Goal: Information Seeking & Learning: Learn about a topic

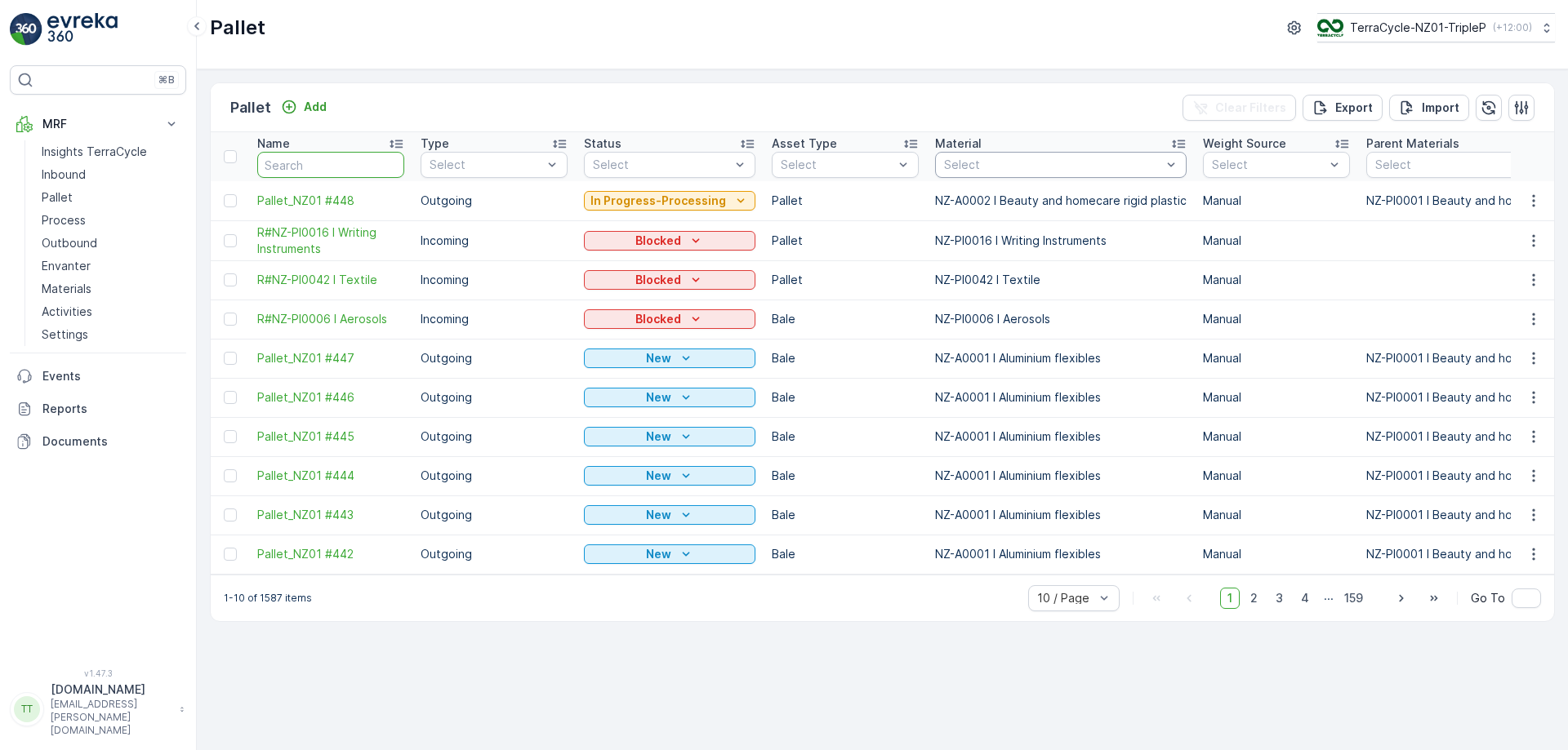
click at [1032, 167] on div at bounding box center [1053, 165] width 221 height 13
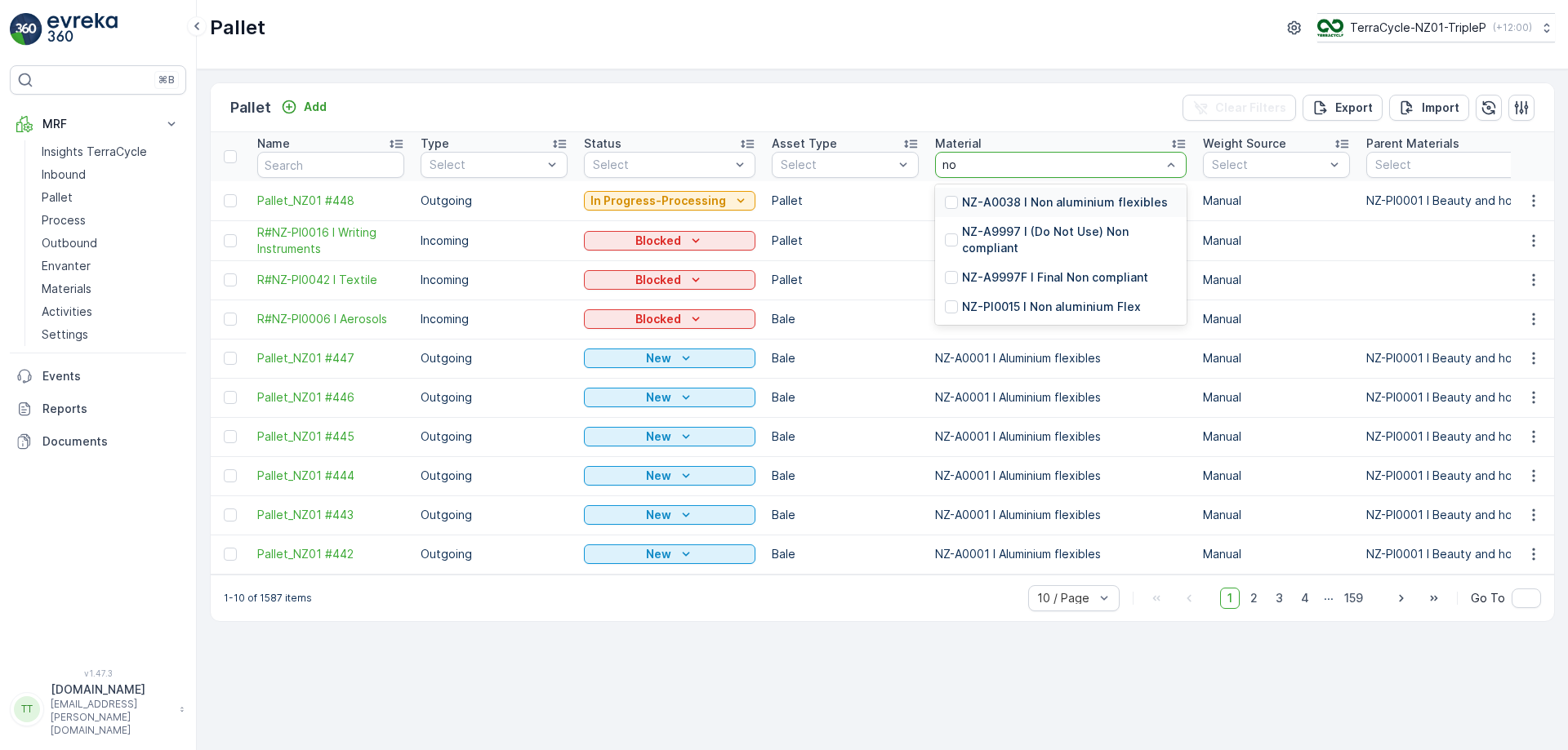
type input "non"
click at [985, 282] on p "NZ-A9997F I Final Non compliant" at bounding box center [1055, 277] width 186 height 17
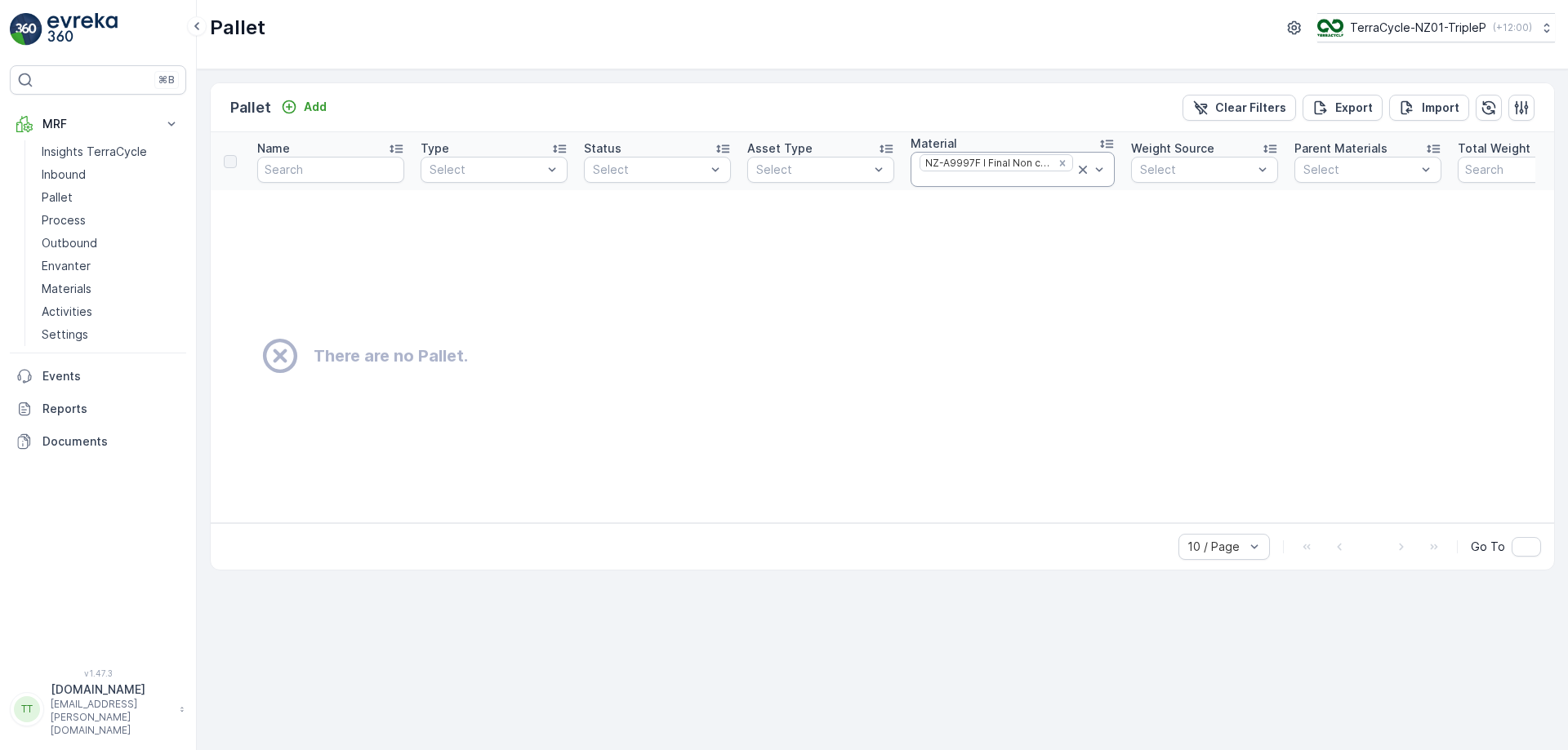
click at [1001, 184] on div at bounding box center [996, 179] width 157 height 13
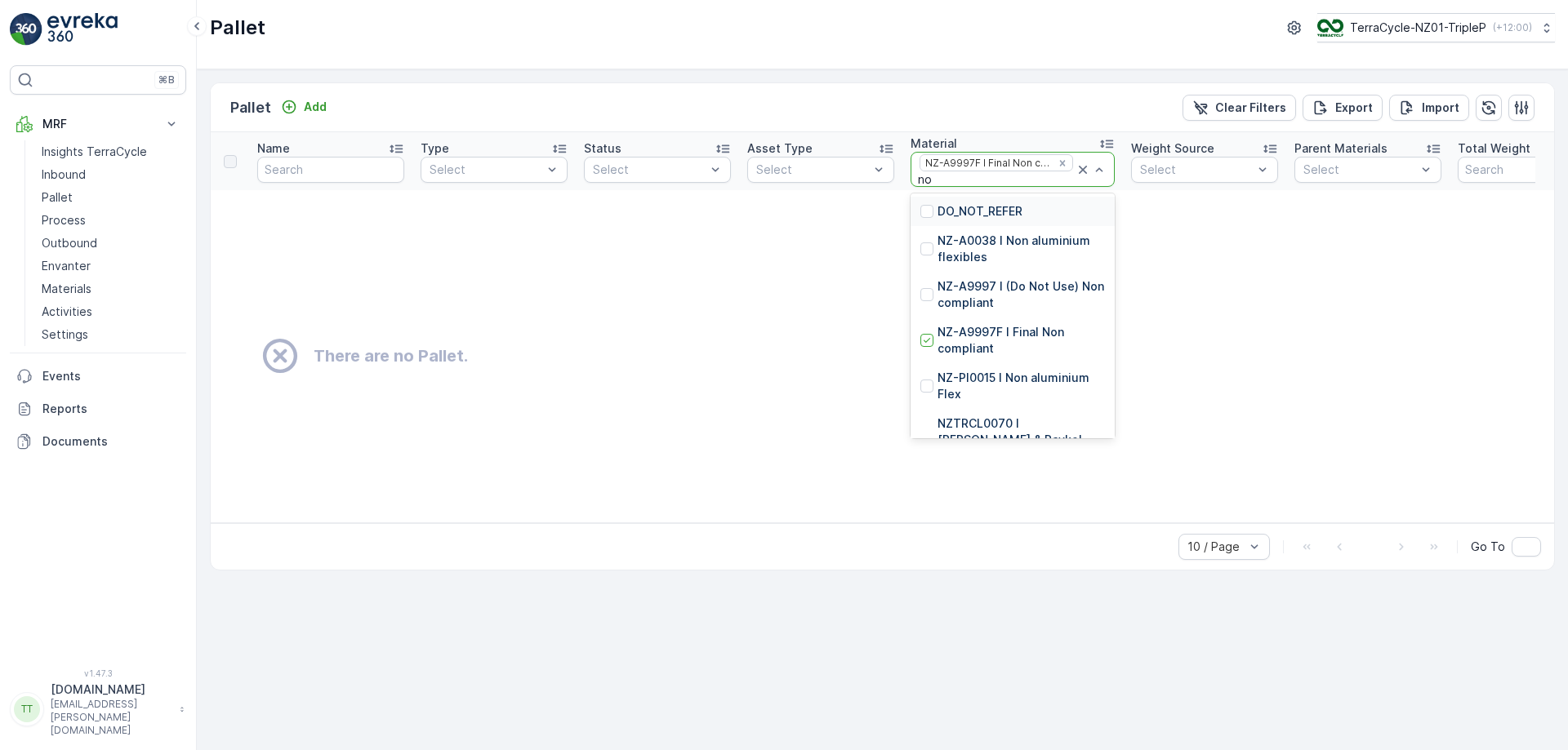
type input "non"
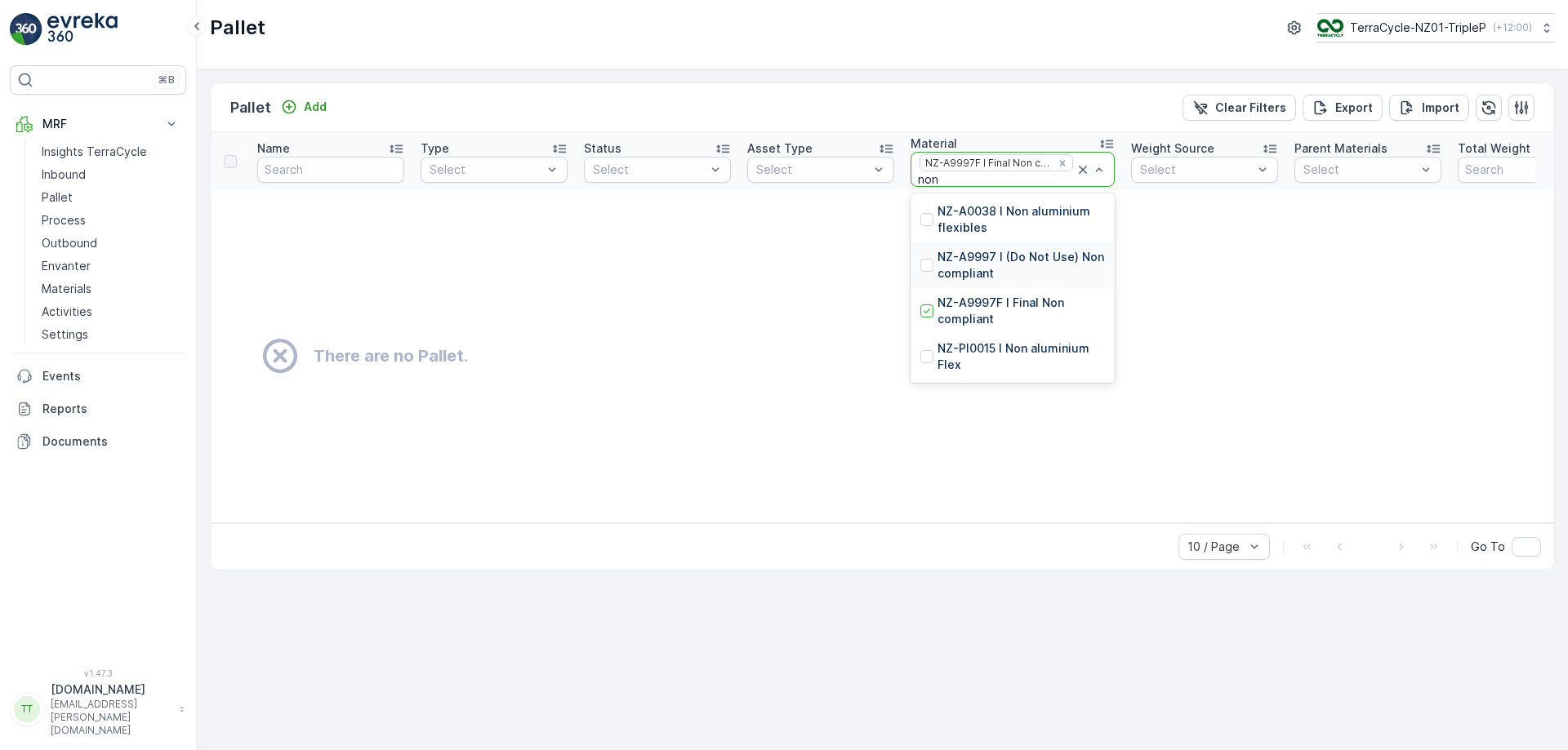
click at [978, 268] on p "NZ-A9997 I (Do Not Use) Non compliant" at bounding box center [1022, 265] width 168 height 33
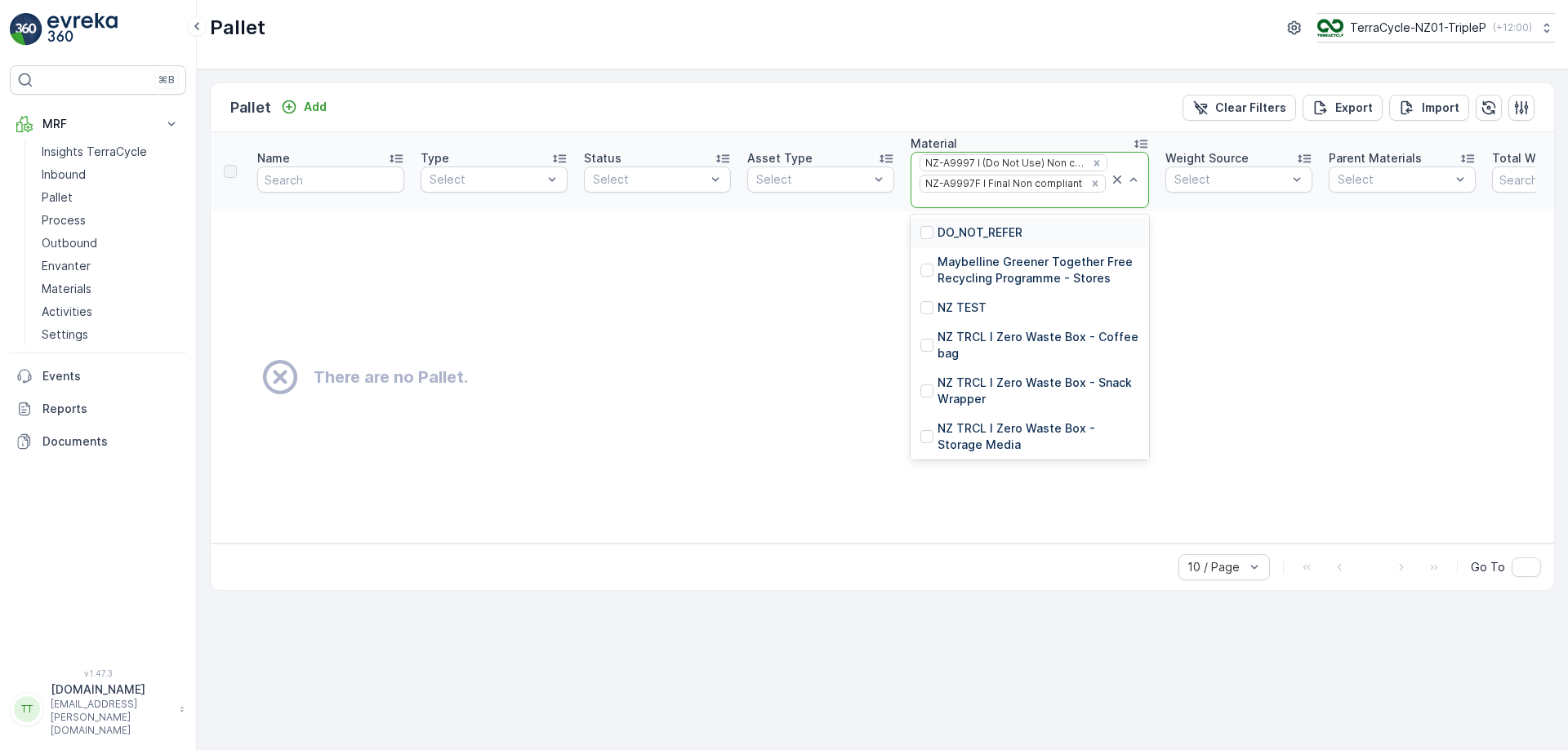
click at [1007, 202] on div at bounding box center [1014, 200] width 191 height 13
type input "non"
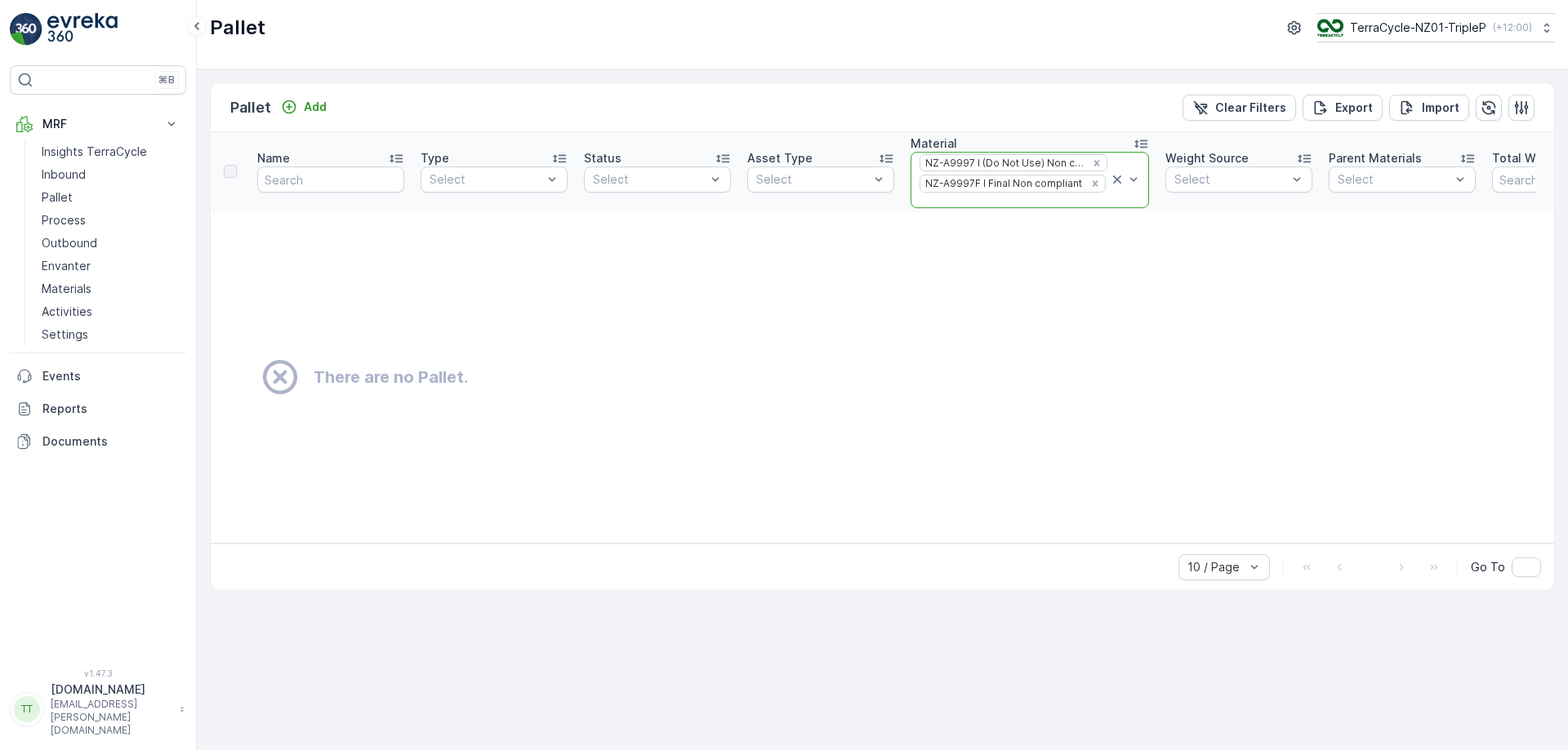
drag, startPoint x: 1007, startPoint y: 202, endPoint x: 986, endPoint y: 76, distance: 127.7
click at [986, 76] on div "Pallet Add Clear Filters Export Import Name Type Select Status Select Asset Typ…" at bounding box center [883, 409] width 1372 height 681
click at [76, 216] on p "Process" at bounding box center [63, 220] width 44 height 17
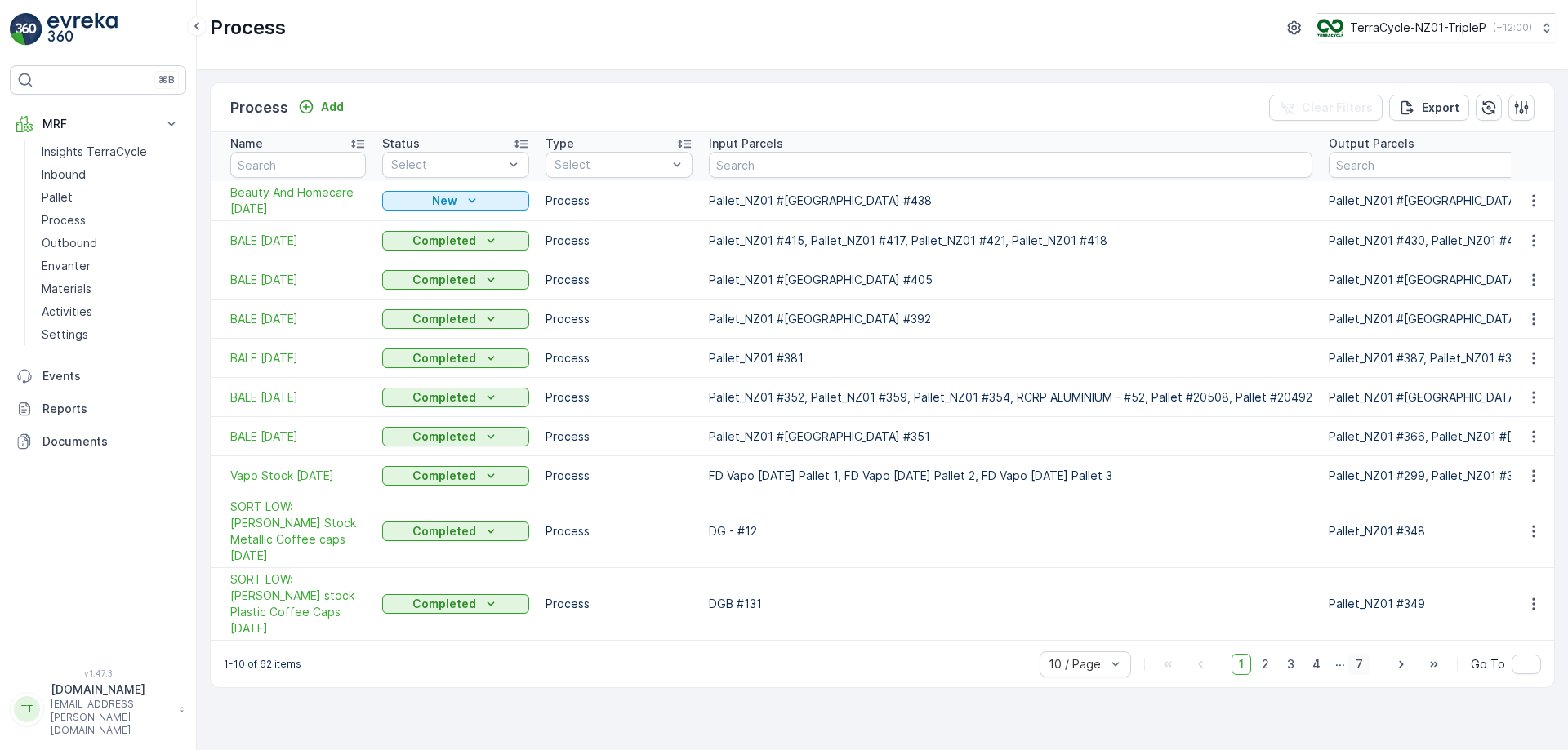
click at [1369, 653] on span "7" at bounding box center [1359, 664] width 22 height 22
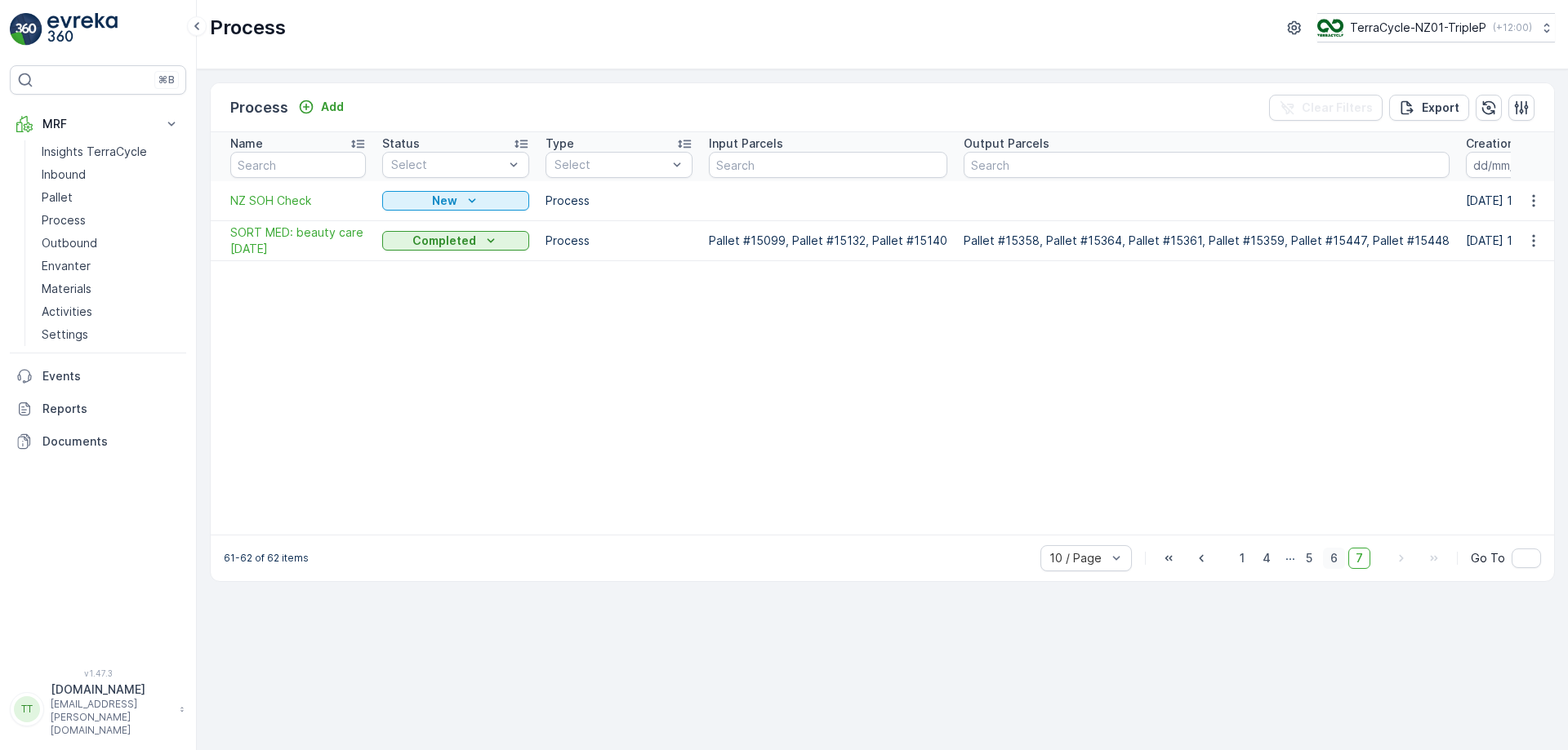
click at [1340, 564] on span "6" at bounding box center [1334, 559] width 22 height 22
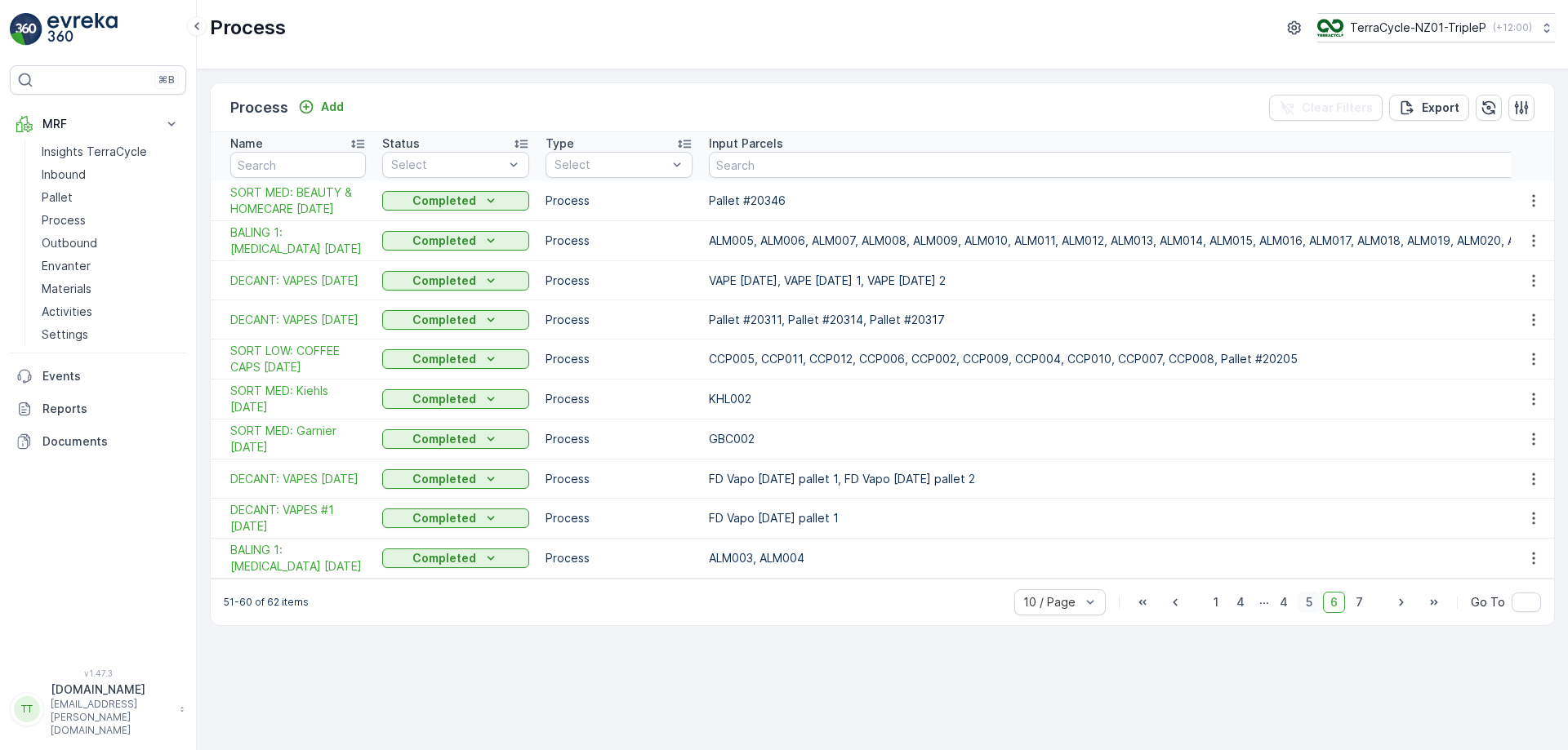
click at [1311, 609] on span "5" at bounding box center [1310, 602] width 22 height 22
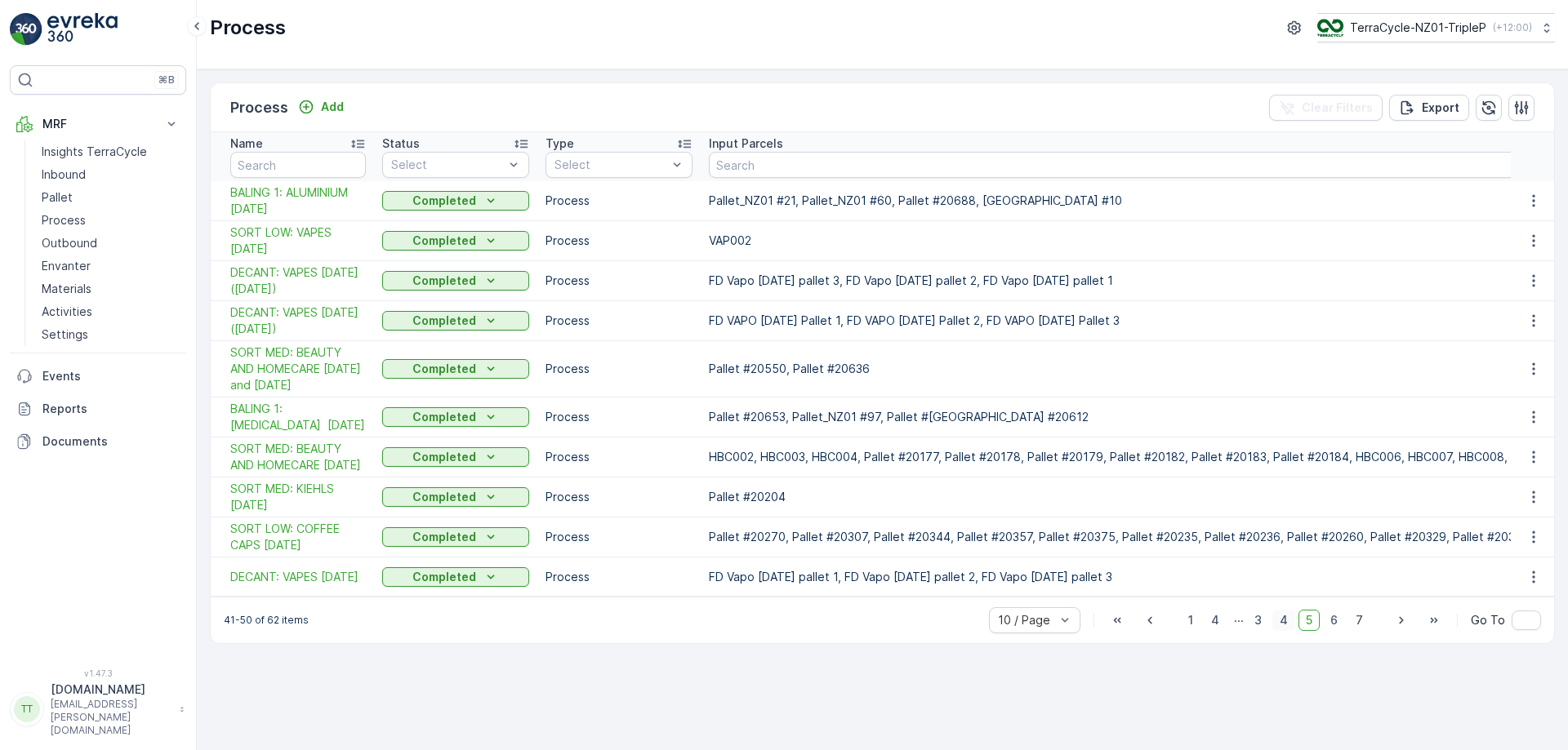
click at [1284, 631] on span "4" at bounding box center [1283, 621] width 23 height 22
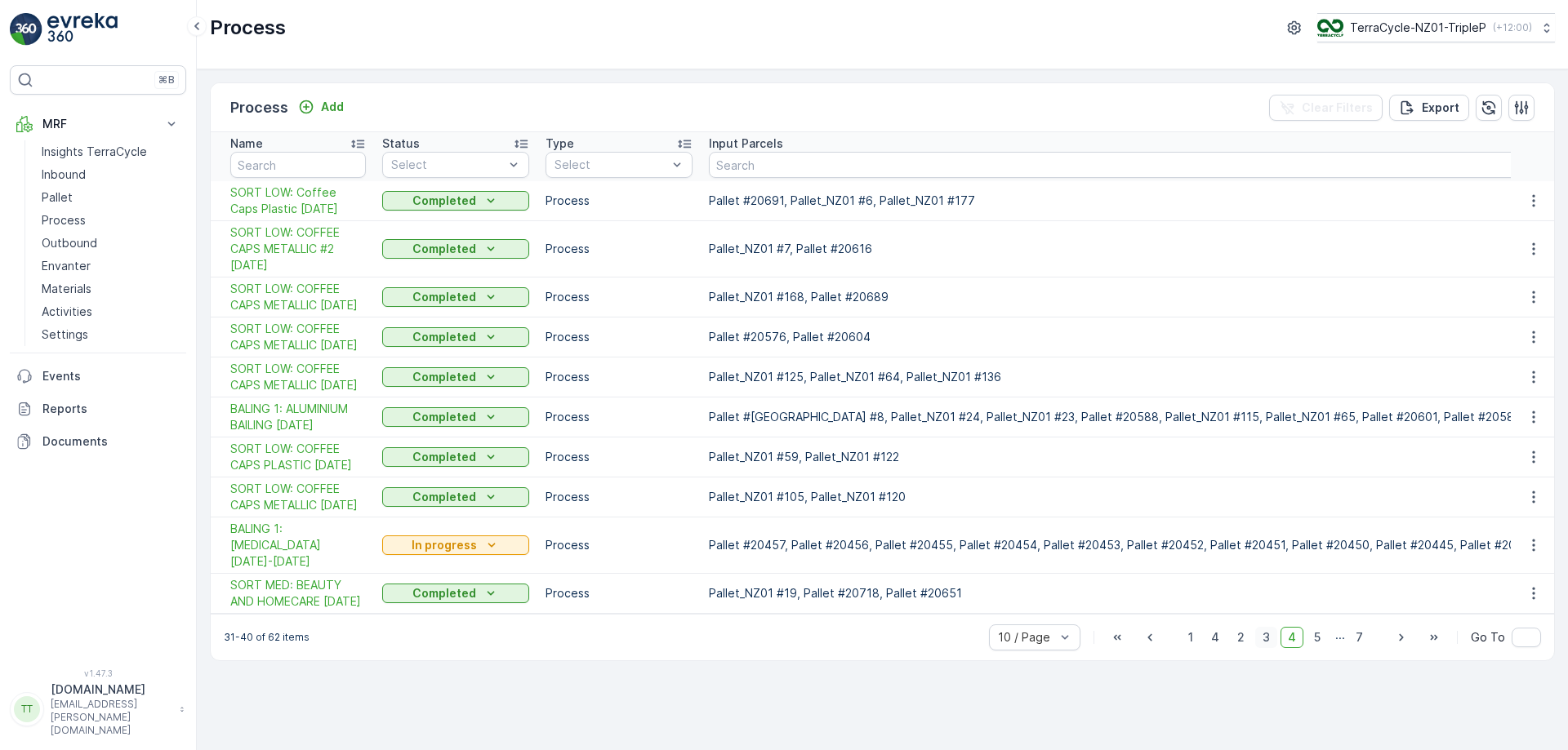
click at [1268, 648] on span "3" at bounding box center [1266, 638] width 22 height 22
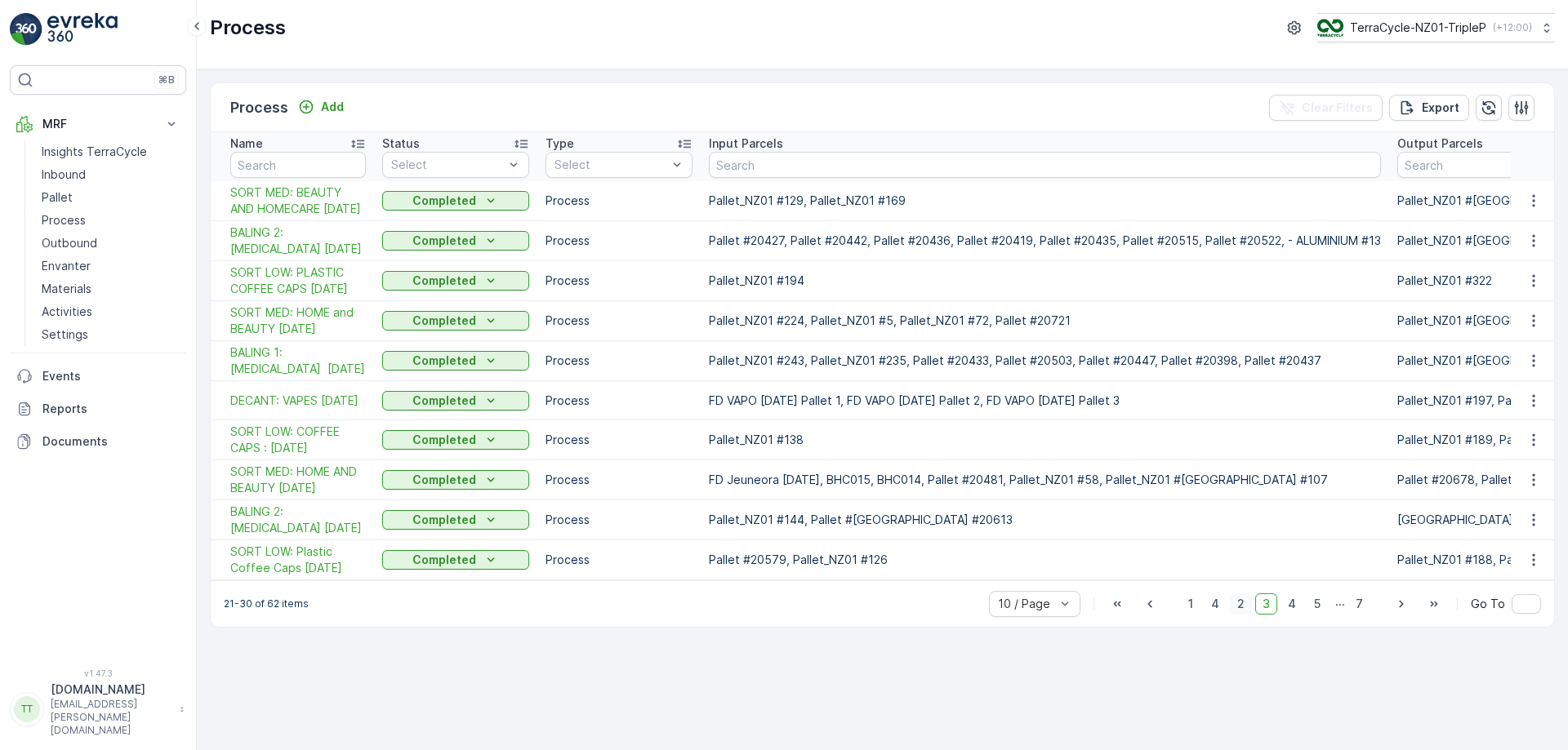
click at [1239, 615] on span "2" at bounding box center [1241, 604] width 22 height 22
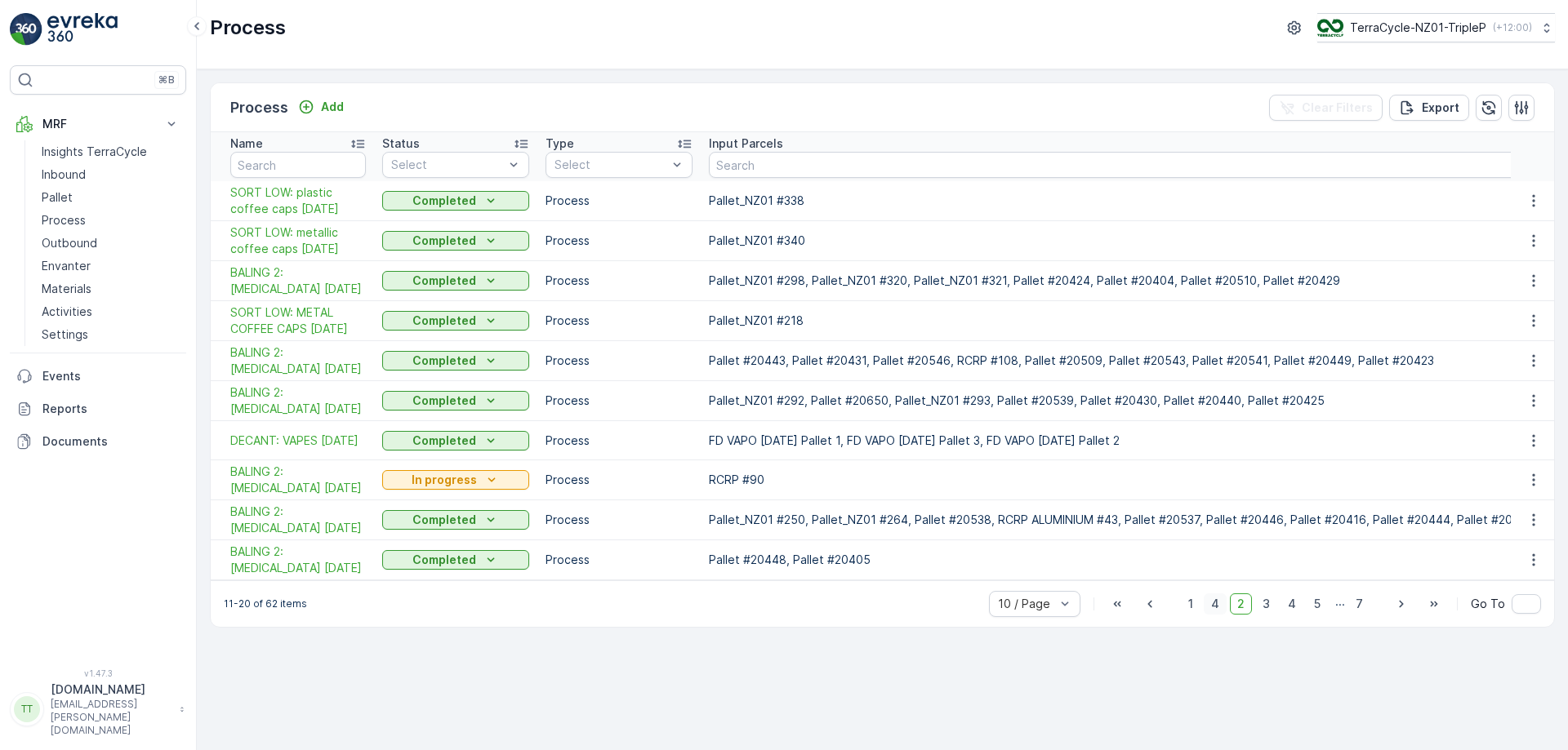
click at [1226, 610] on span "4" at bounding box center [1215, 604] width 23 height 22
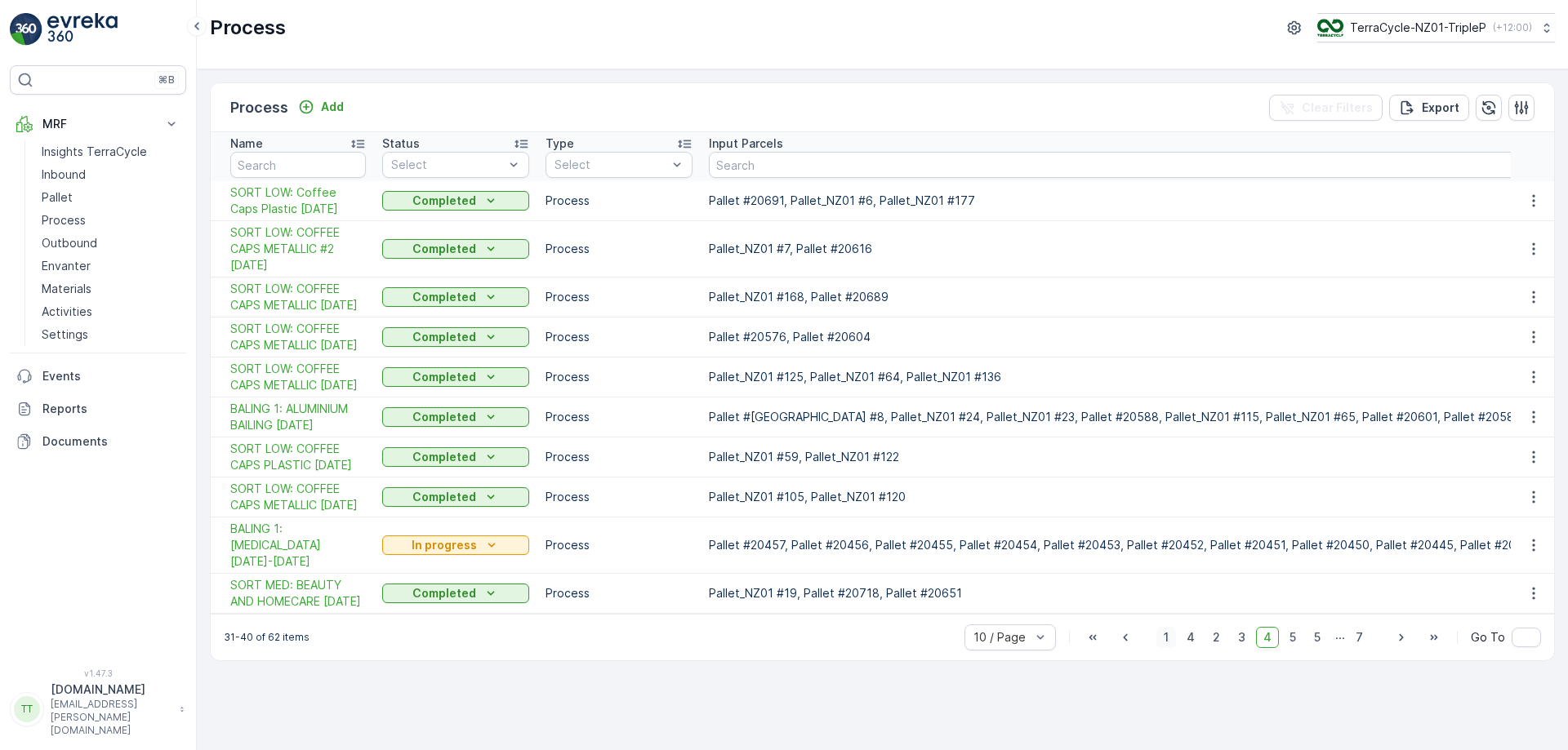
click at [1159, 648] on span "1" at bounding box center [1167, 638] width 20 height 22
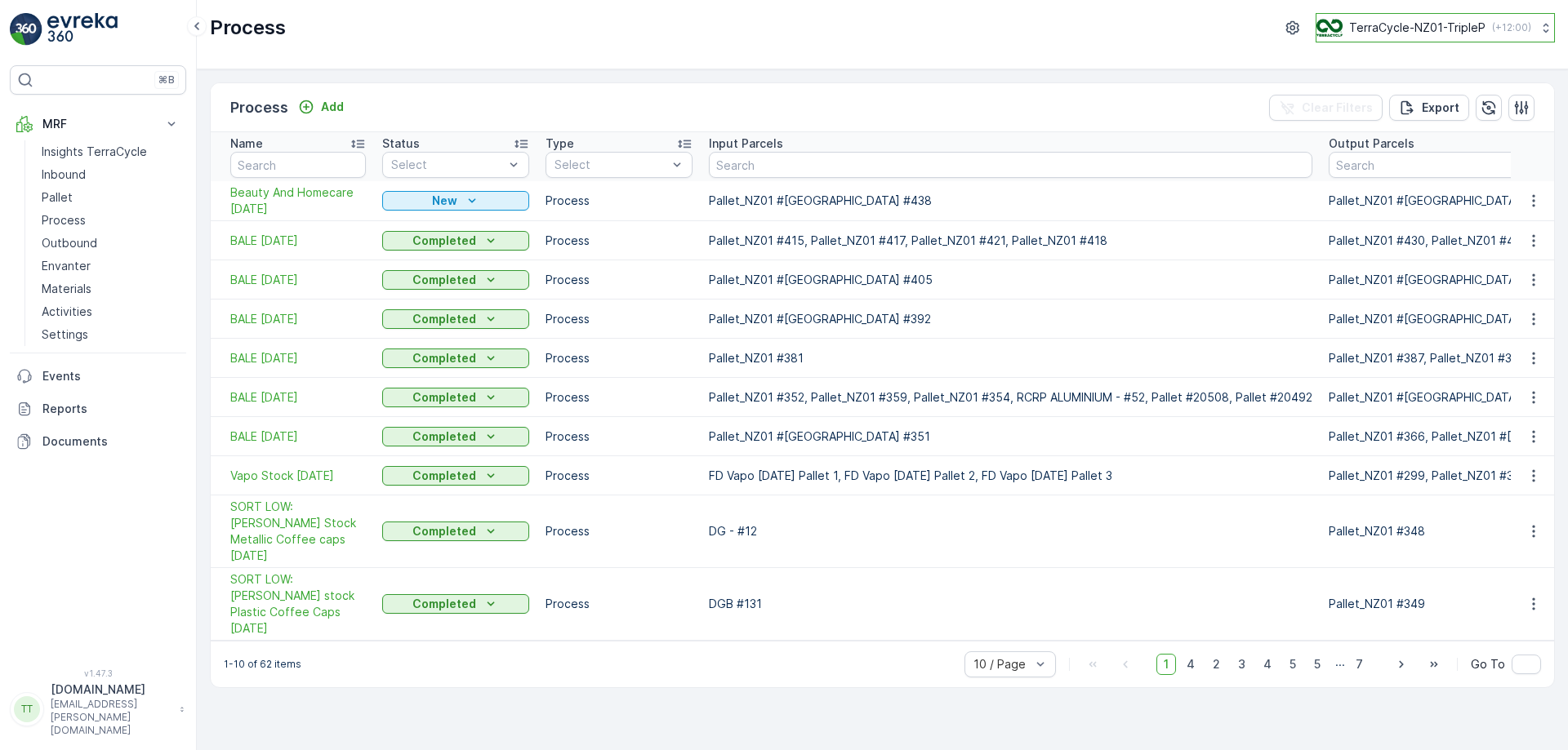
click at [1395, 18] on button "TerraCycle-NZ01-TripleP ( +12:00 )" at bounding box center [1435, 28] width 240 height 30
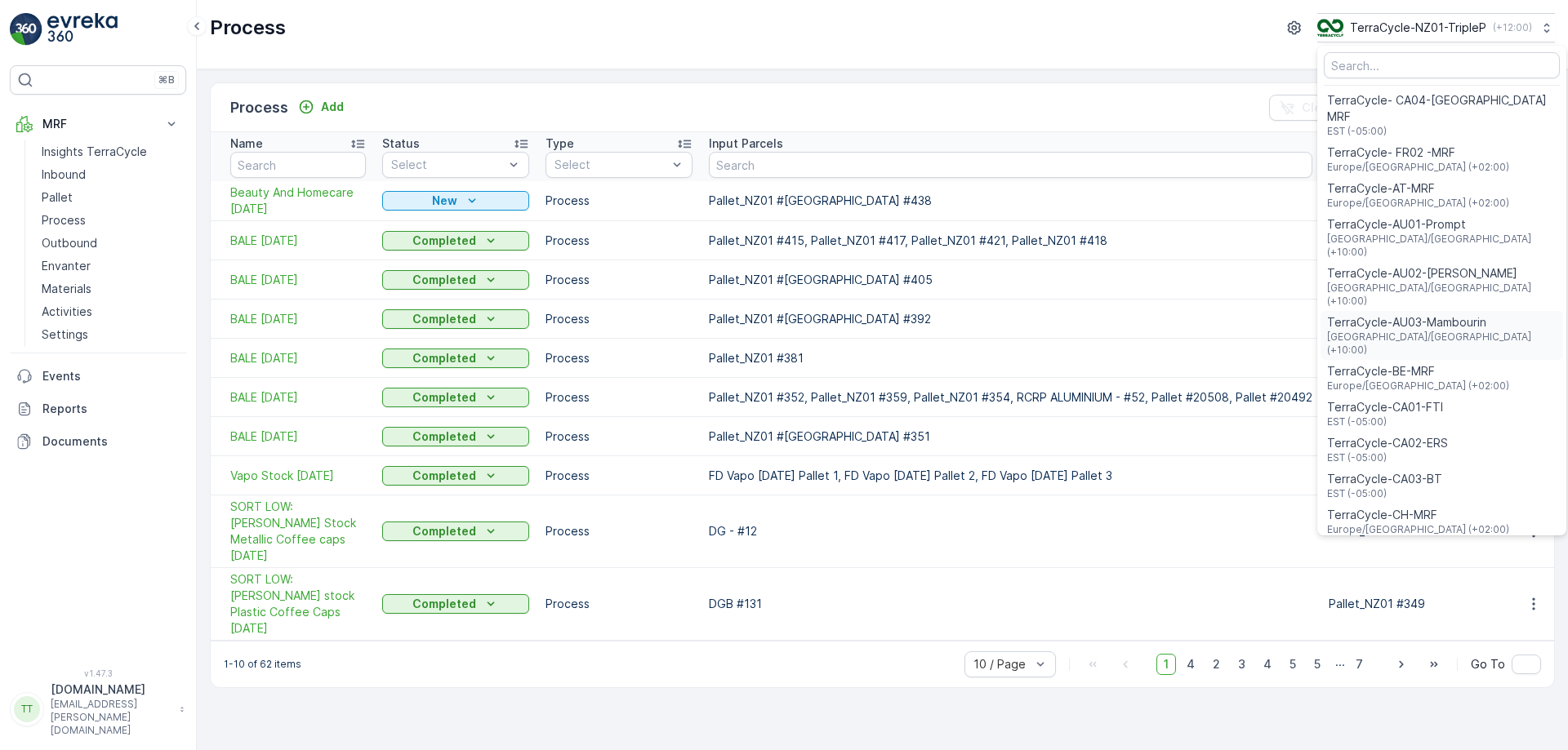
click at [1421, 314] on span "TerraCycle-AU03-Mambourin" at bounding box center [1442, 322] width 230 height 17
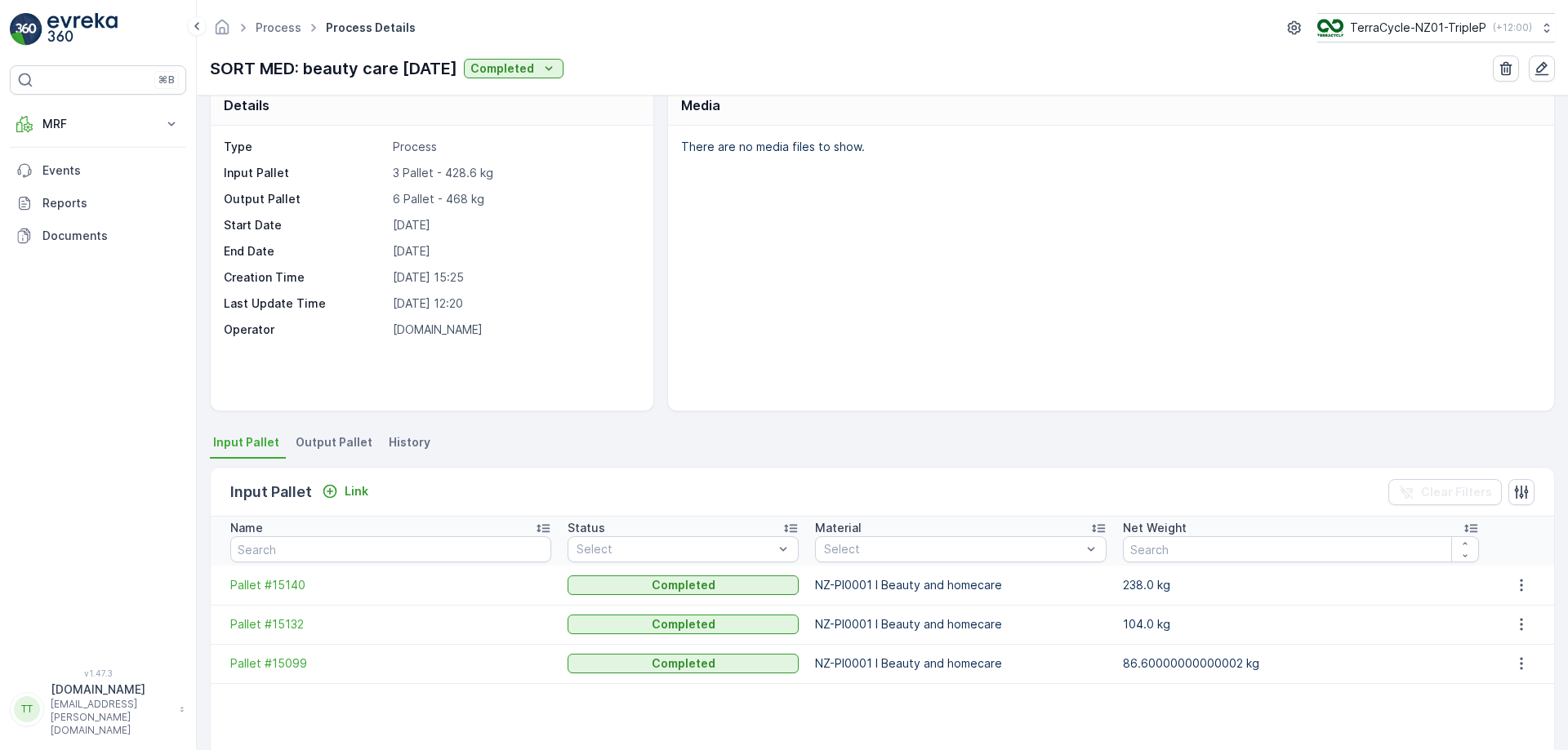
scroll to position [31, 0]
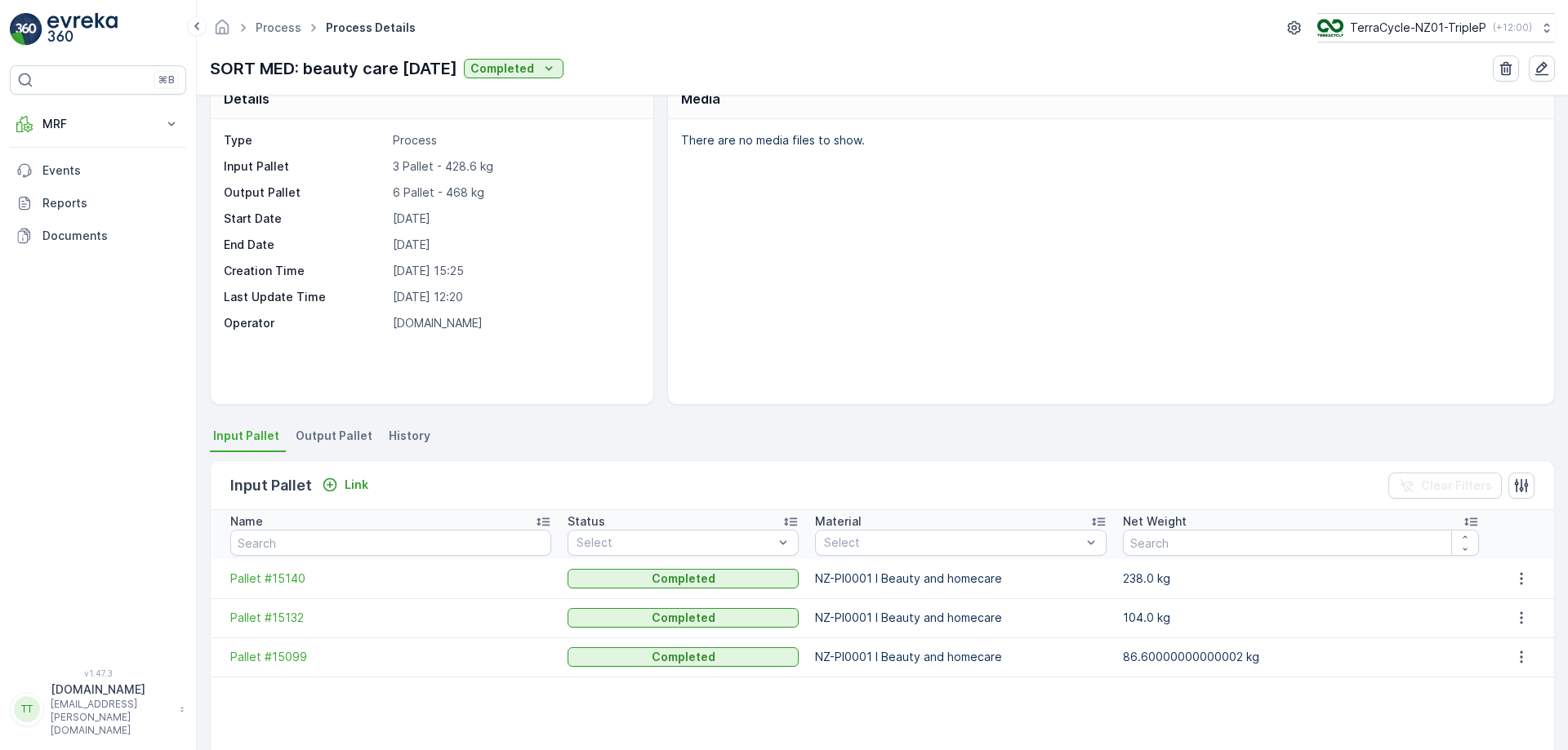
click at [340, 433] on span "Output Pallet" at bounding box center [334, 436] width 77 height 17
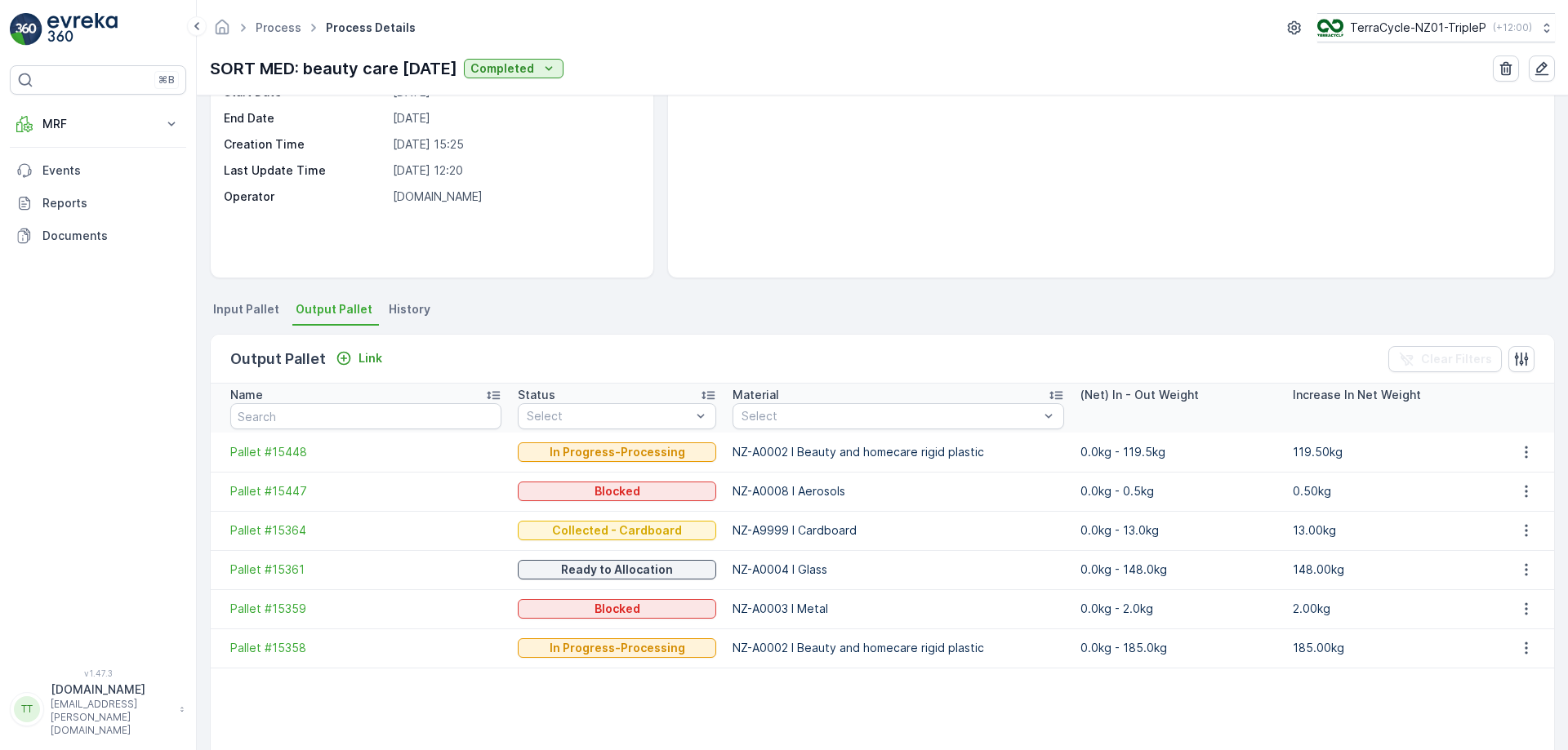
scroll to position [160, 0]
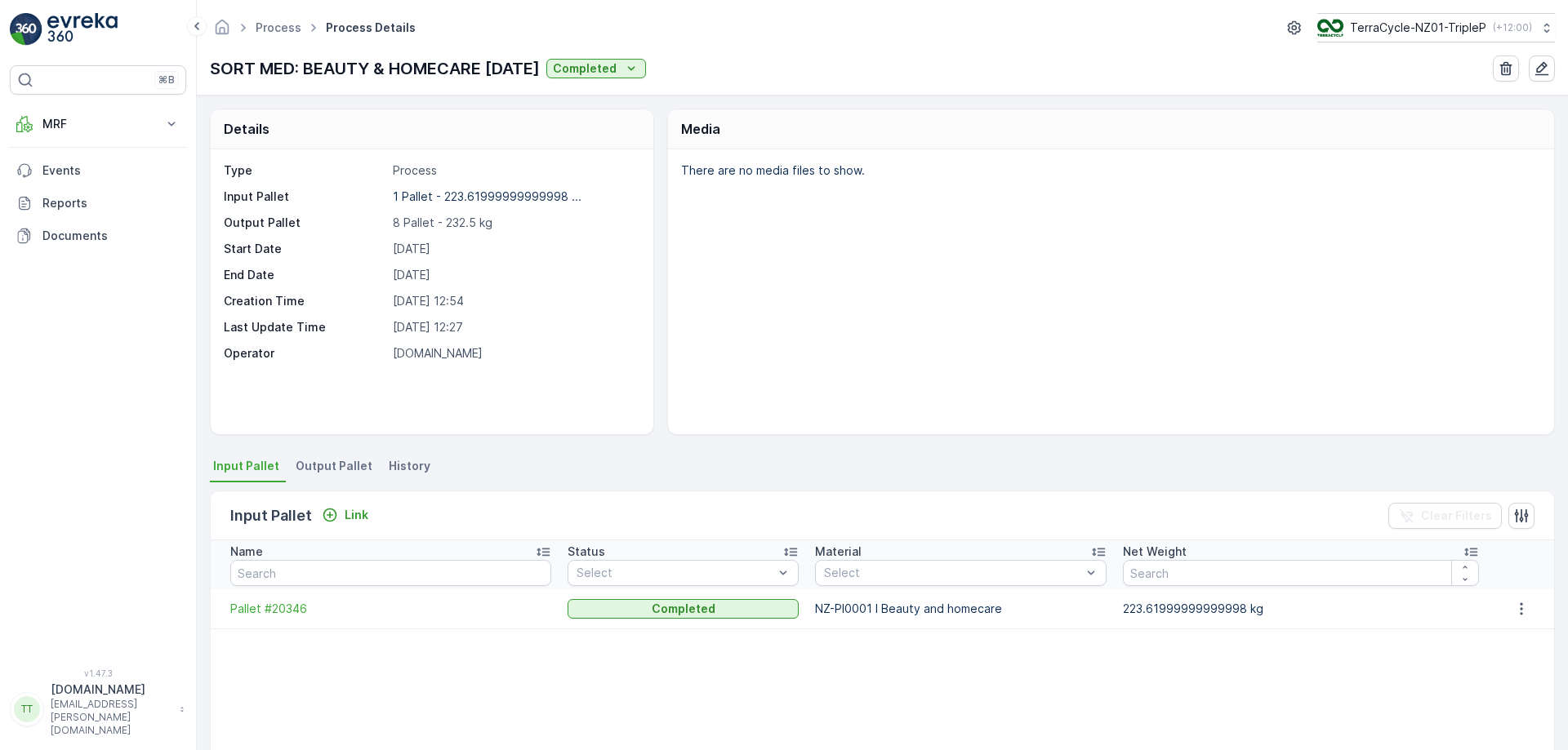
click at [327, 454] on li "Output Pallet" at bounding box center [335, 468] width 87 height 28
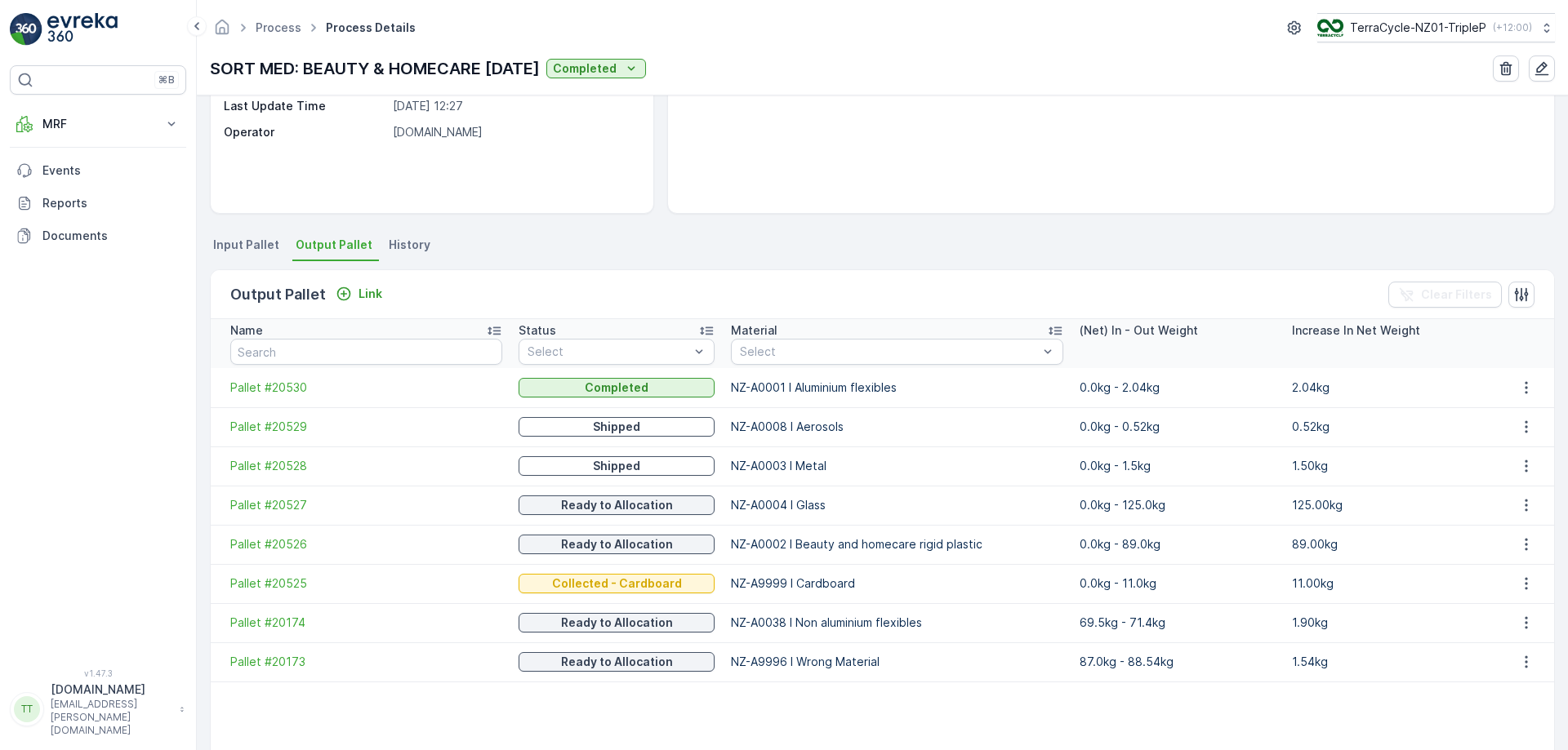
scroll to position [223, 0]
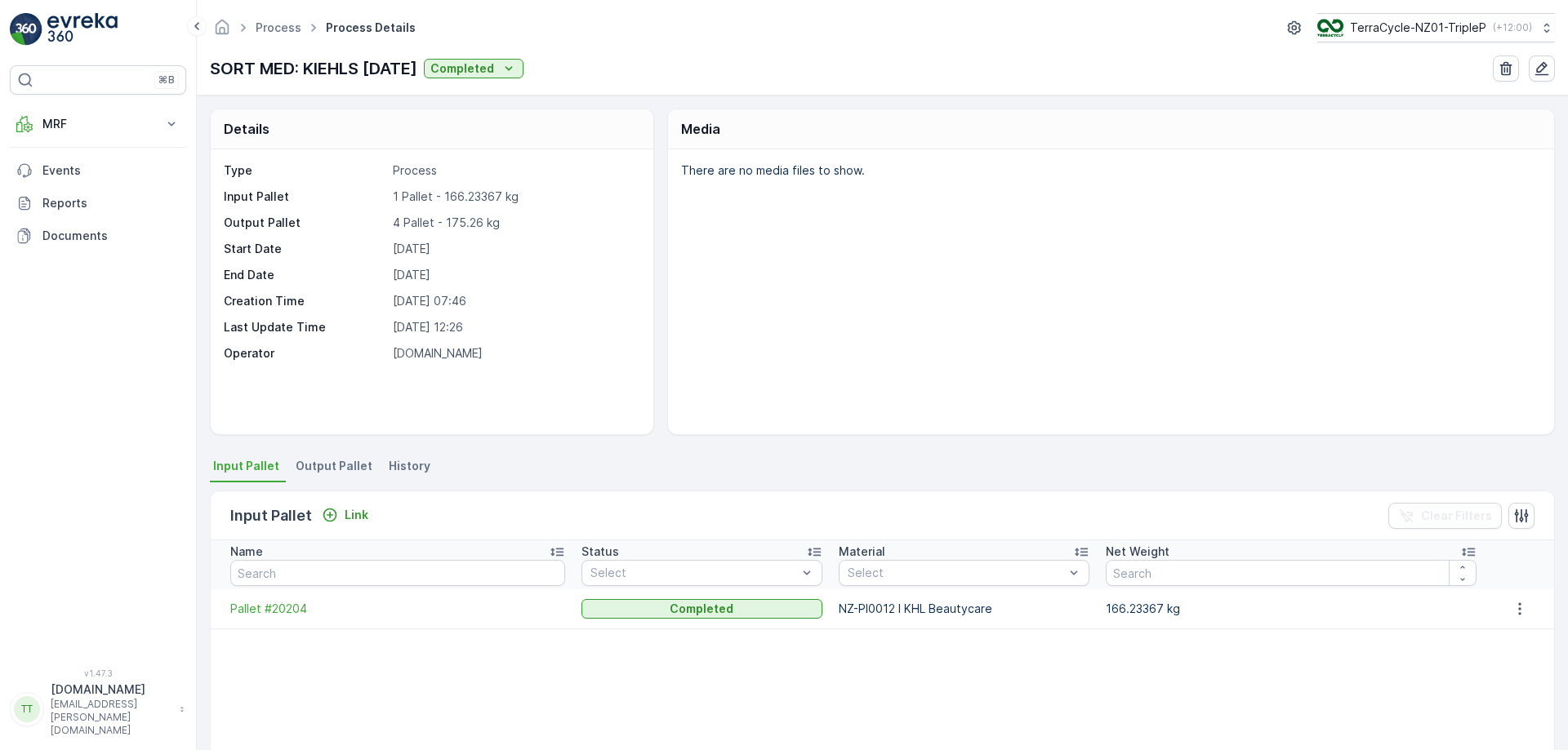
click at [346, 455] on li "Output Pallet" at bounding box center [335, 468] width 87 height 28
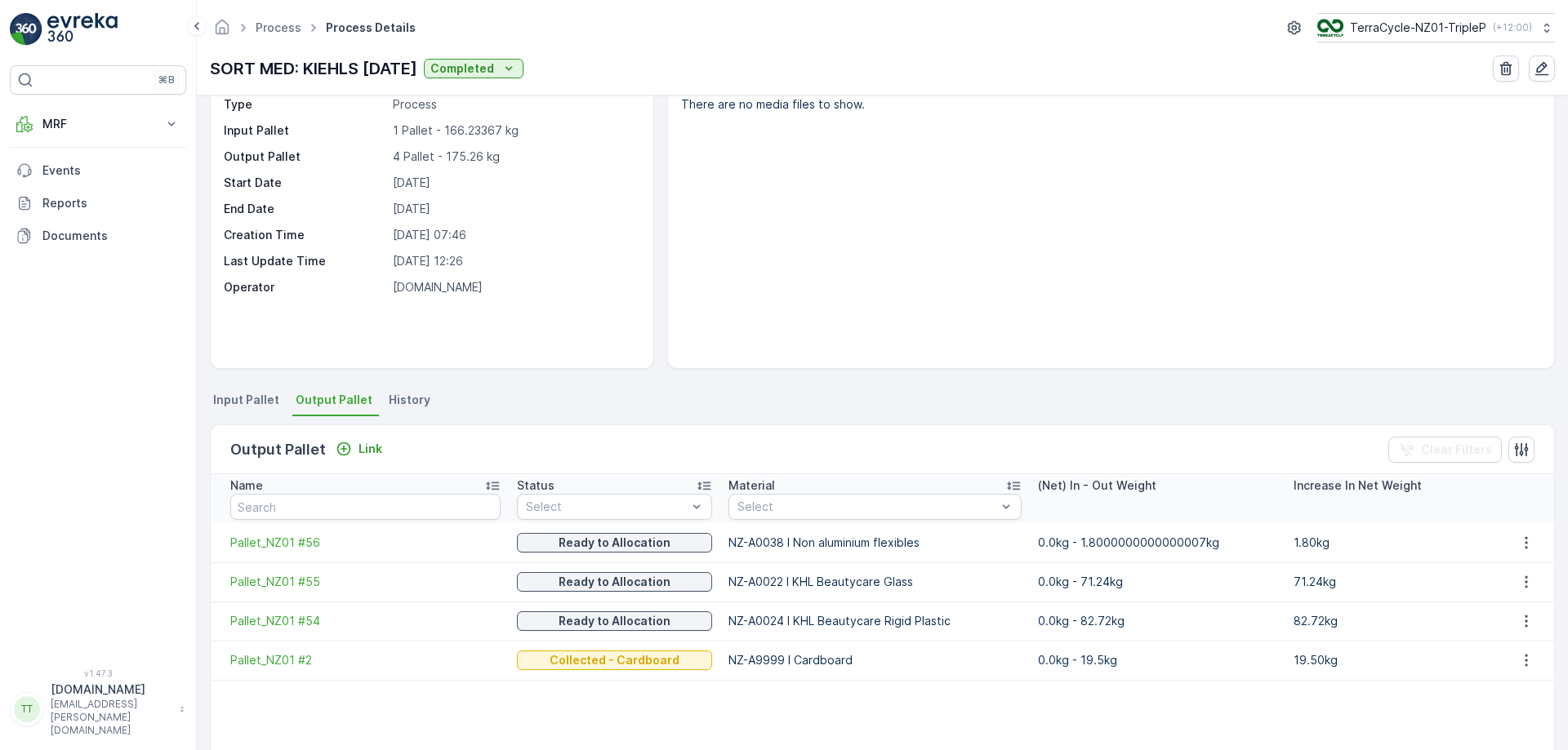
scroll to position [48, 0]
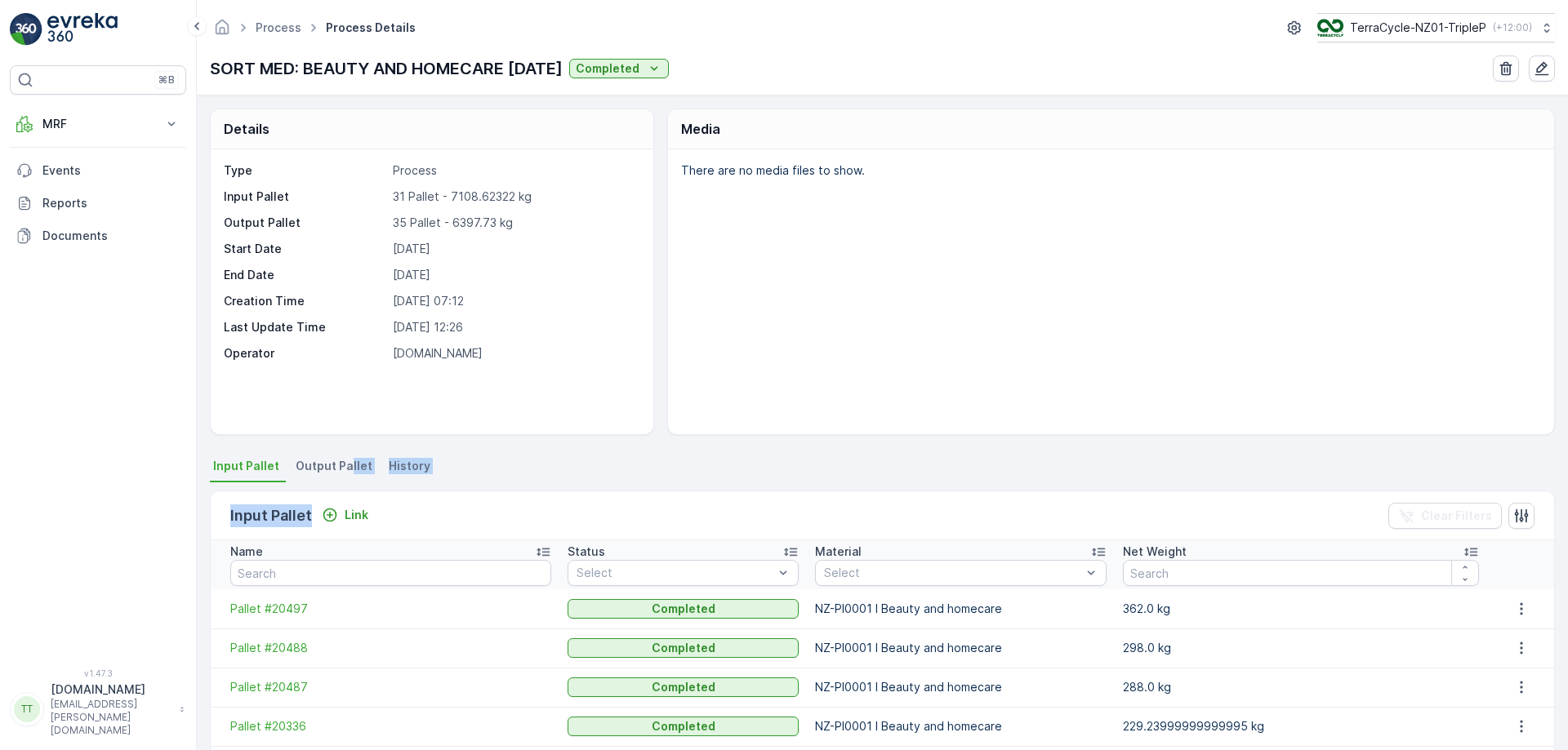
drag, startPoint x: 335, startPoint y: 482, endPoint x: 348, endPoint y: 470, distance: 17.7
click at [348, 470] on div "Input Pallet Output Pallet History Input Pallet Link Clear Filters Name Status …" at bounding box center [883, 745] width 1345 height 582
click at [348, 470] on span "Output Pallet" at bounding box center [334, 466] width 77 height 17
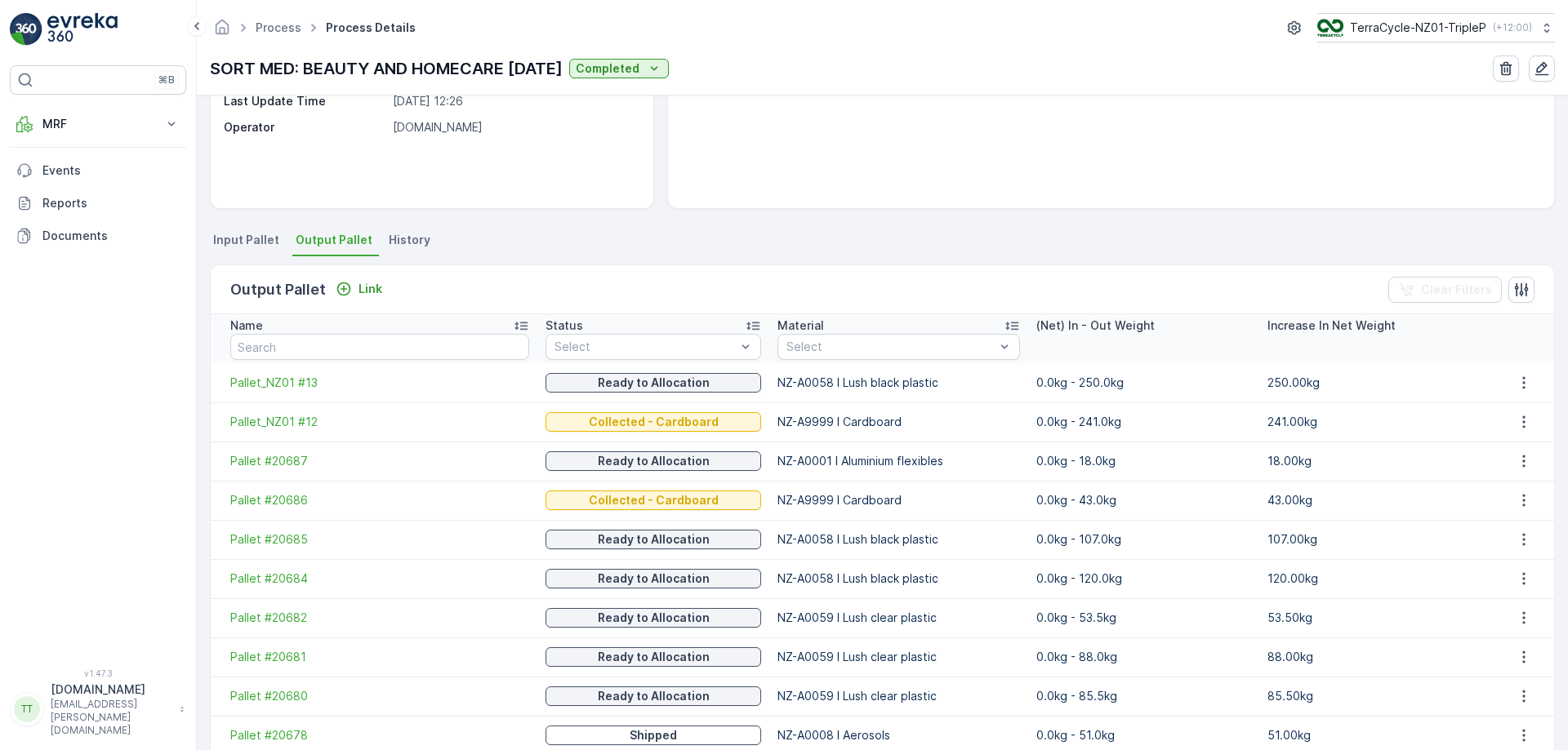
scroll to position [301, 0]
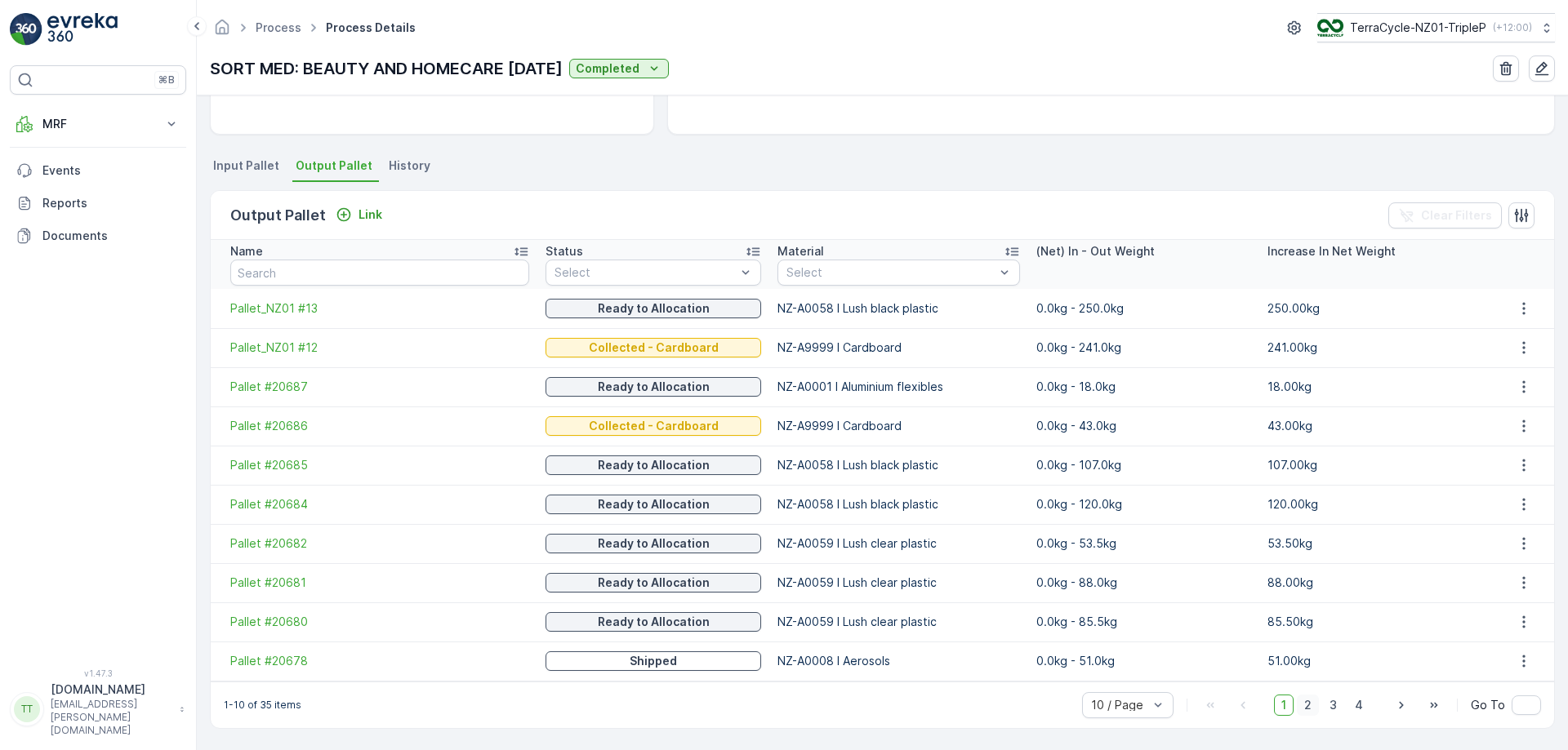
click at [1309, 704] on span "2" at bounding box center [1308, 706] width 22 height 22
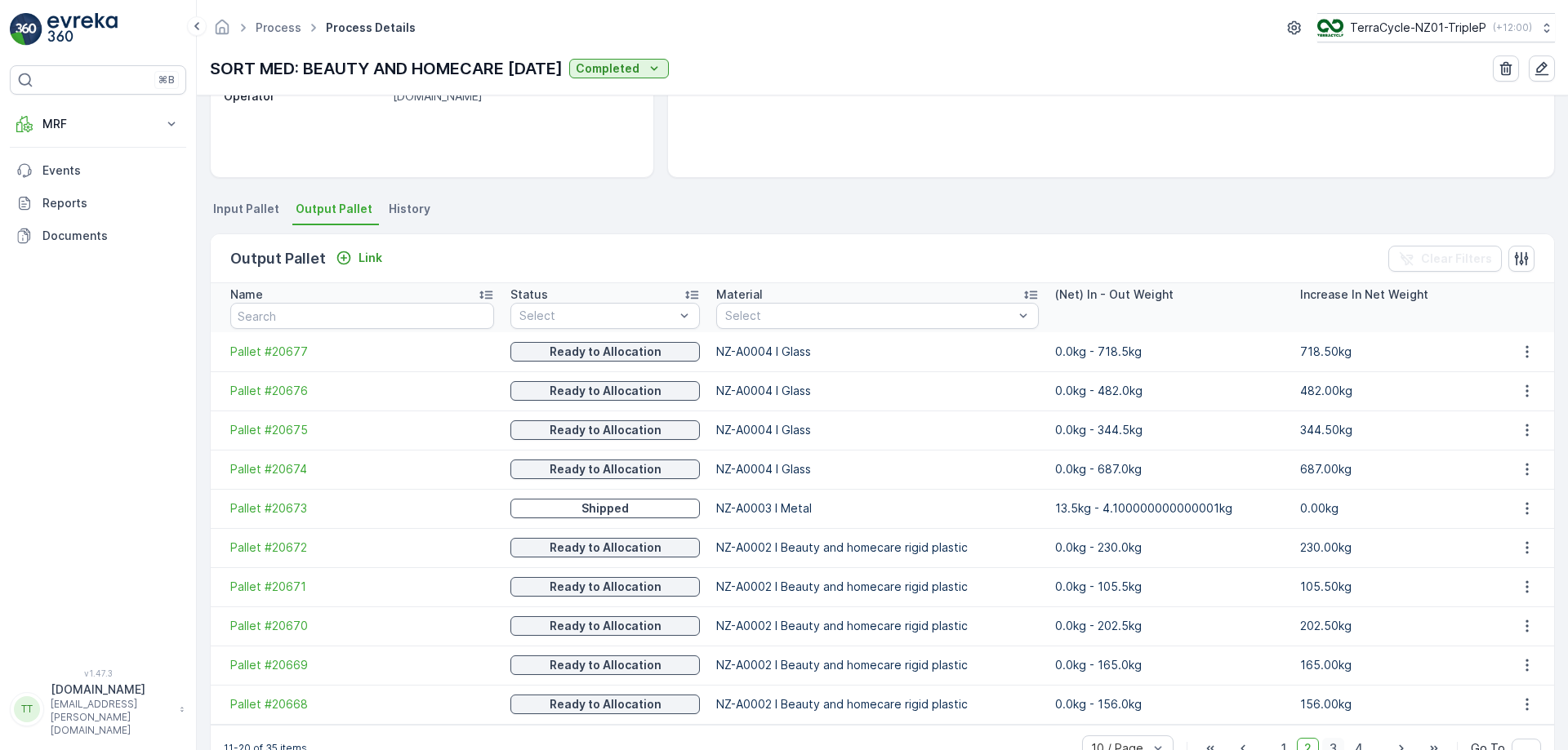
scroll to position [301, 0]
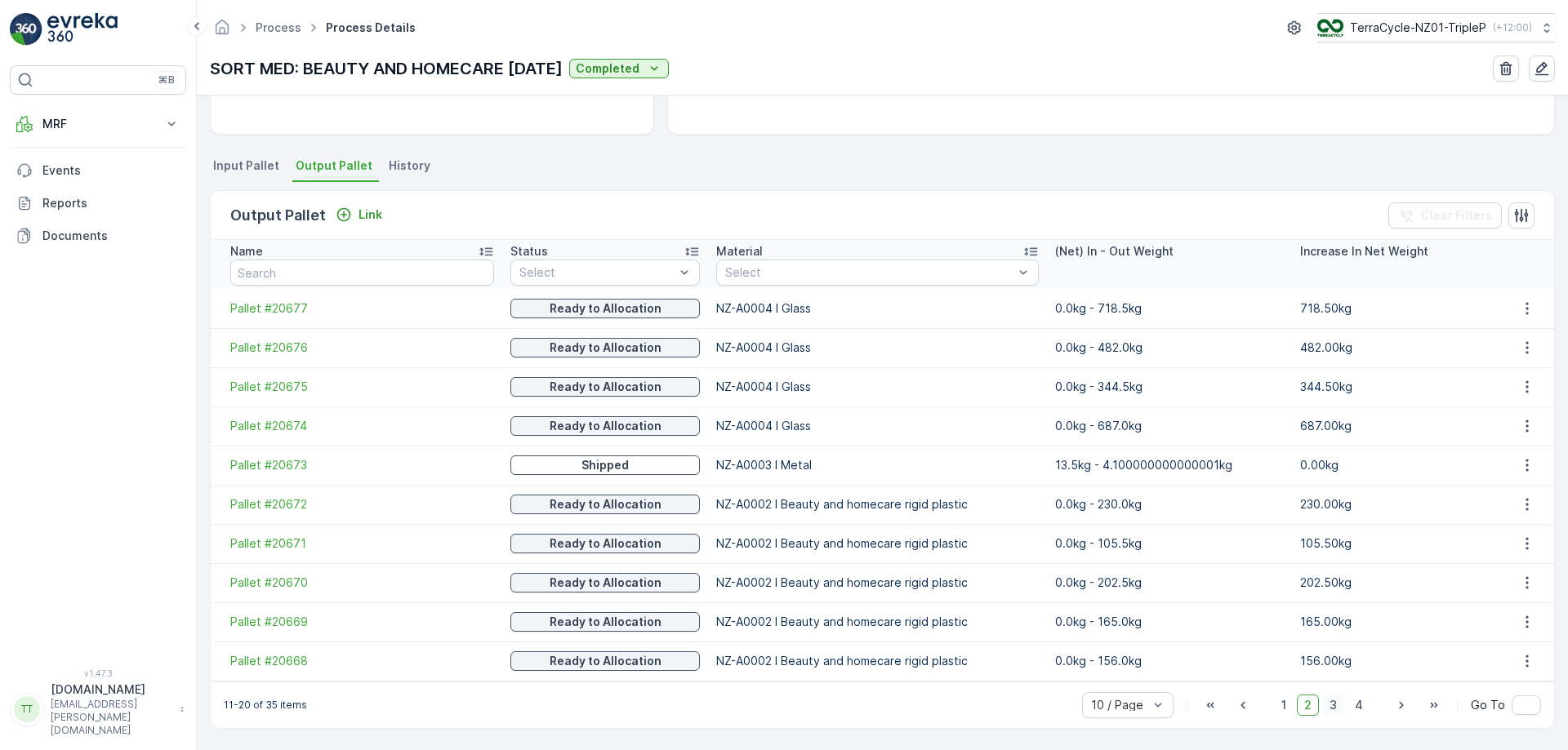
click at [1336, 706] on span "3" at bounding box center [1333, 706] width 22 height 22
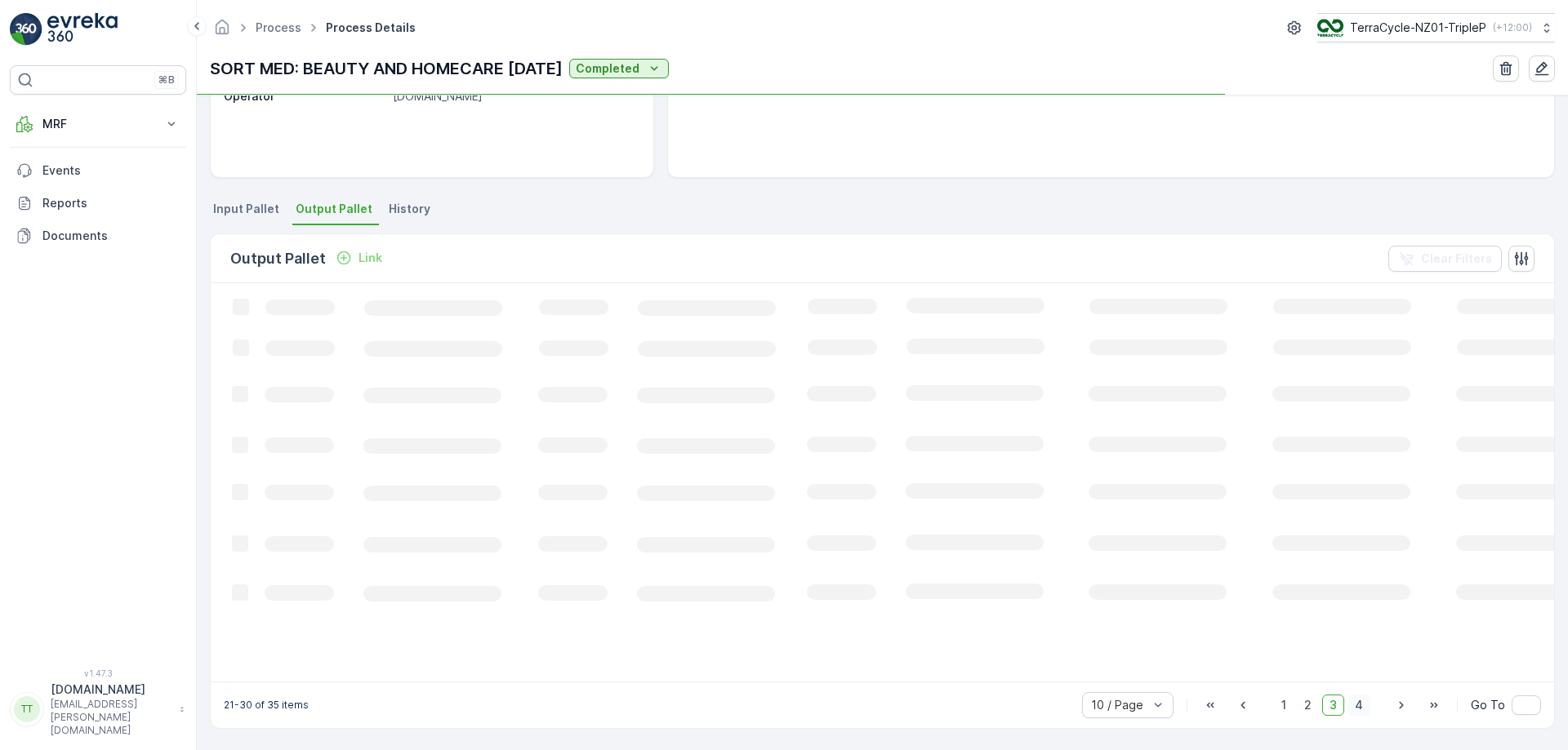
scroll to position [301, 0]
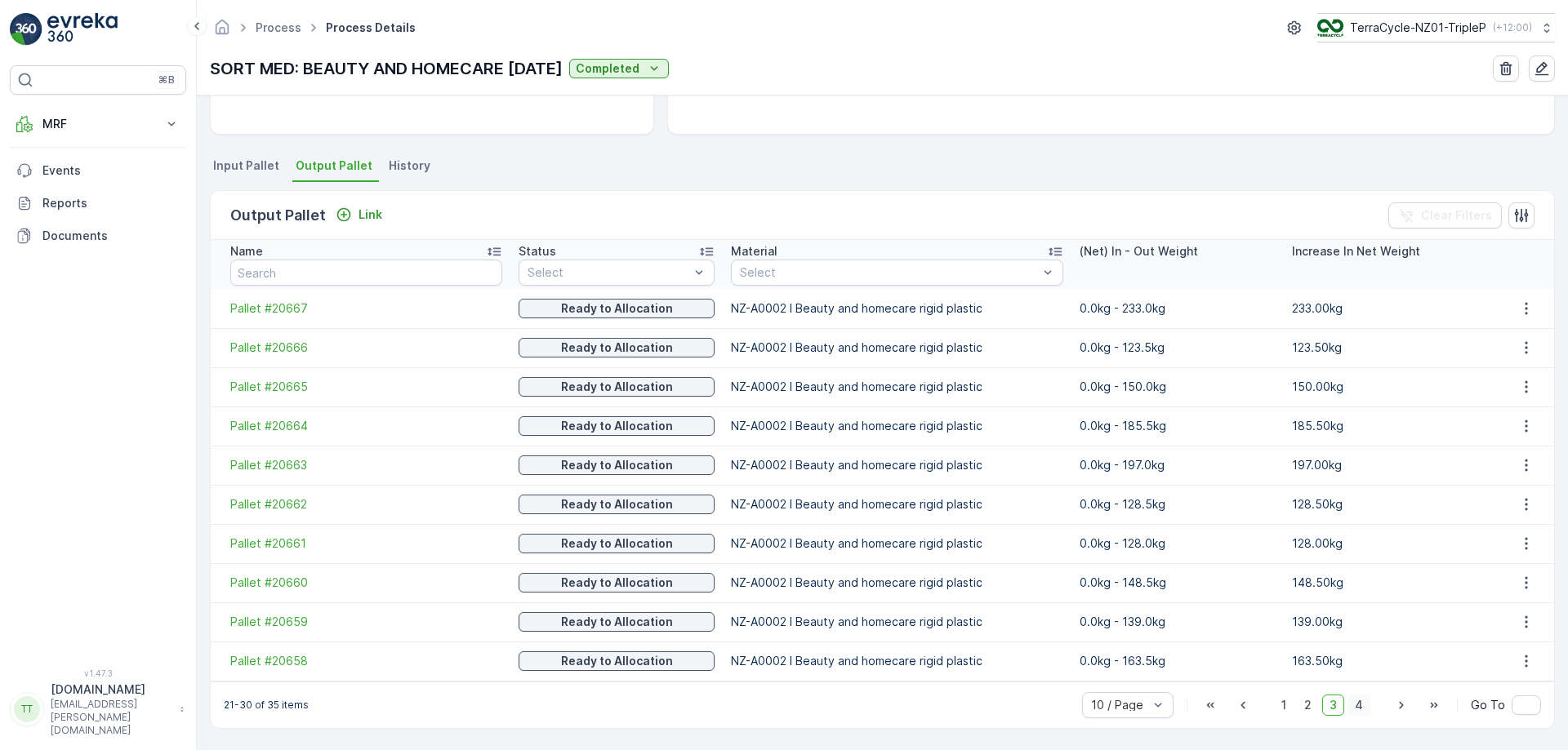
click at [1362, 706] on span "4" at bounding box center [1359, 706] width 23 height 22
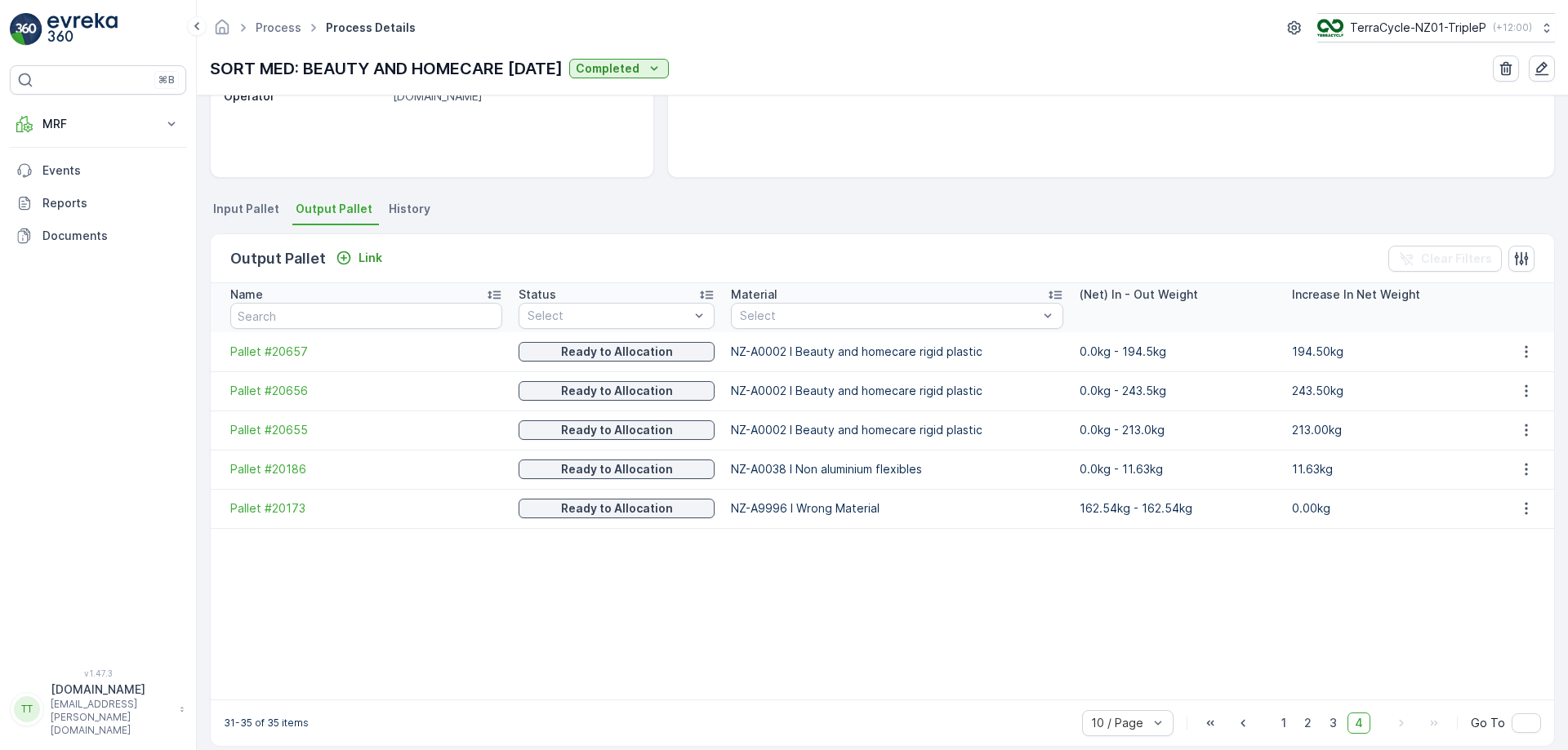
scroll to position [275, 0]
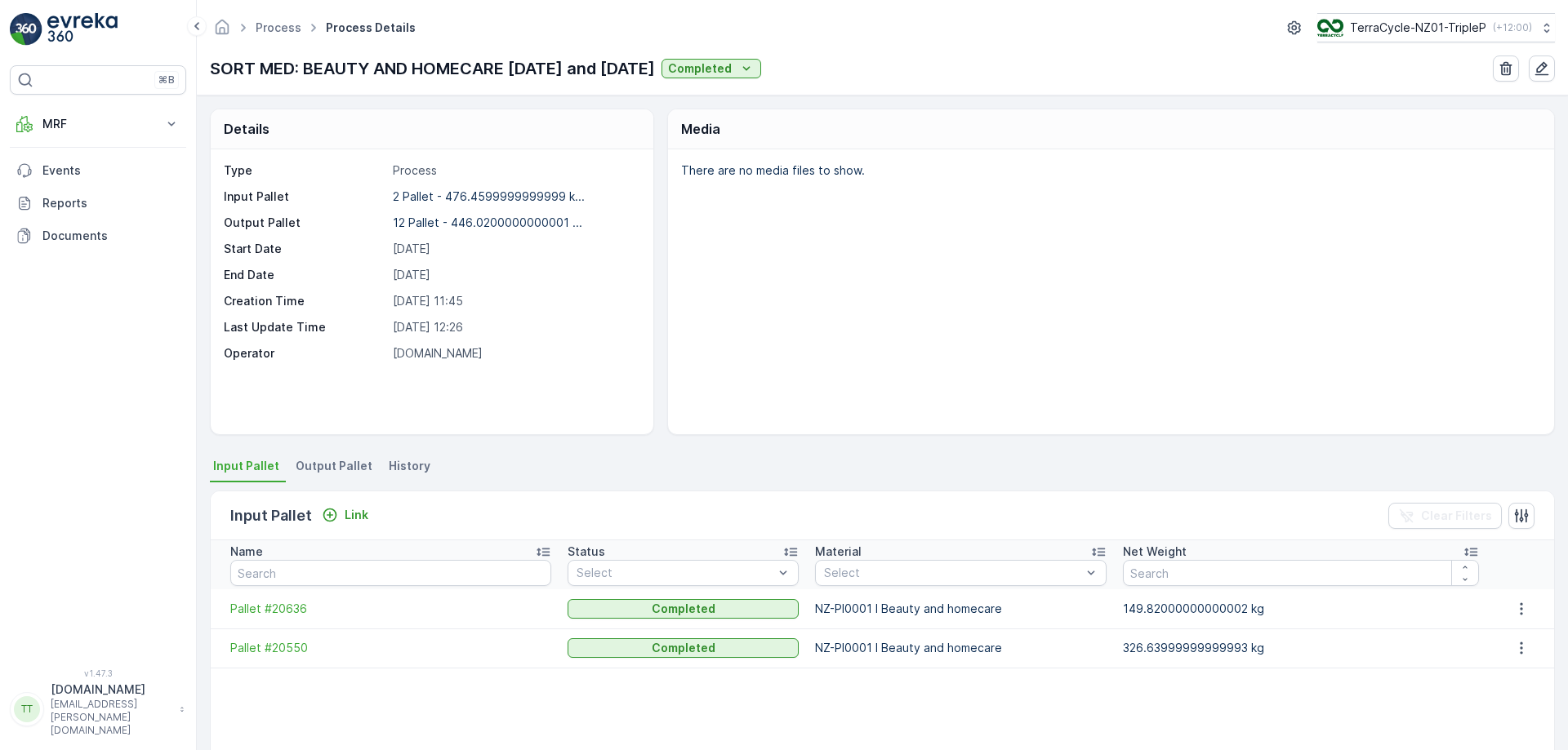
click at [333, 460] on span "Output Pallet" at bounding box center [334, 466] width 77 height 17
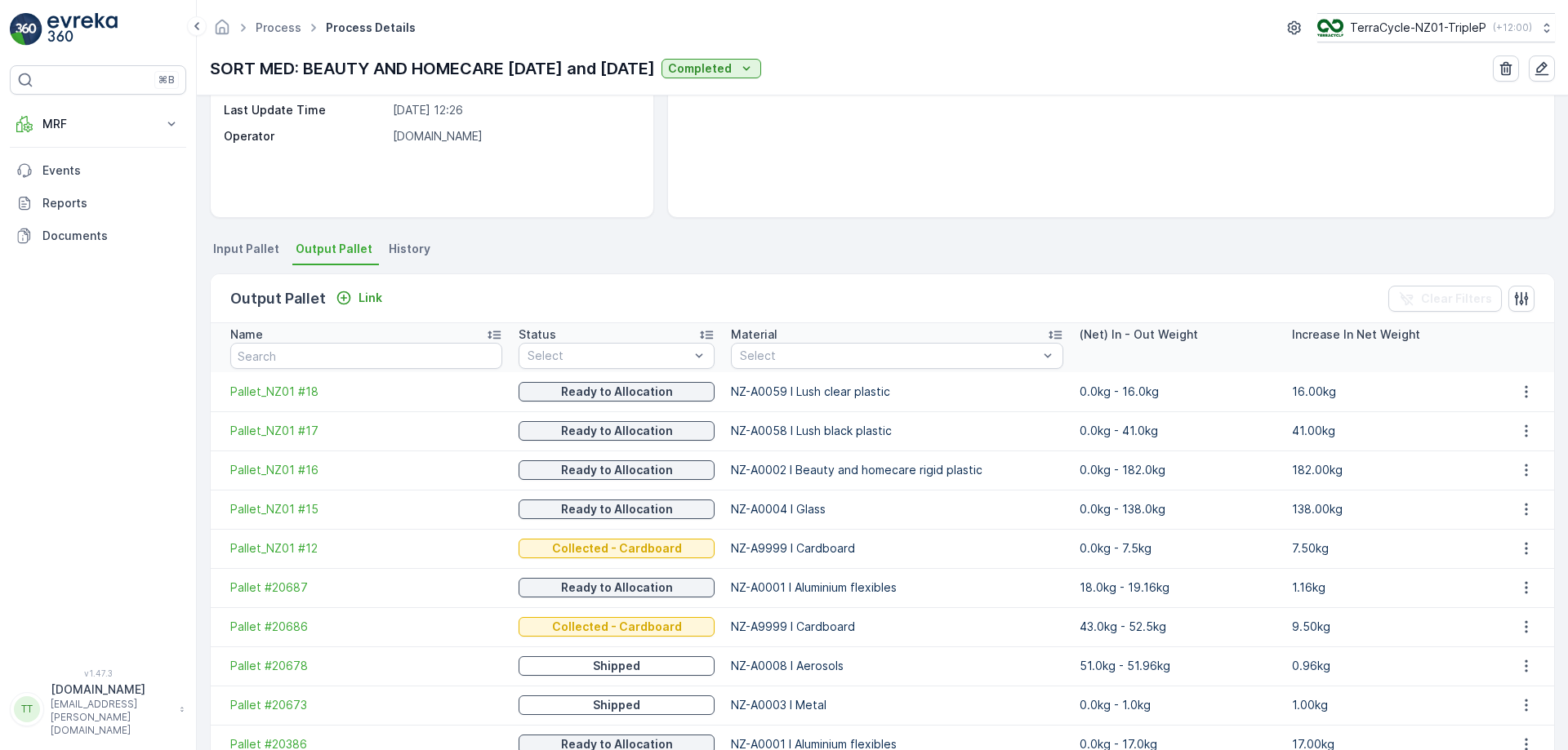
scroll to position [301, 0]
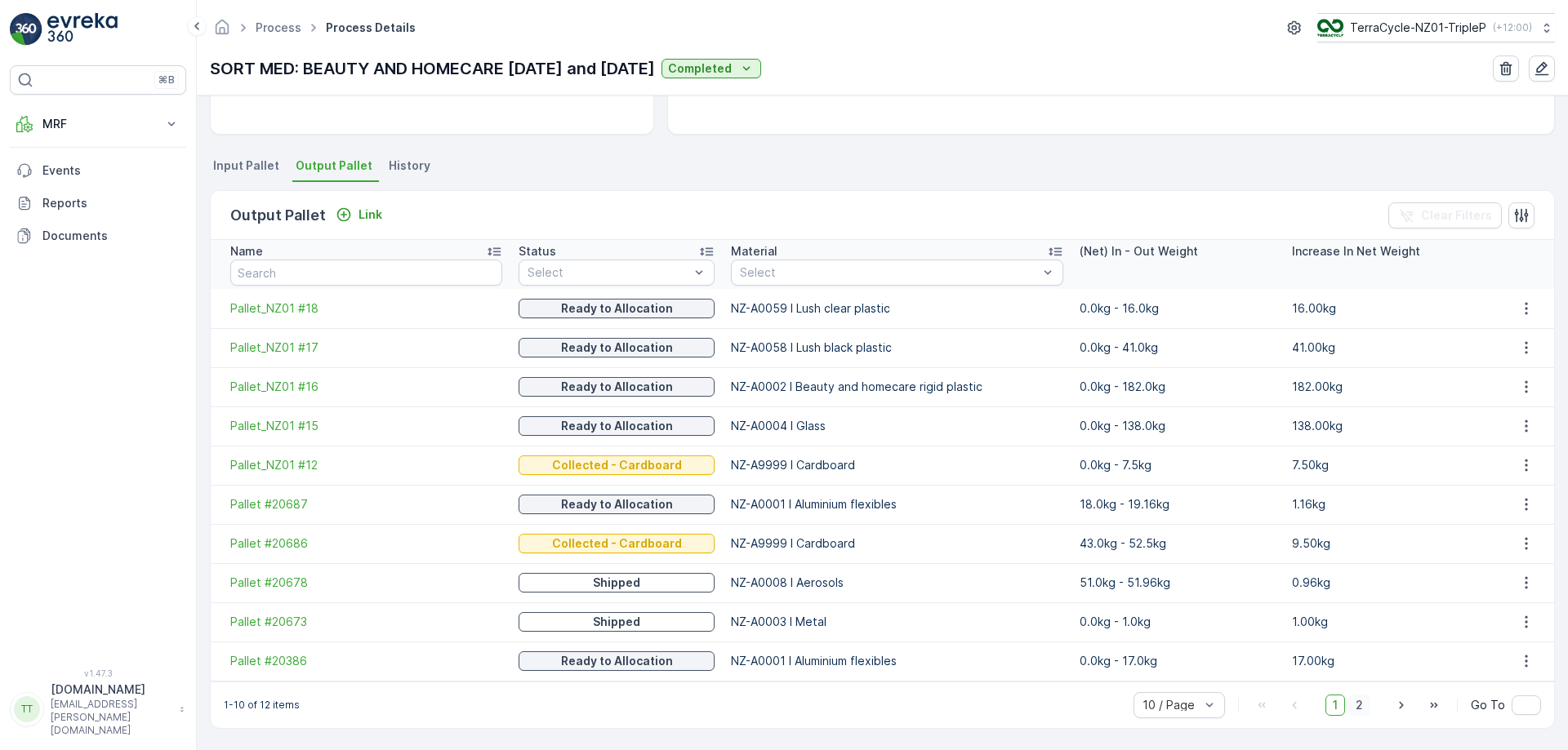
click at [1353, 704] on span "2" at bounding box center [1359, 706] width 22 height 22
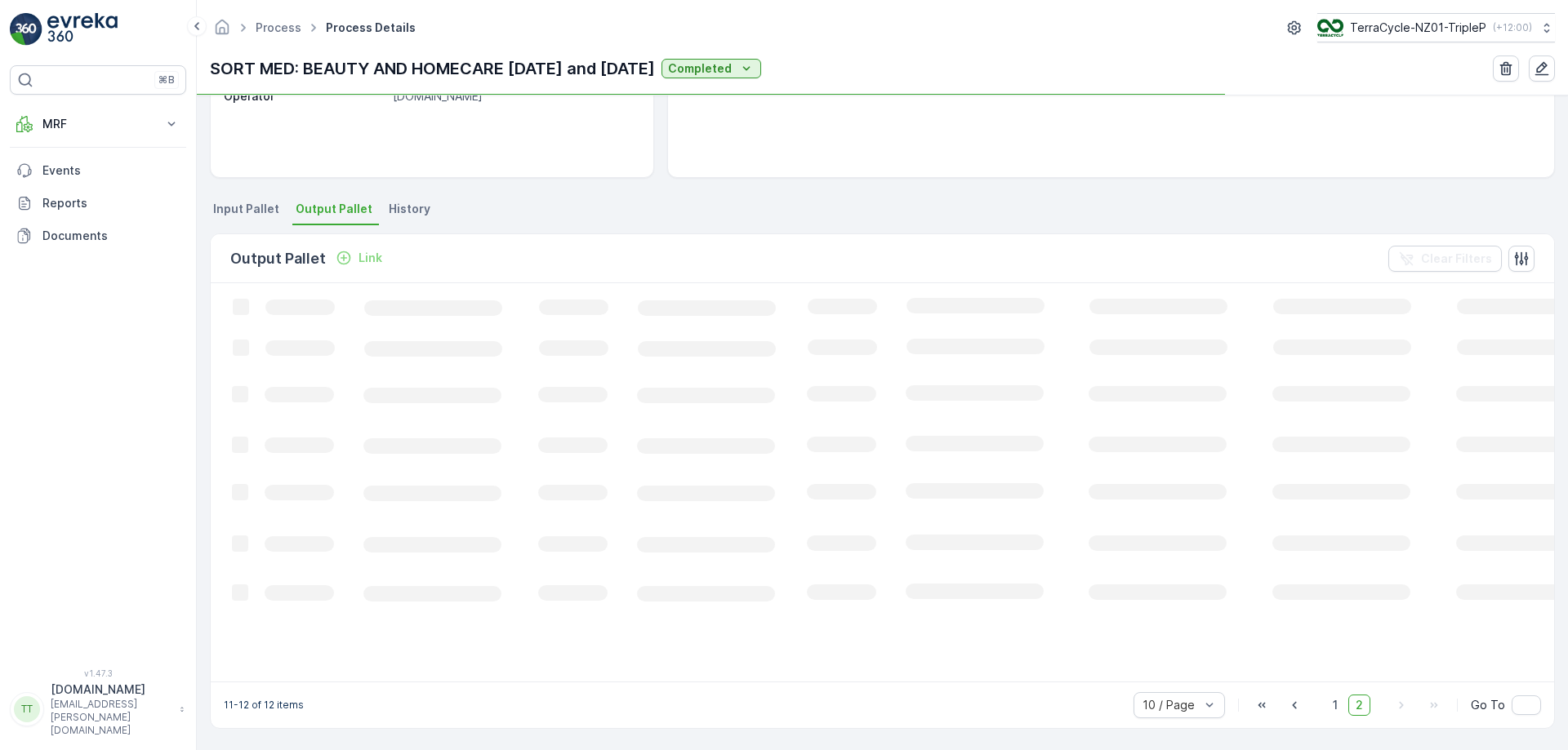
scroll to position [260, 0]
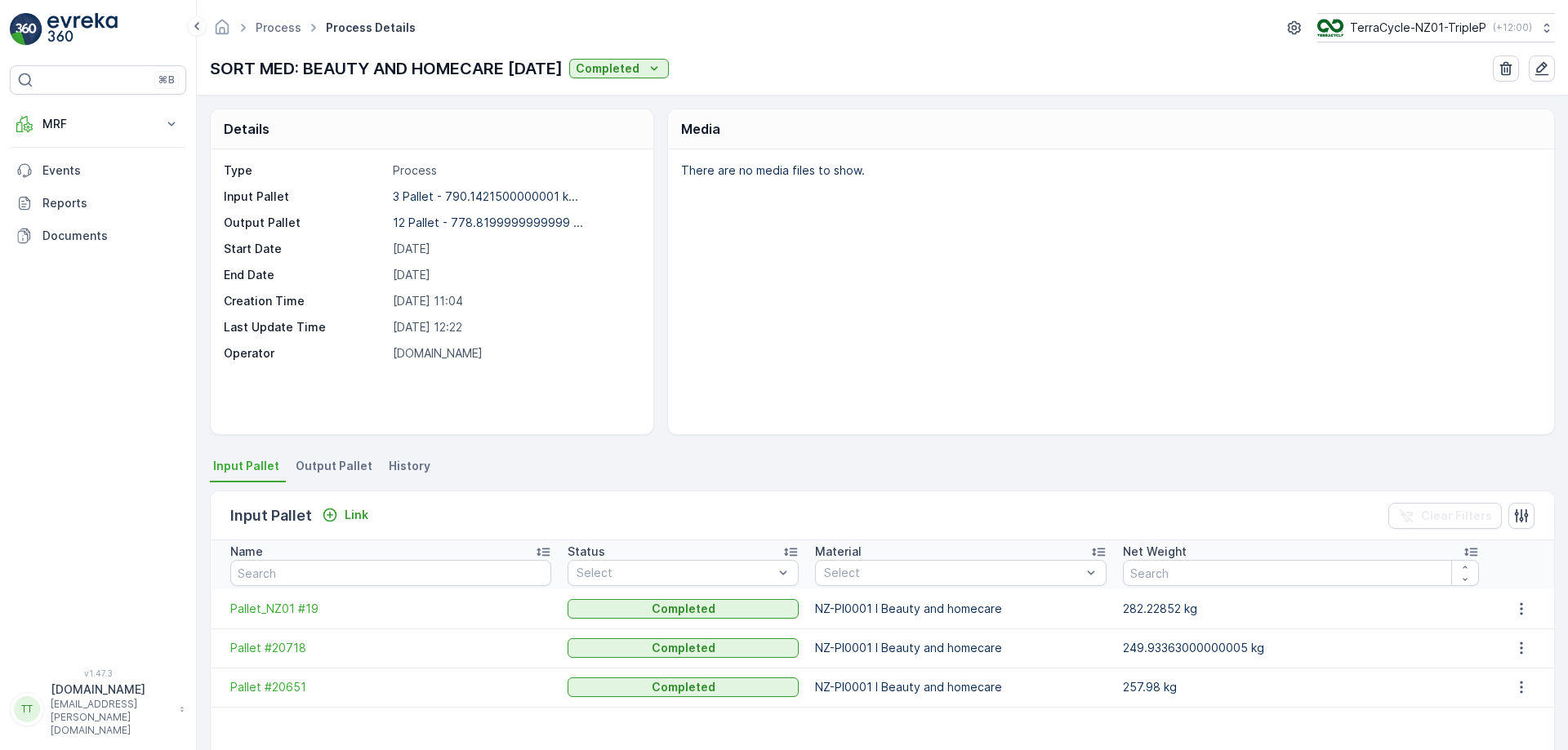
click at [325, 469] on span "Output Pallet" at bounding box center [334, 466] width 77 height 17
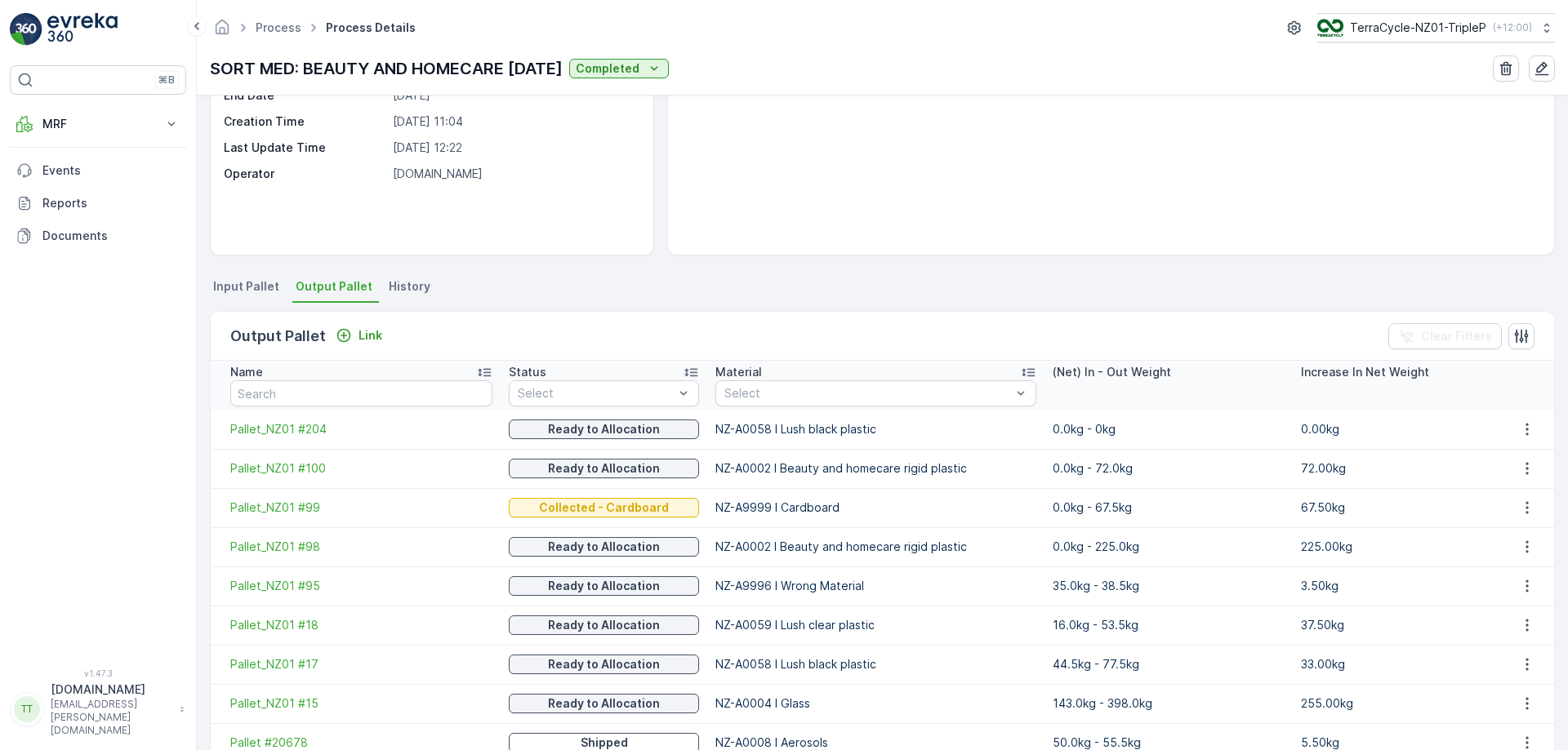
scroll to position [301, 0]
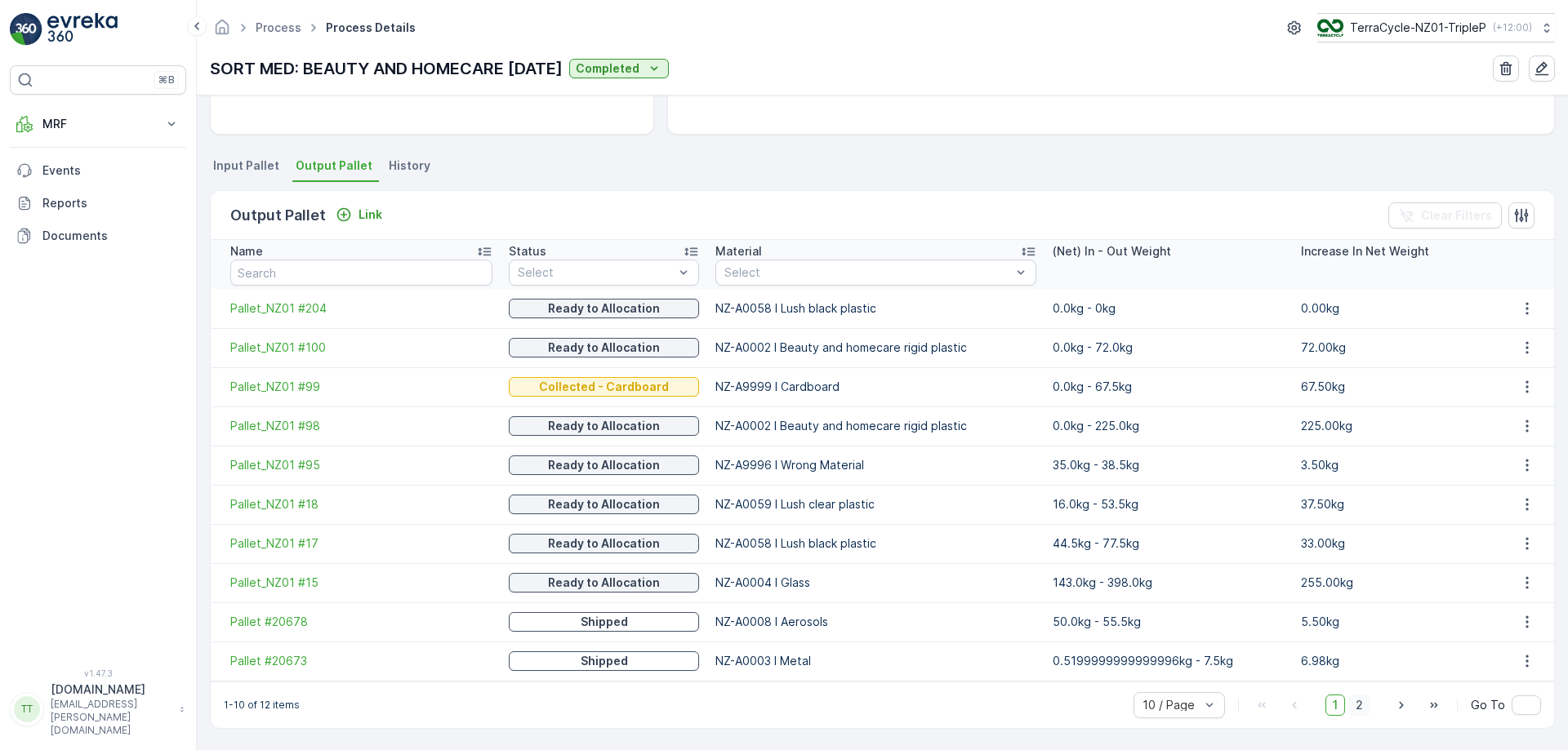
click at [1363, 706] on span "2" at bounding box center [1359, 706] width 22 height 22
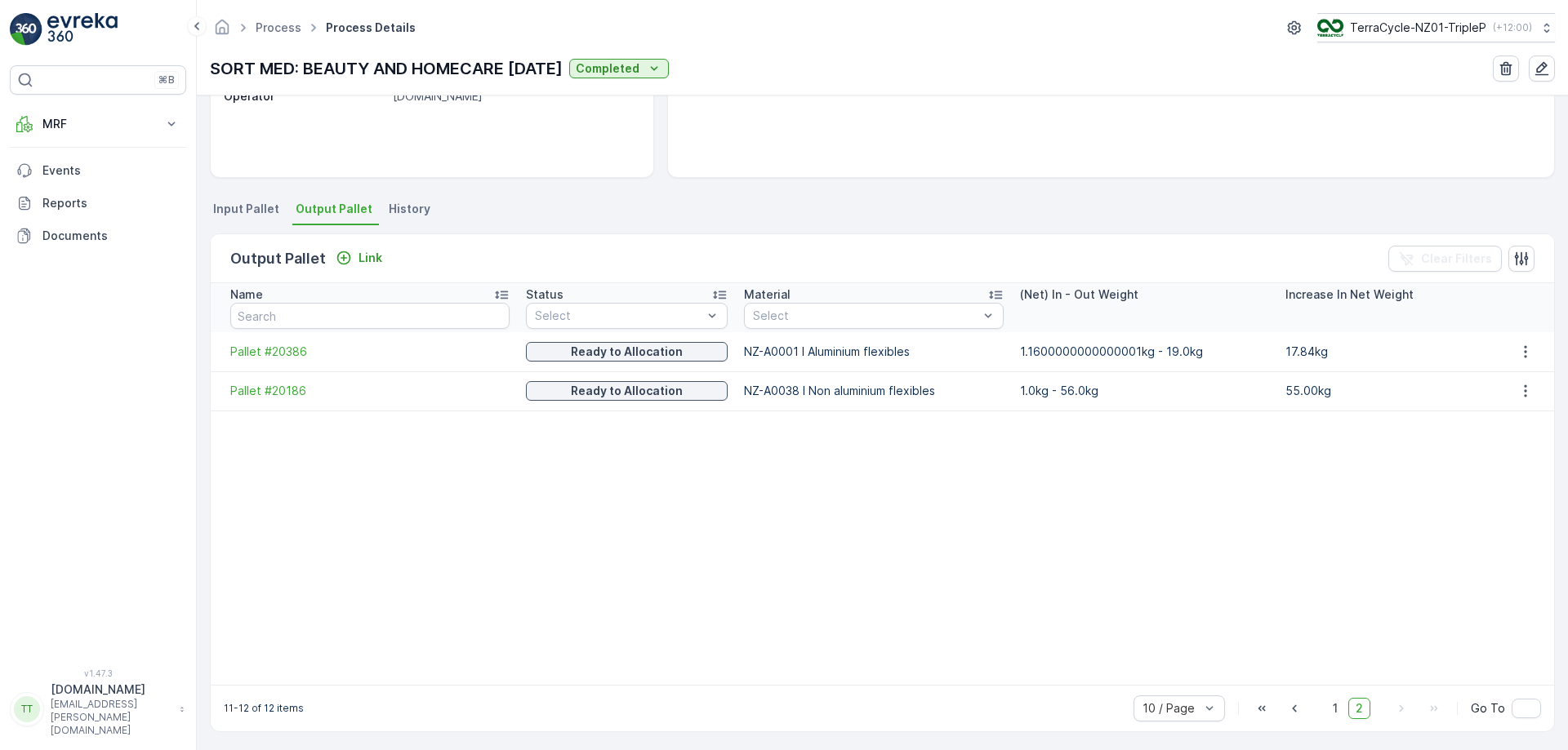
scroll to position [260, 0]
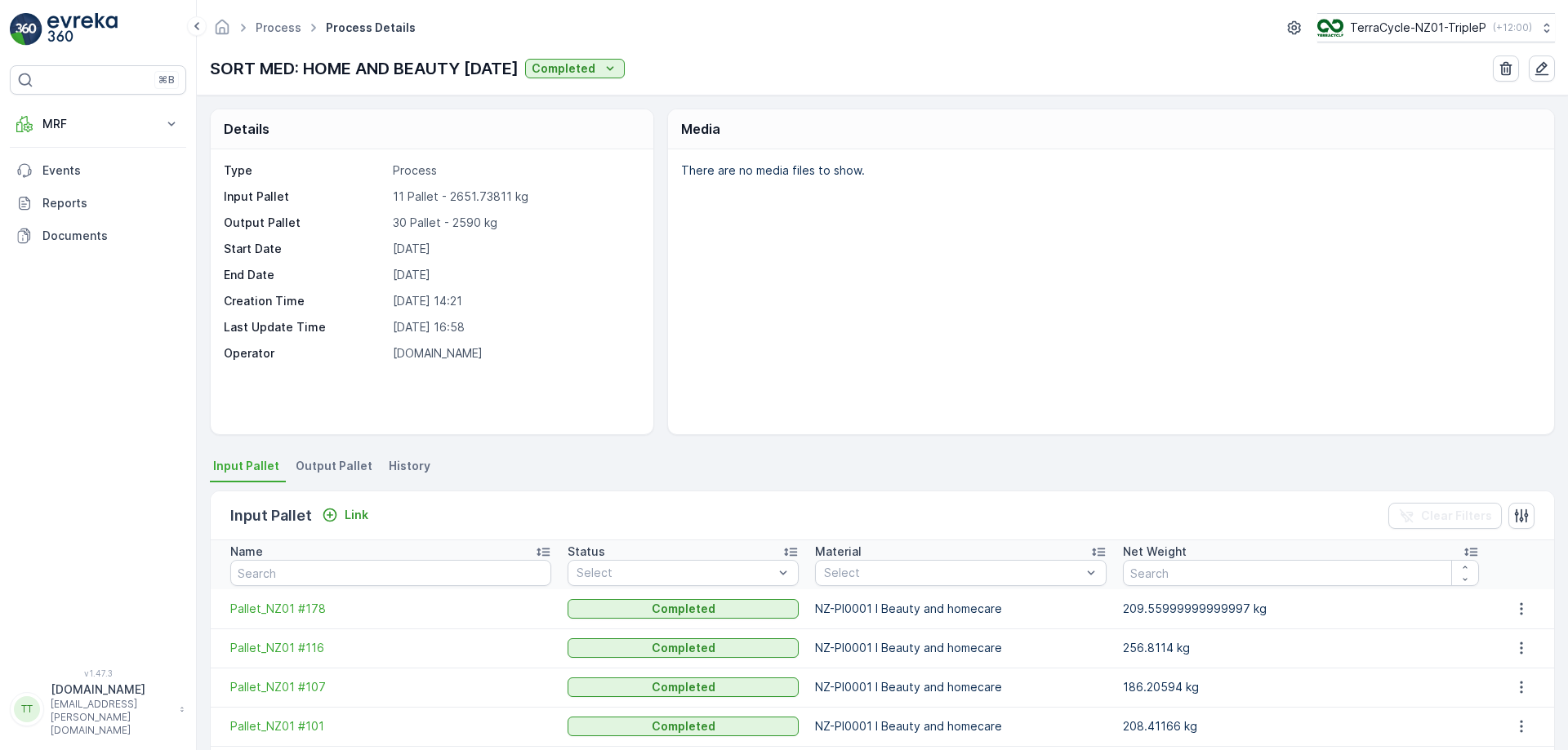
click at [349, 464] on span "Output Pallet" at bounding box center [334, 466] width 77 height 17
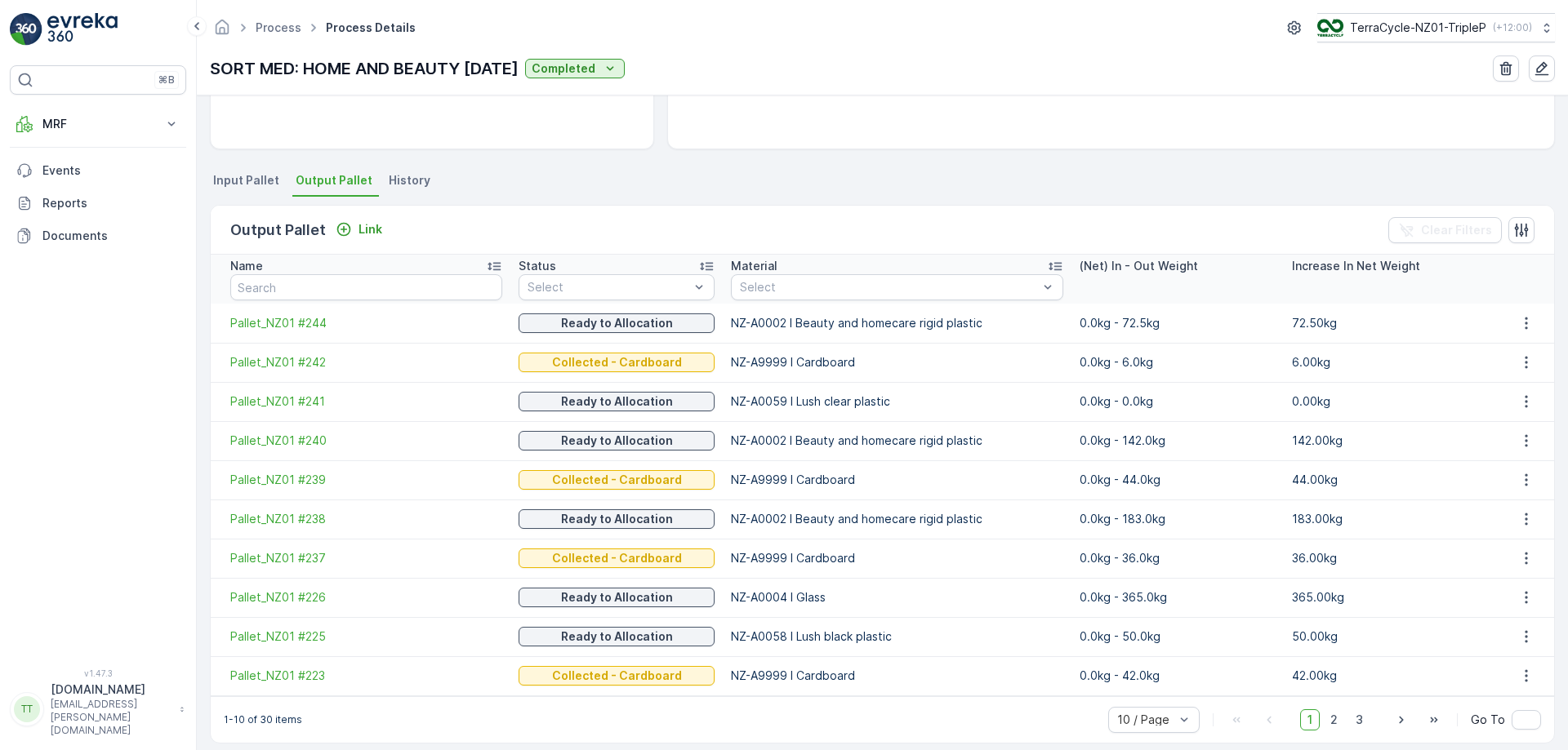
scroll to position [301, 0]
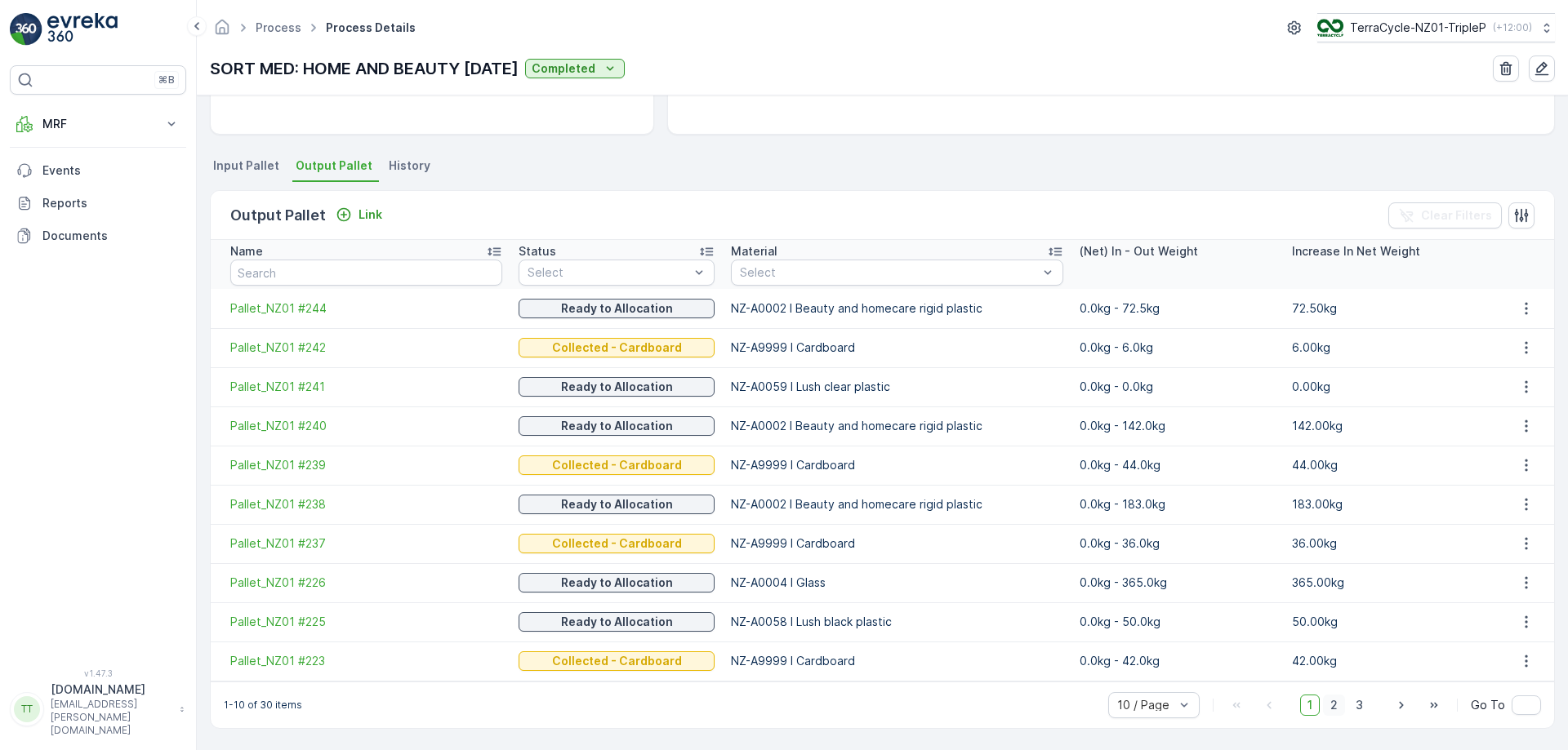
click at [1336, 705] on span "2" at bounding box center [1334, 706] width 22 height 22
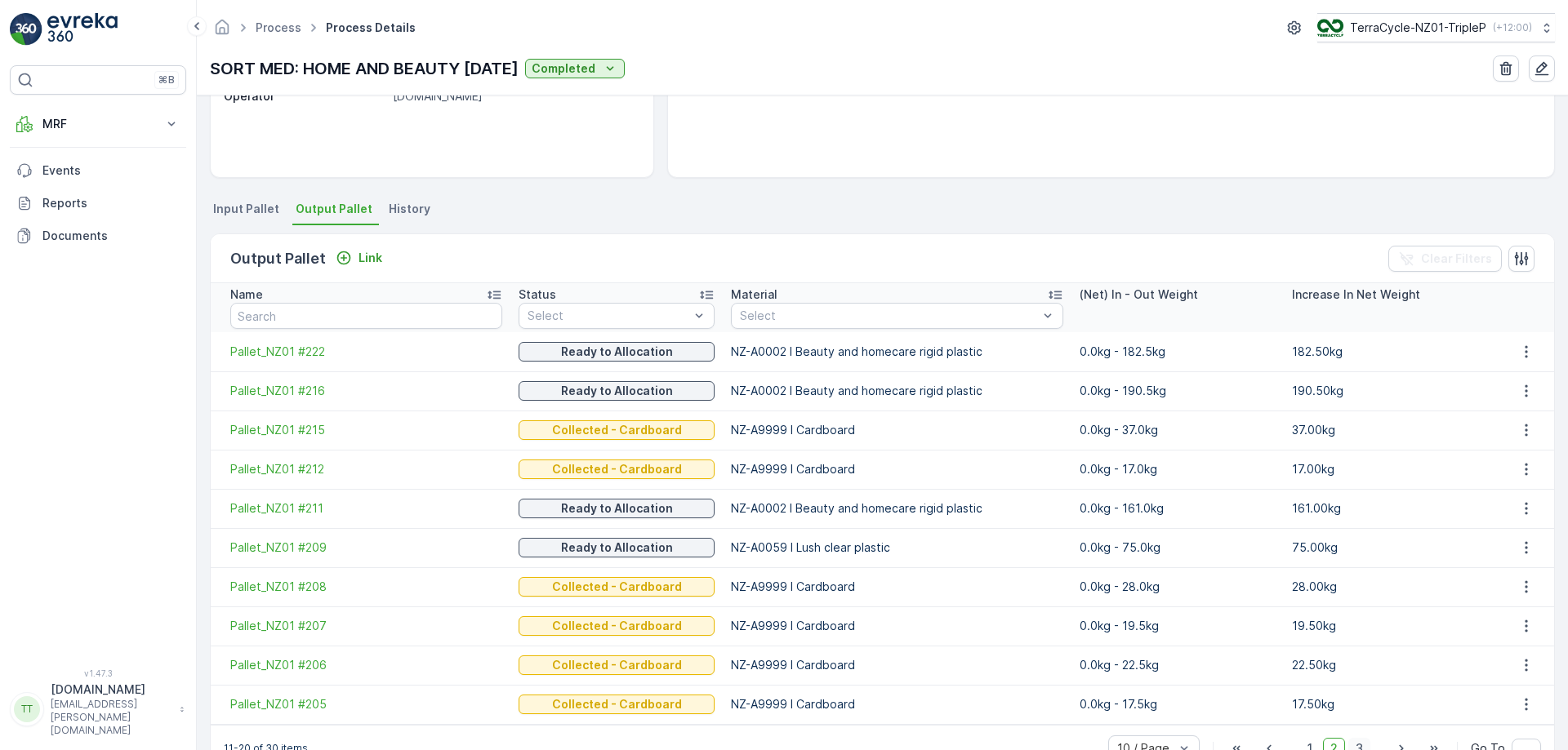
scroll to position [301, 0]
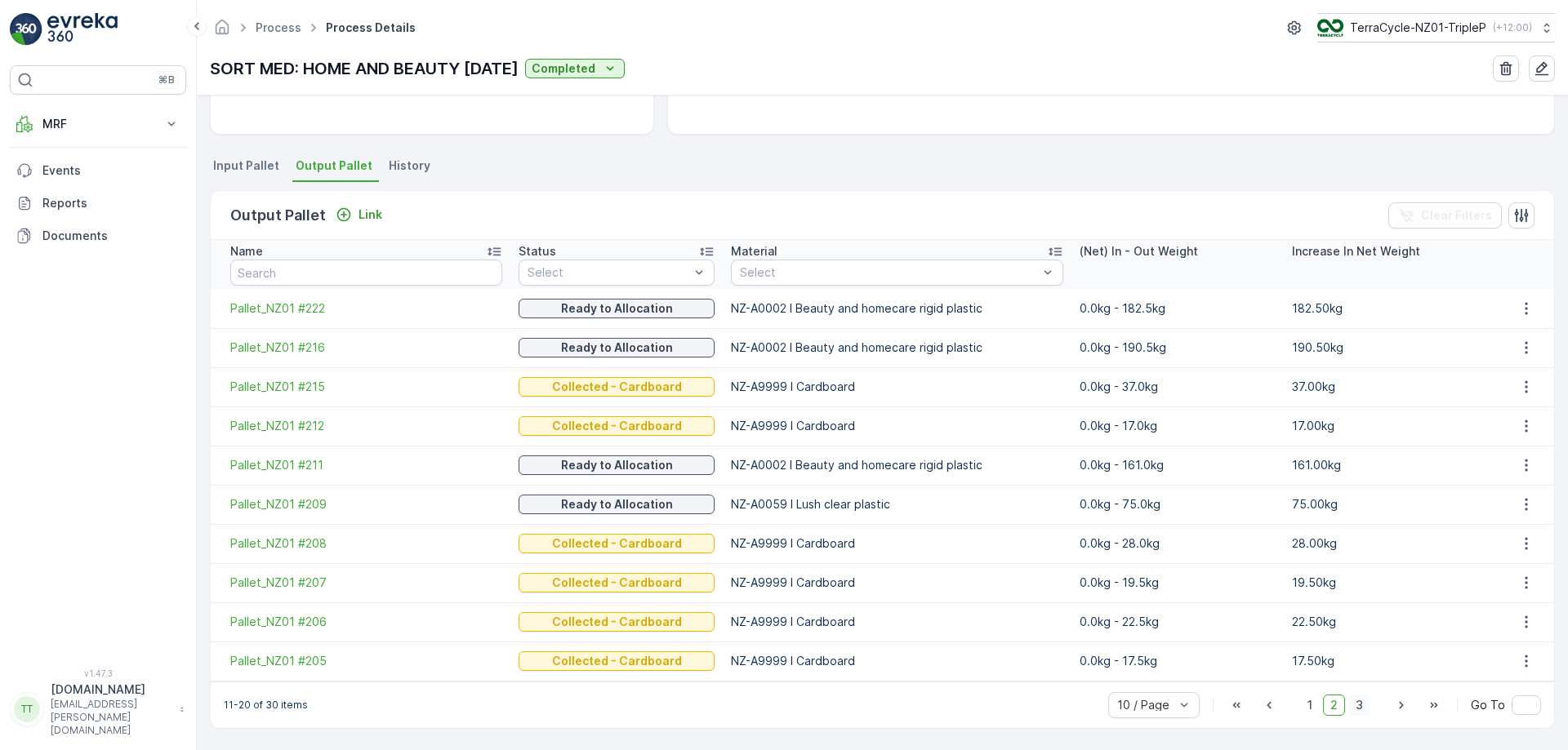
click at [1354, 706] on span "3" at bounding box center [1359, 706] width 22 height 22
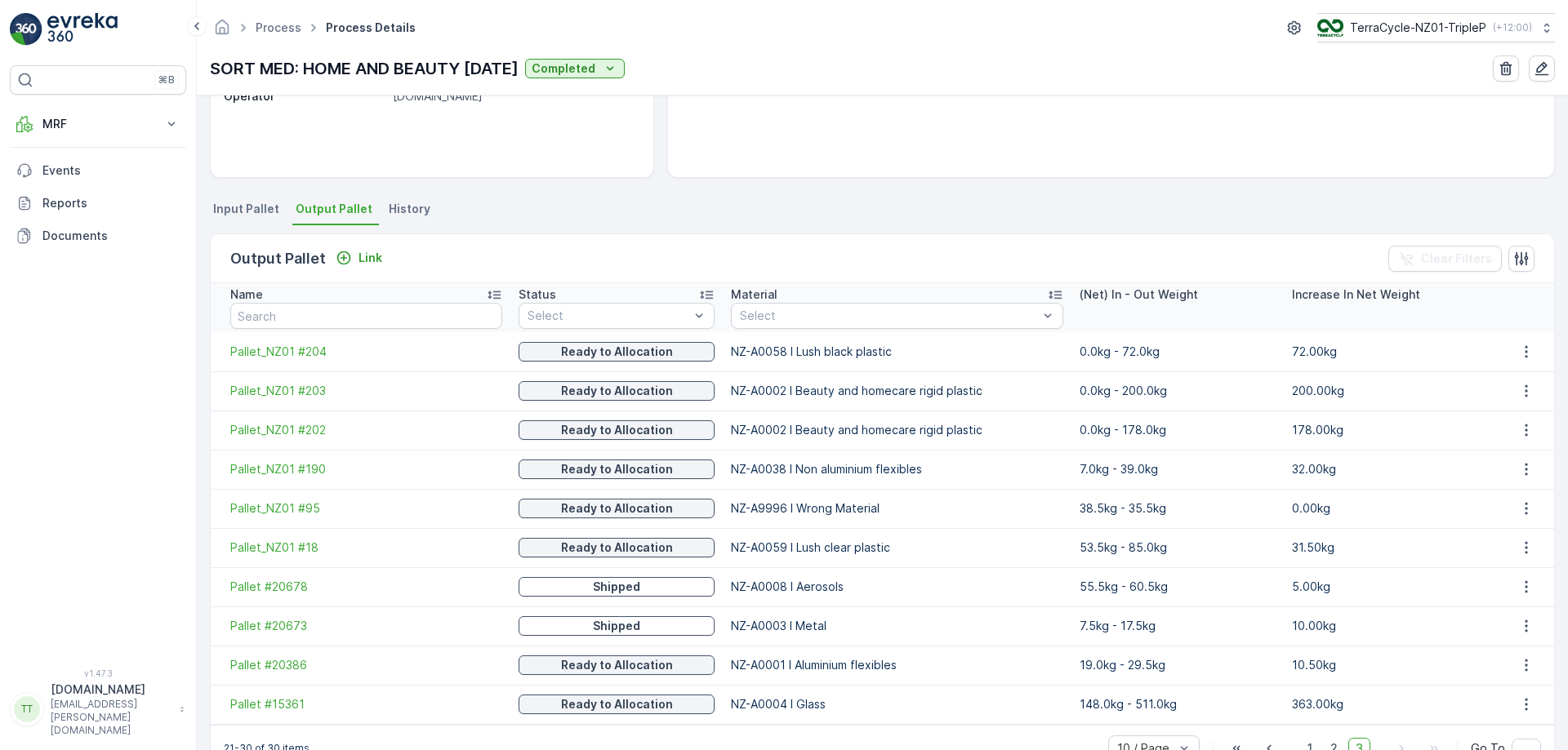
scroll to position [301, 0]
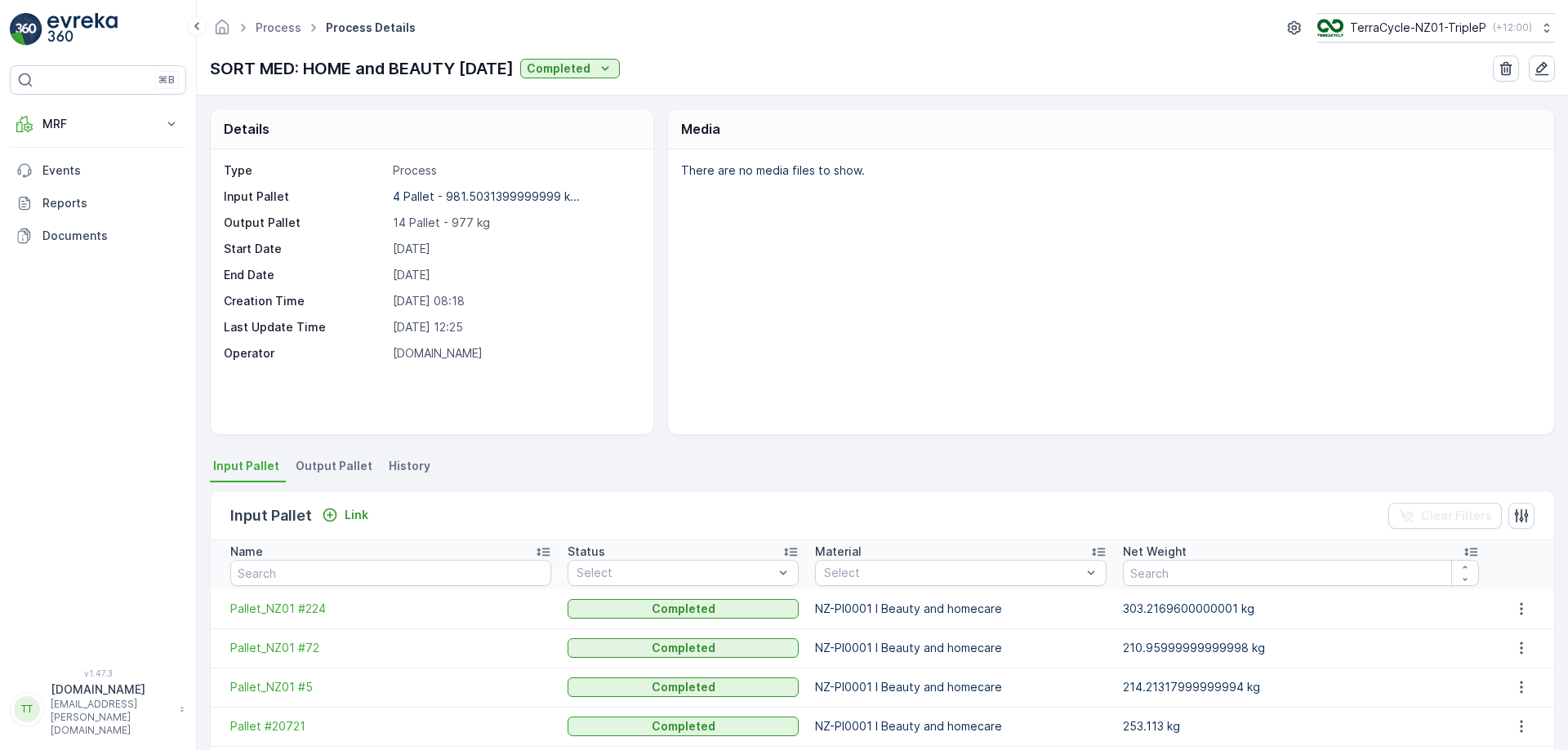
click at [345, 465] on span "Output Pallet" at bounding box center [334, 466] width 77 height 17
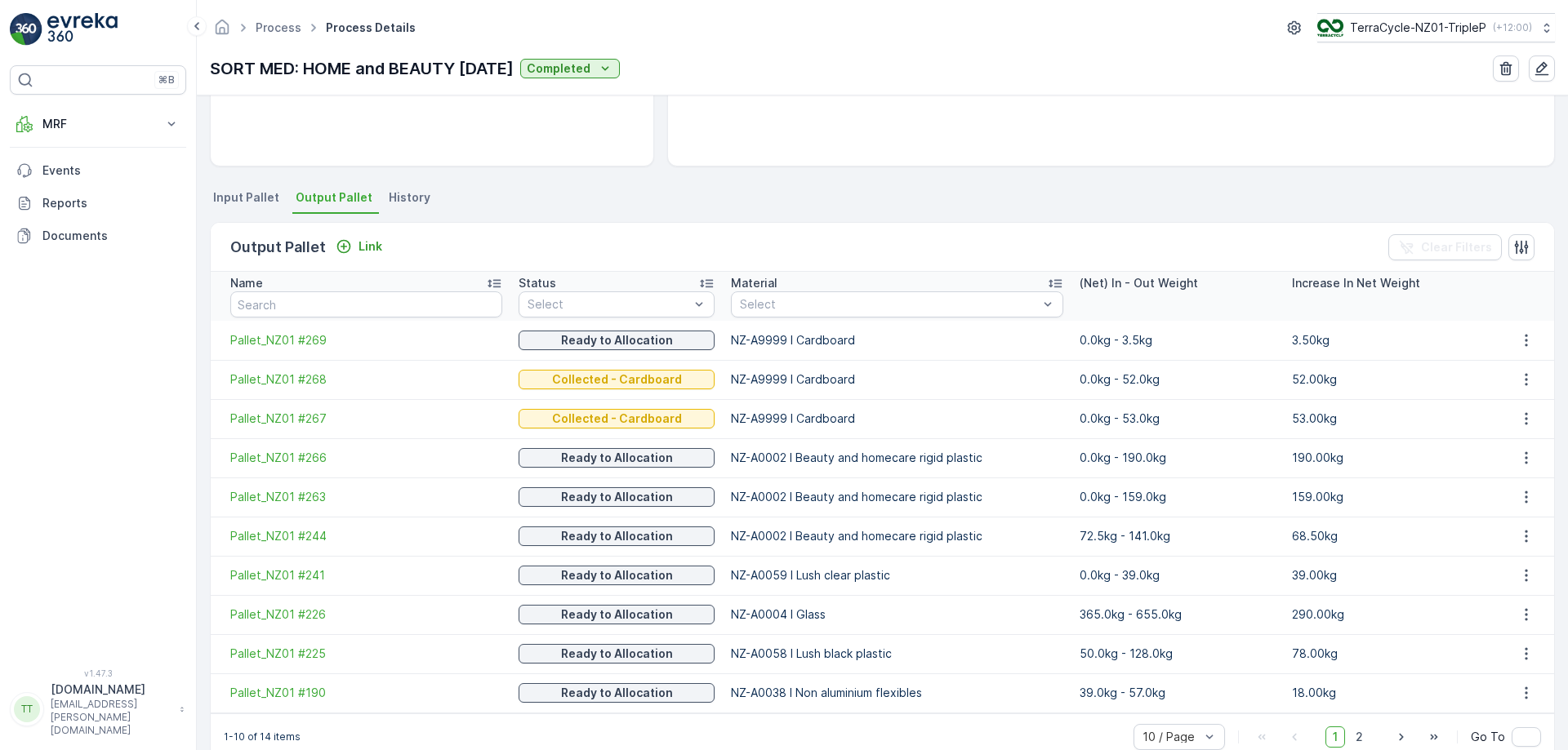
scroll to position [301, 0]
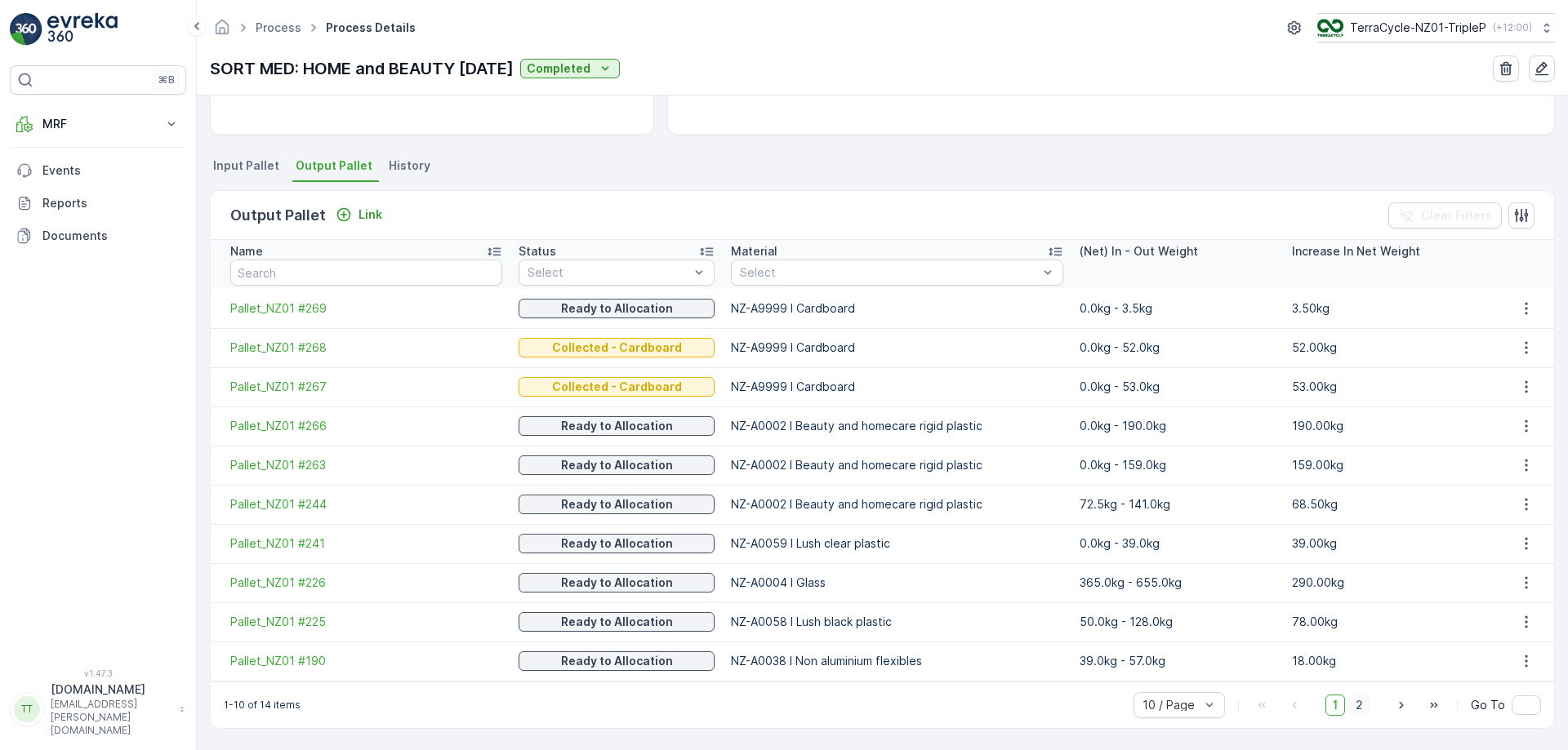
click at [1367, 709] on span "2" at bounding box center [1359, 706] width 22 height 22
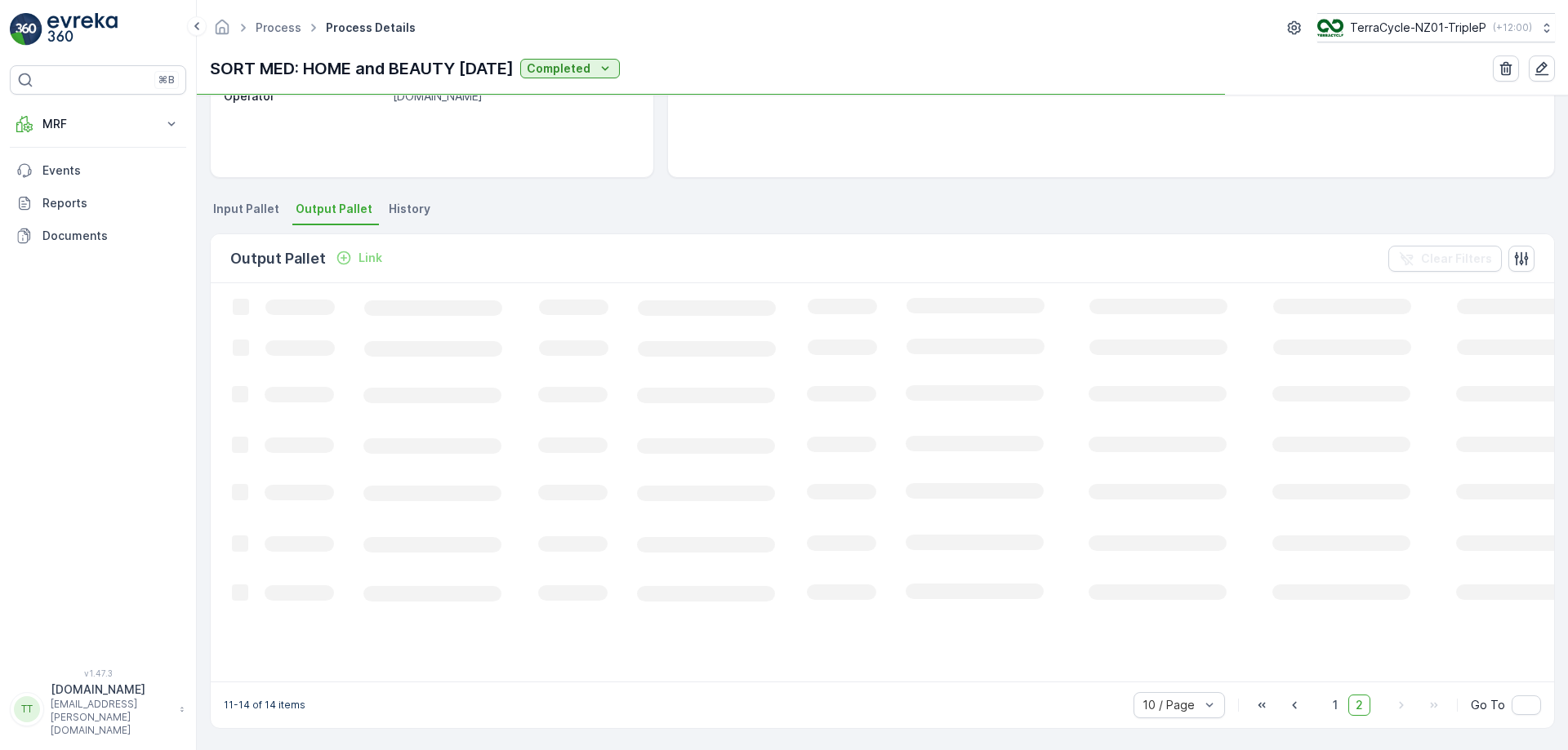
scroll to position [270, 0]
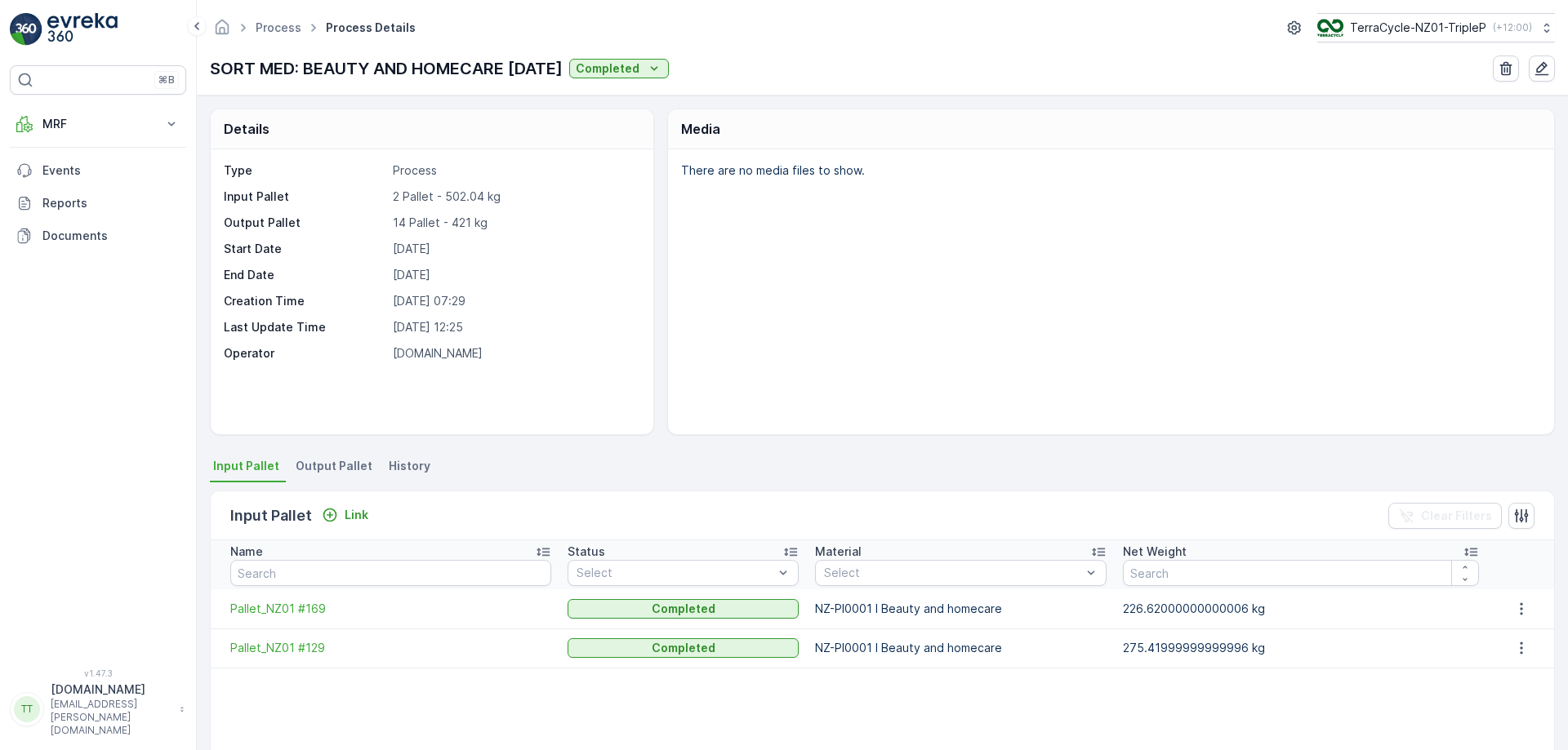
click at [315, 473] on span "Output Pallet" at bounding box center [334, 466] width 77 height 17
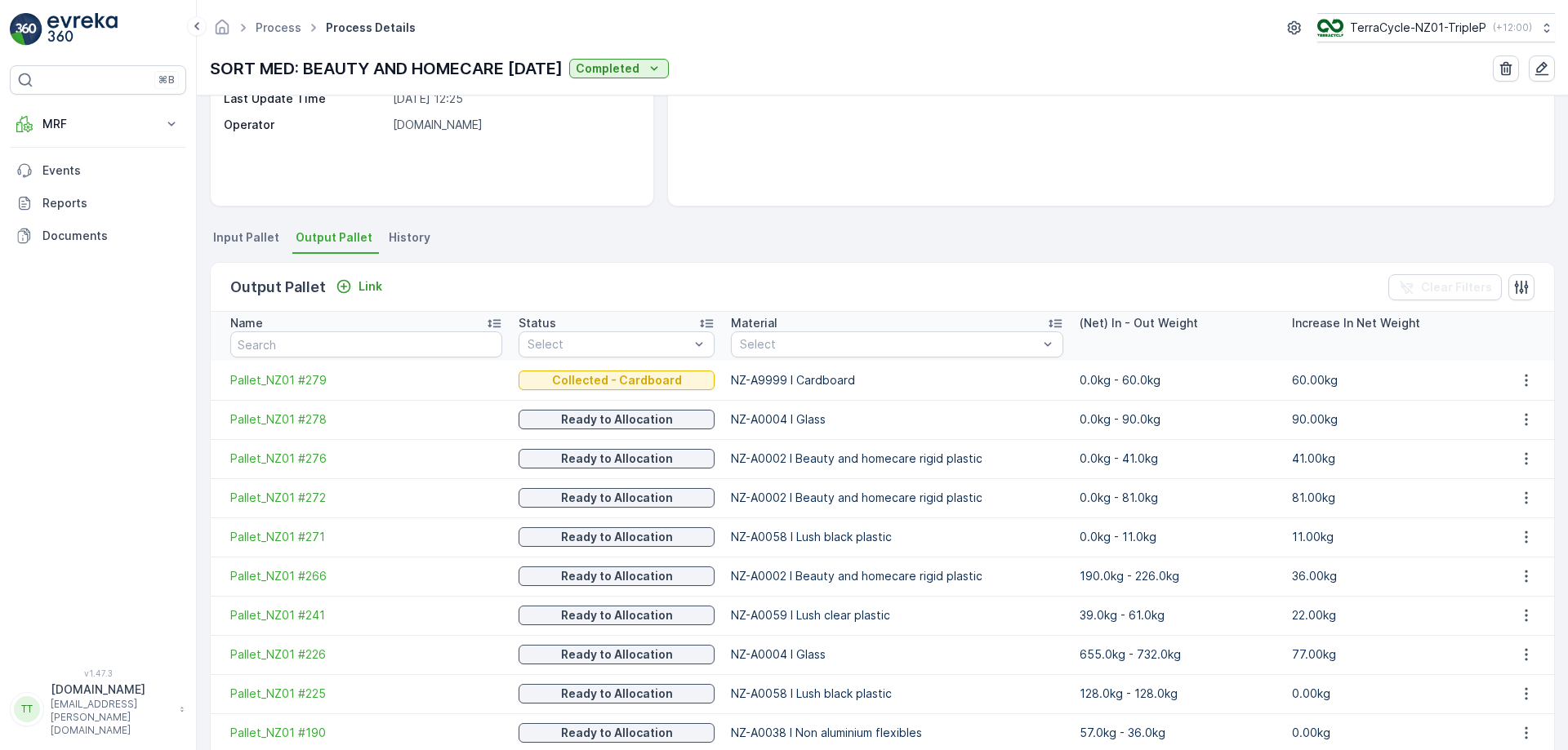
scroll to position [301, 0]
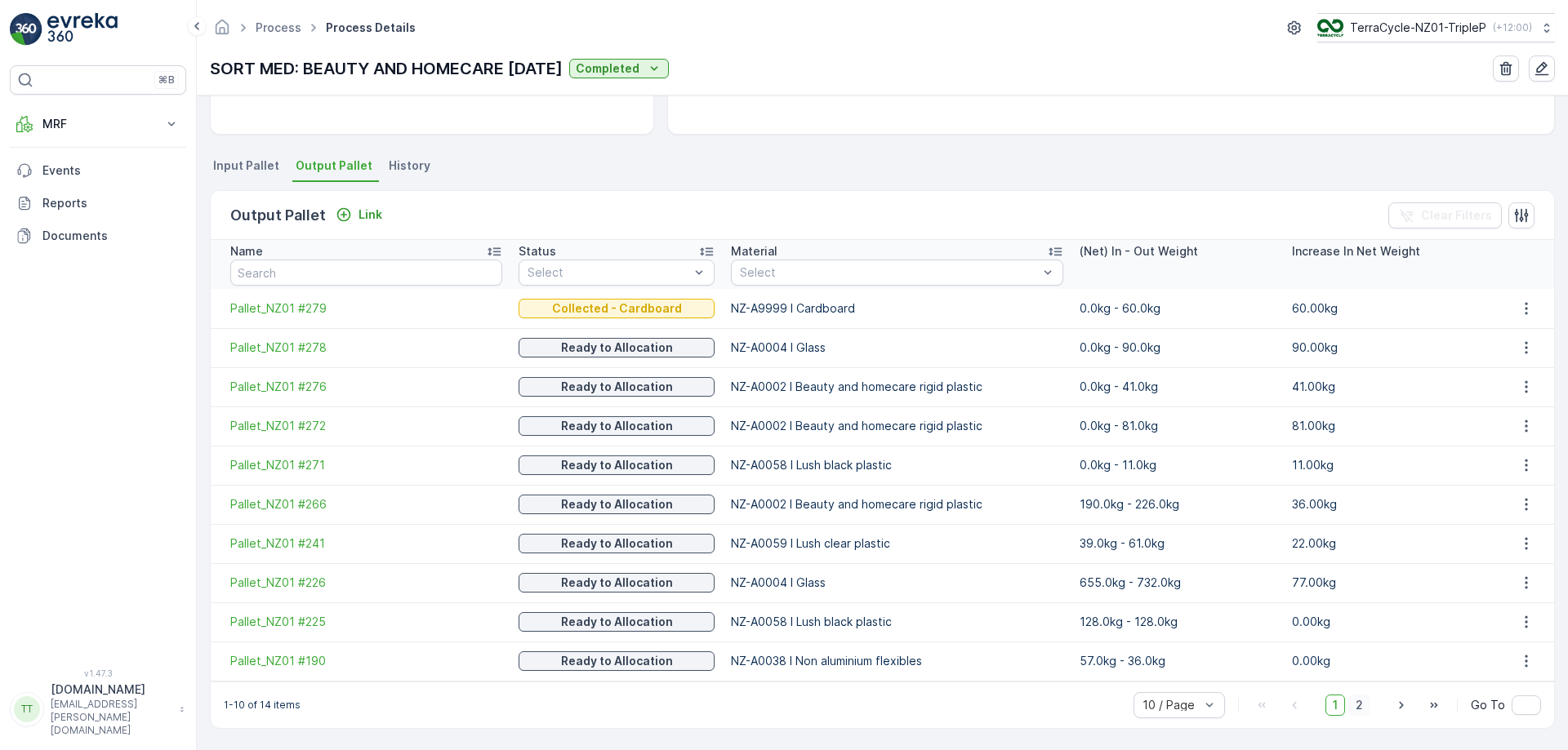
click at [1358, 711] on span "2" at bounding box center [1359, 706] width 22 height 22
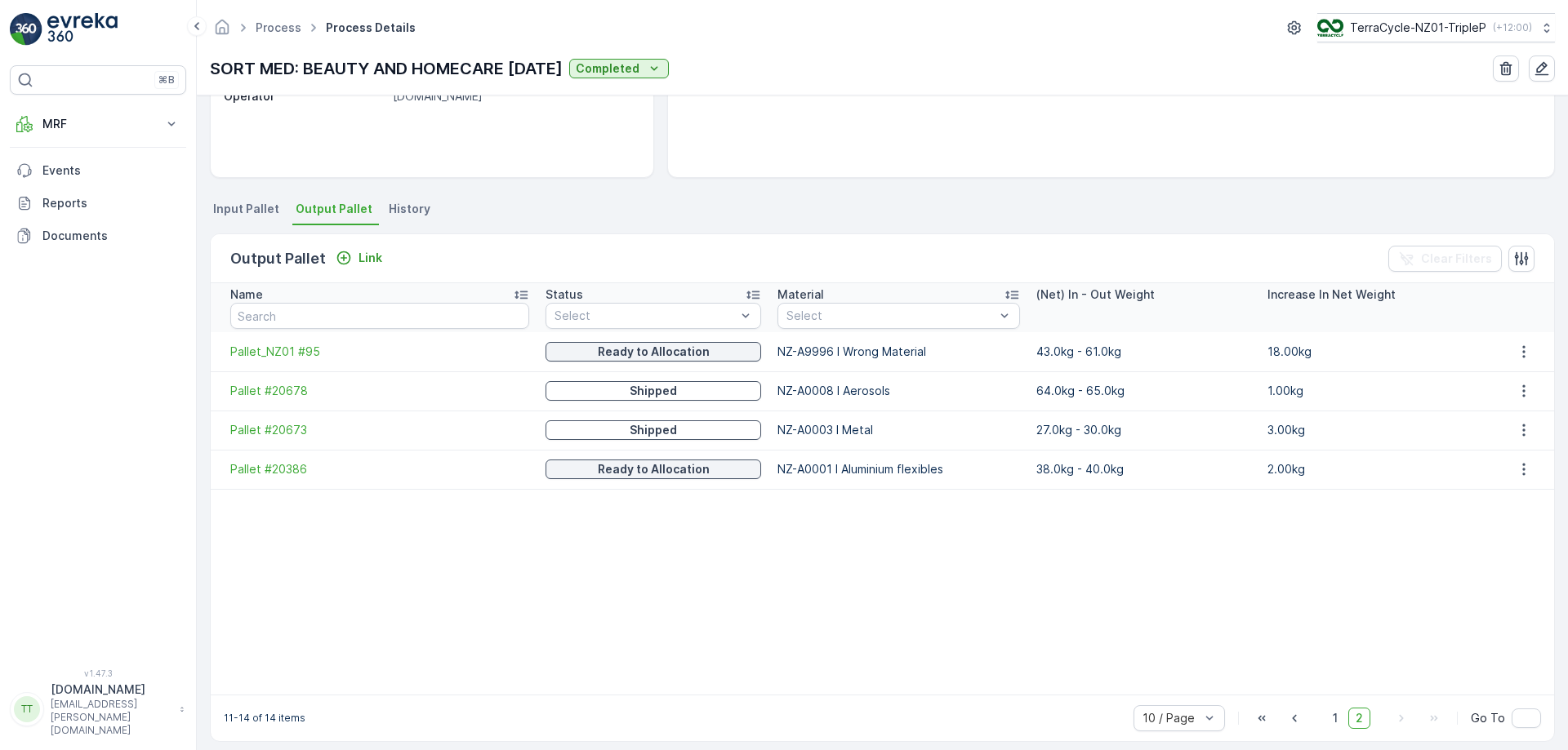
scroll to position [270, 0]
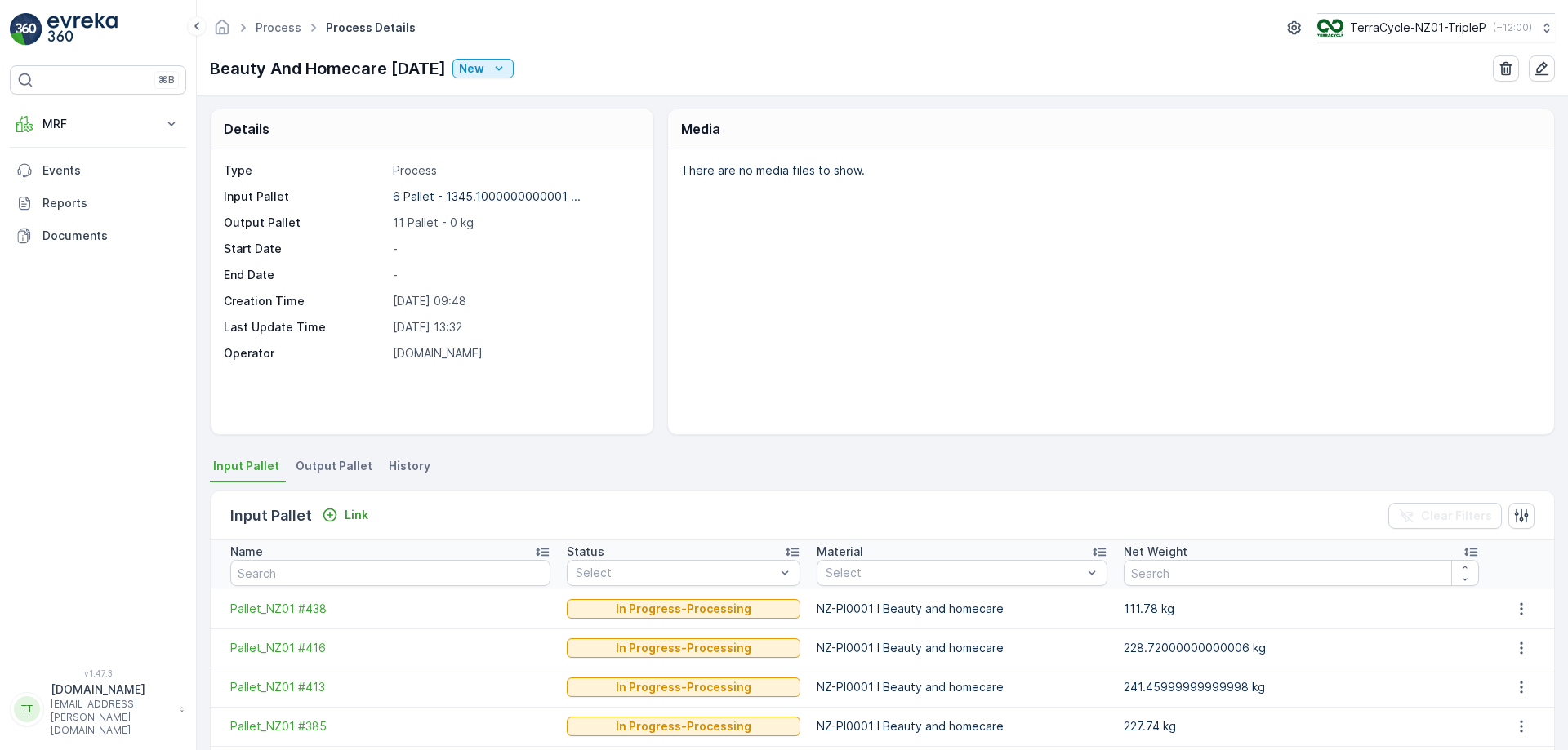
scroll to position [280, 0]
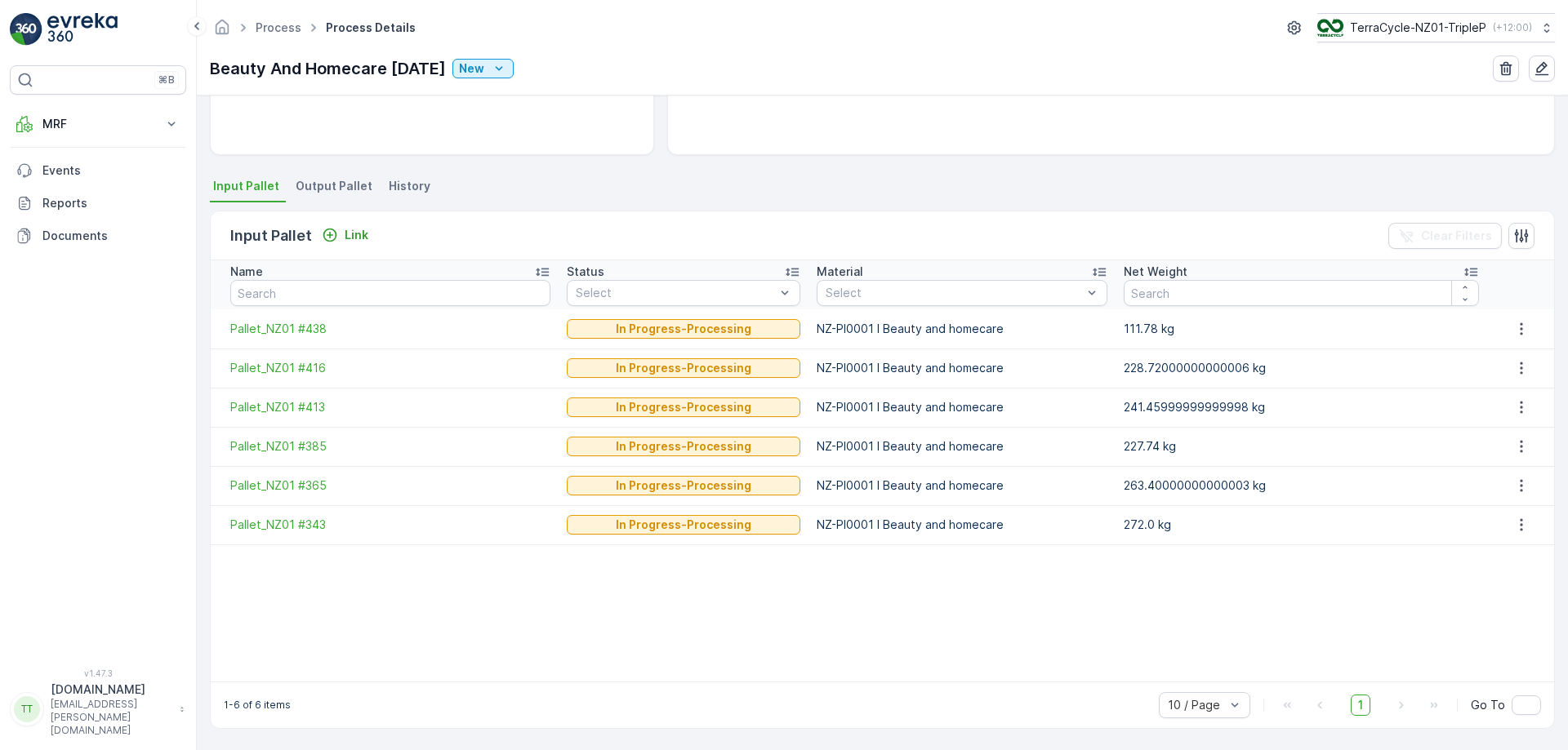
click at [339, 195] on li "Output Pallet" at bounding box center [335, 188] width 87 height 28
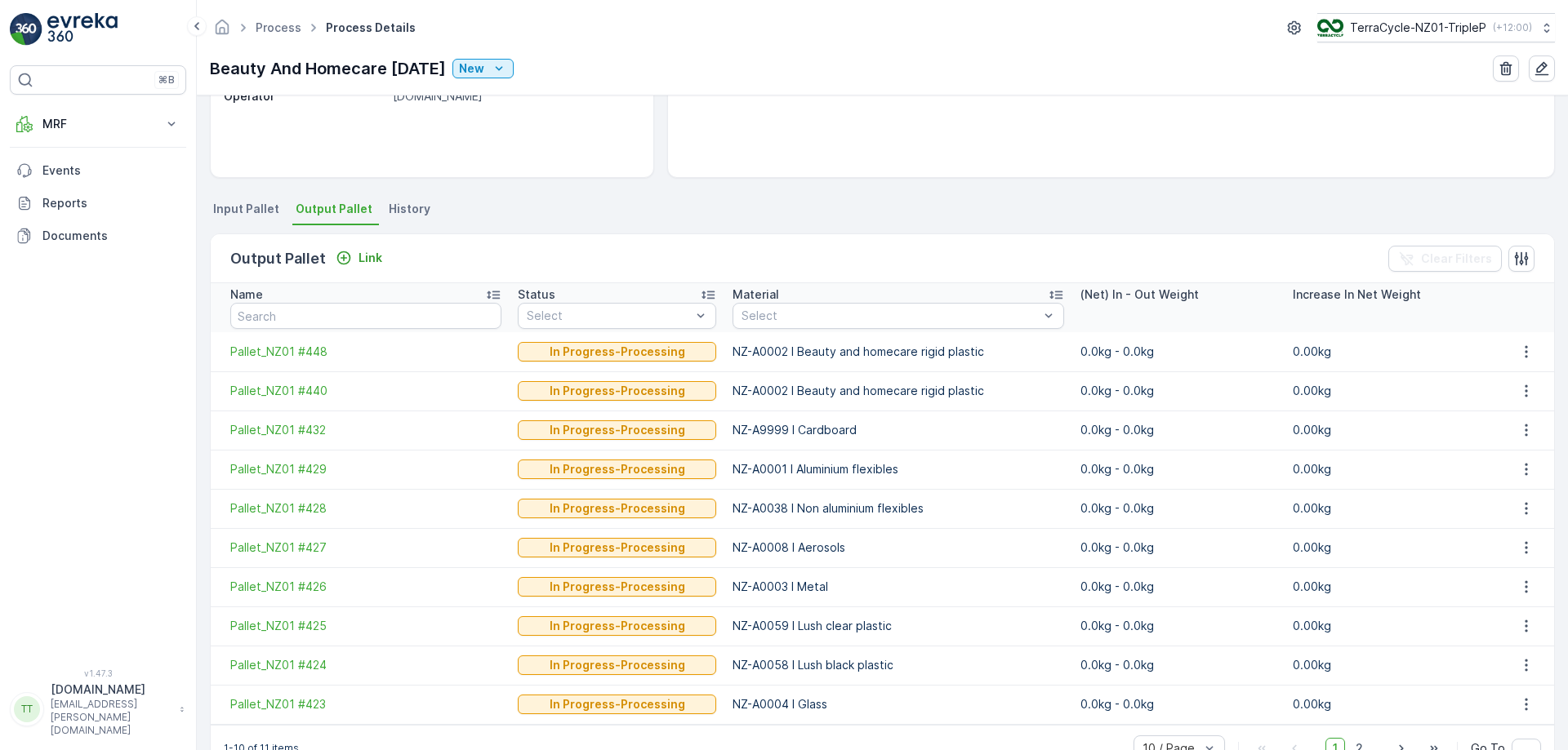
scroll to position [301, 0]
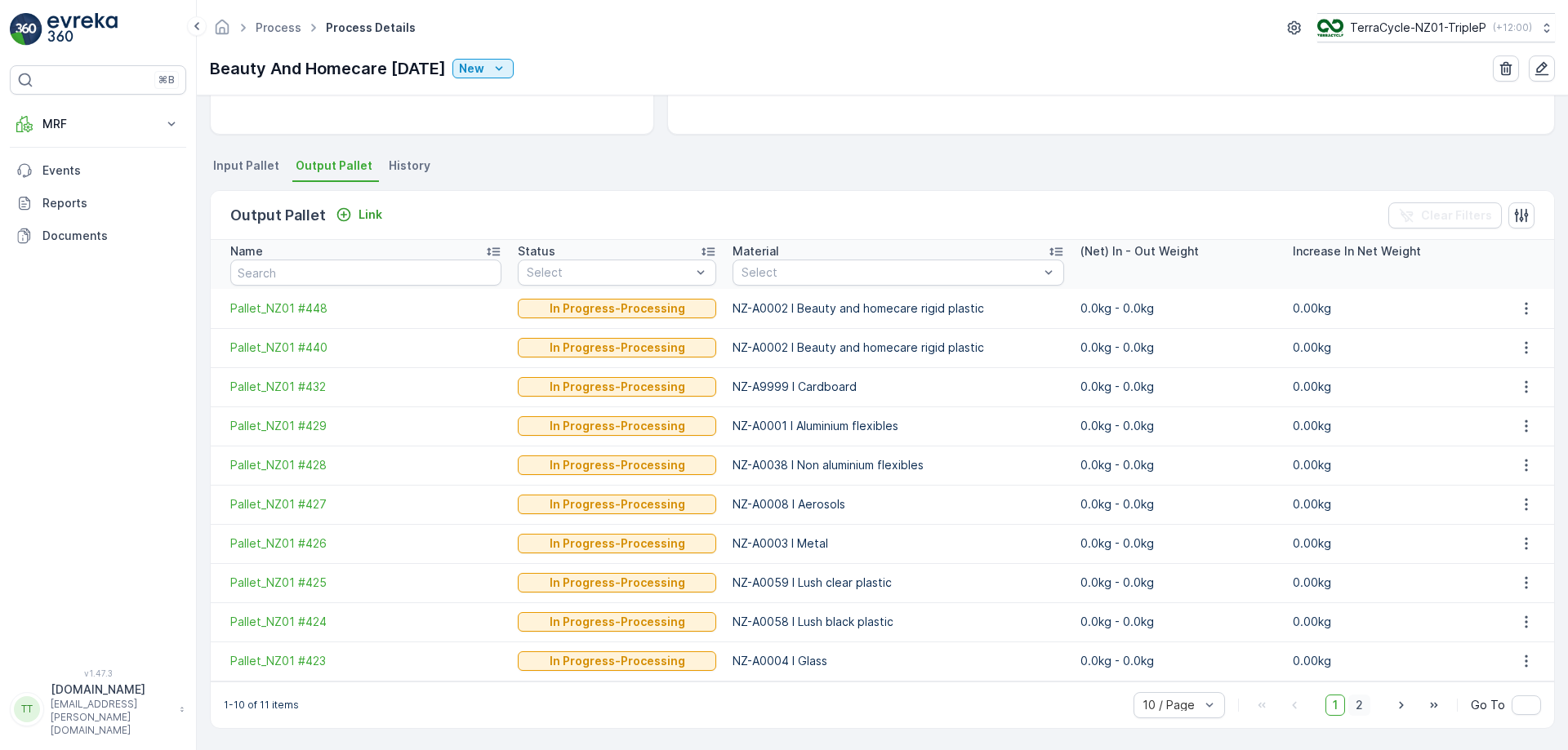
click at [1357, 712] on span "2" at bounding box center [1359, 706] width 22 height 22
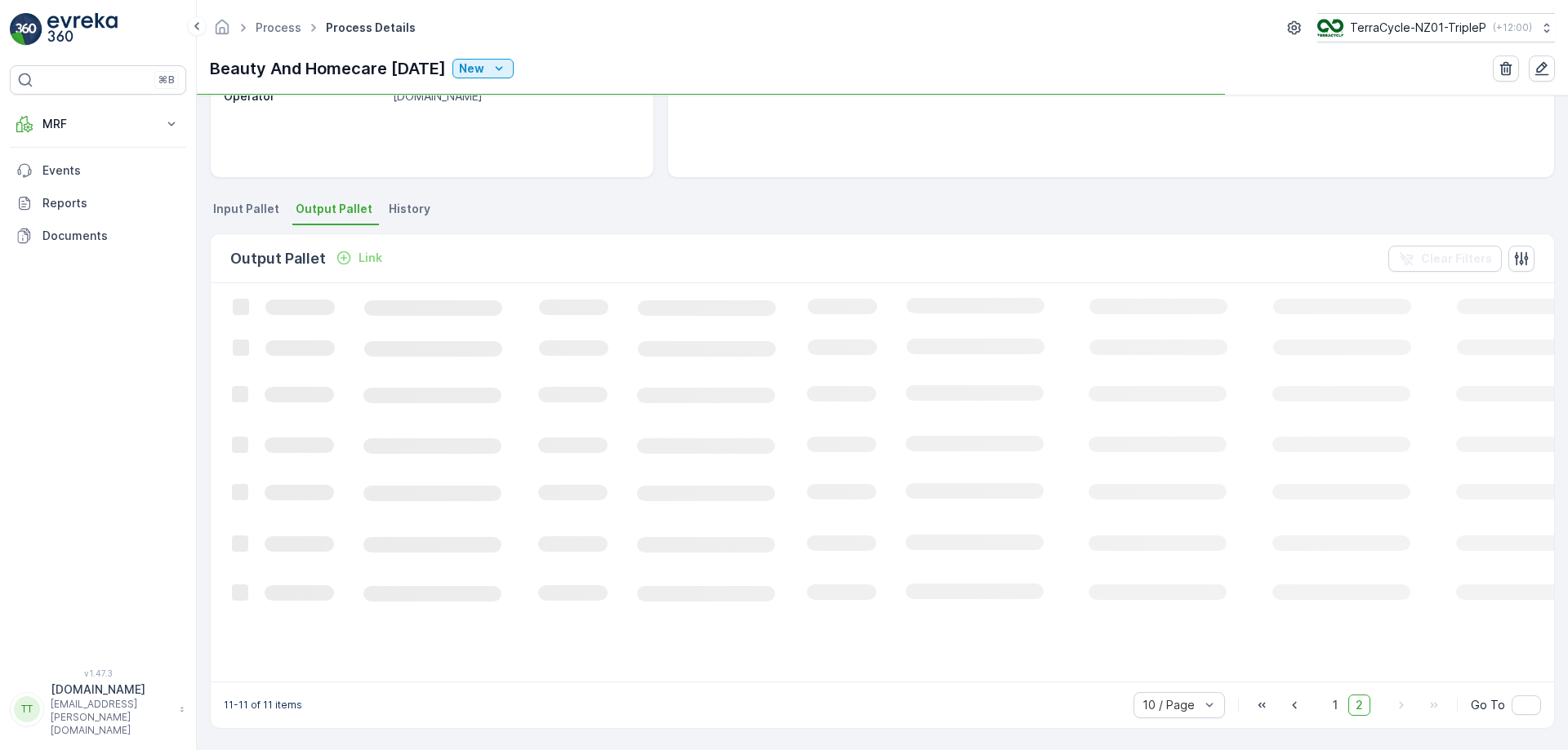
scroll to position [255, 0]
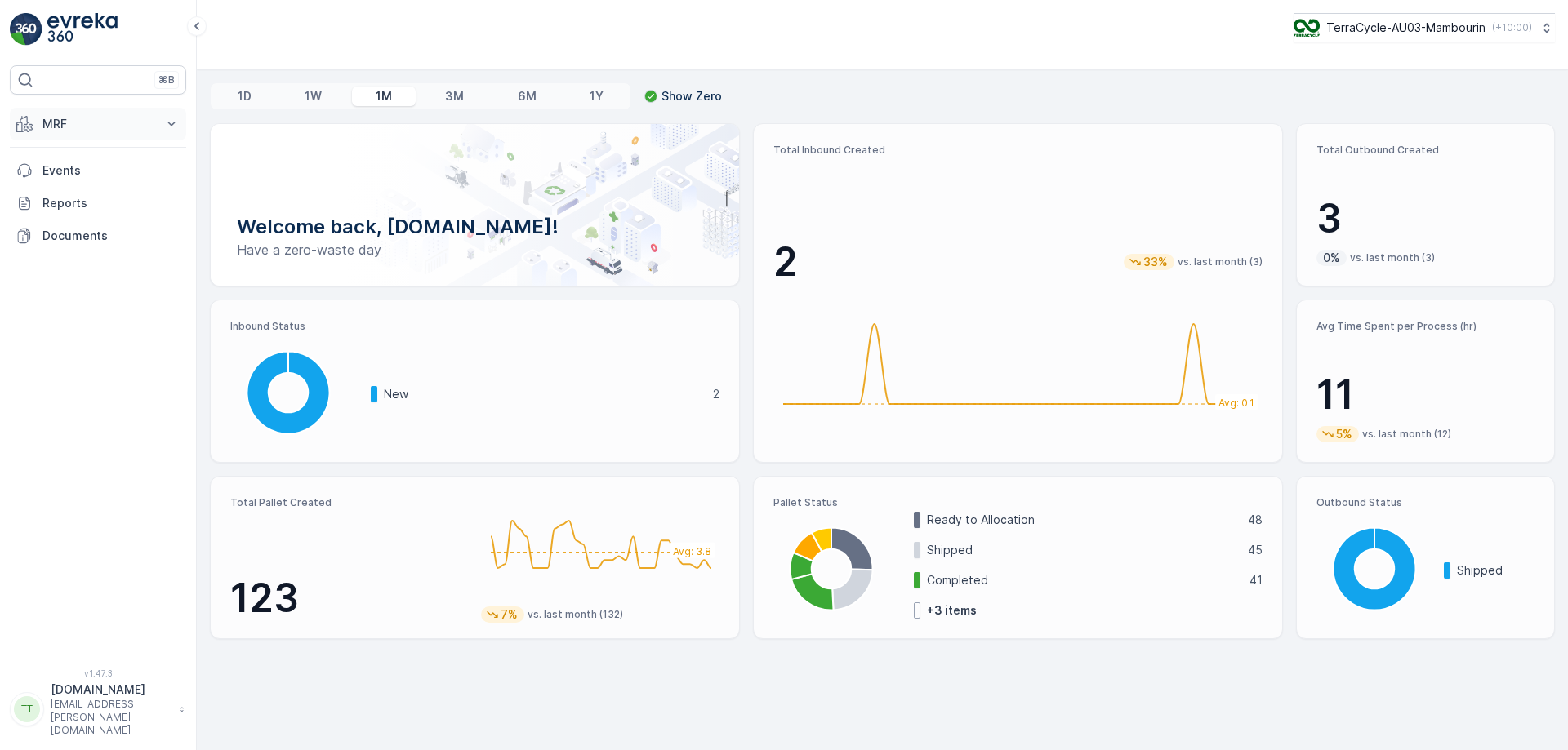
click at [150, 110] on button "MRF" at bounding box center [98, 123] width 177 height 33
click at [88, 216] on link "Process" at bounding box center [110, 220] width 151 height 23
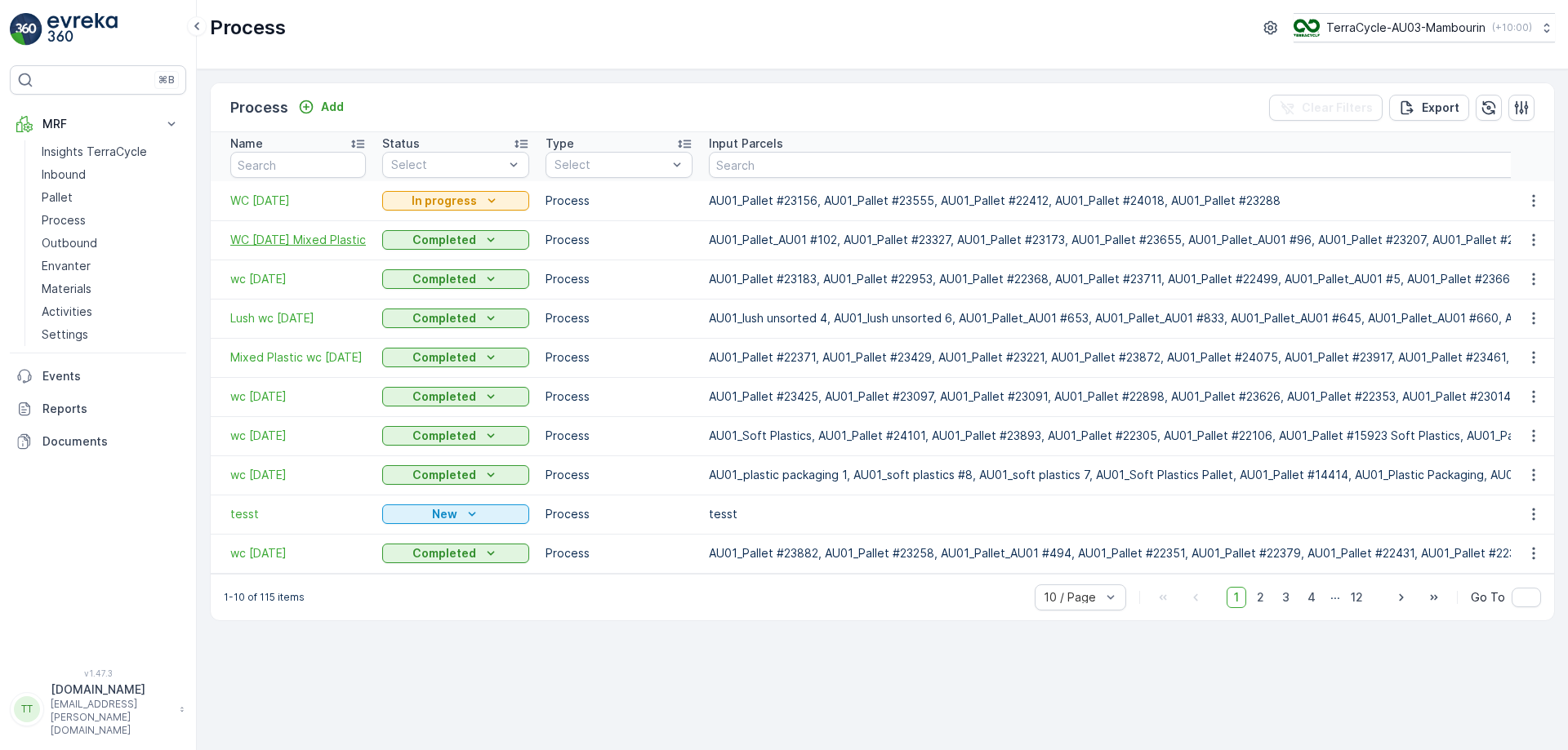
click at [290, 242] on span "WC [DATE] Mixed Plastic" at bounding box center [298, 239] width 135 height 17
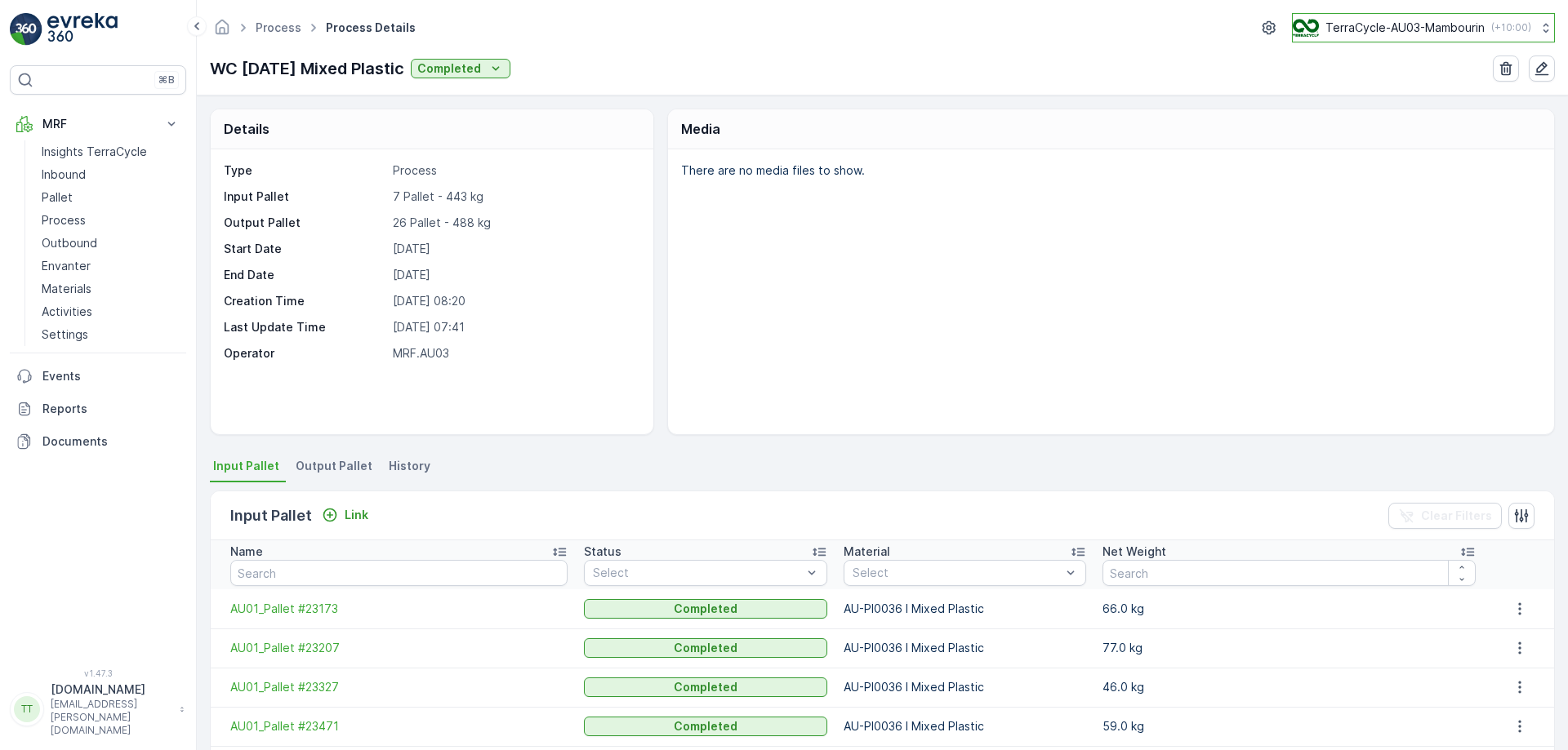
click at [1397, 32] on p "TerraCycle-AU03-Mambourin" at bounding box center [1404, 28] width 159 height 17
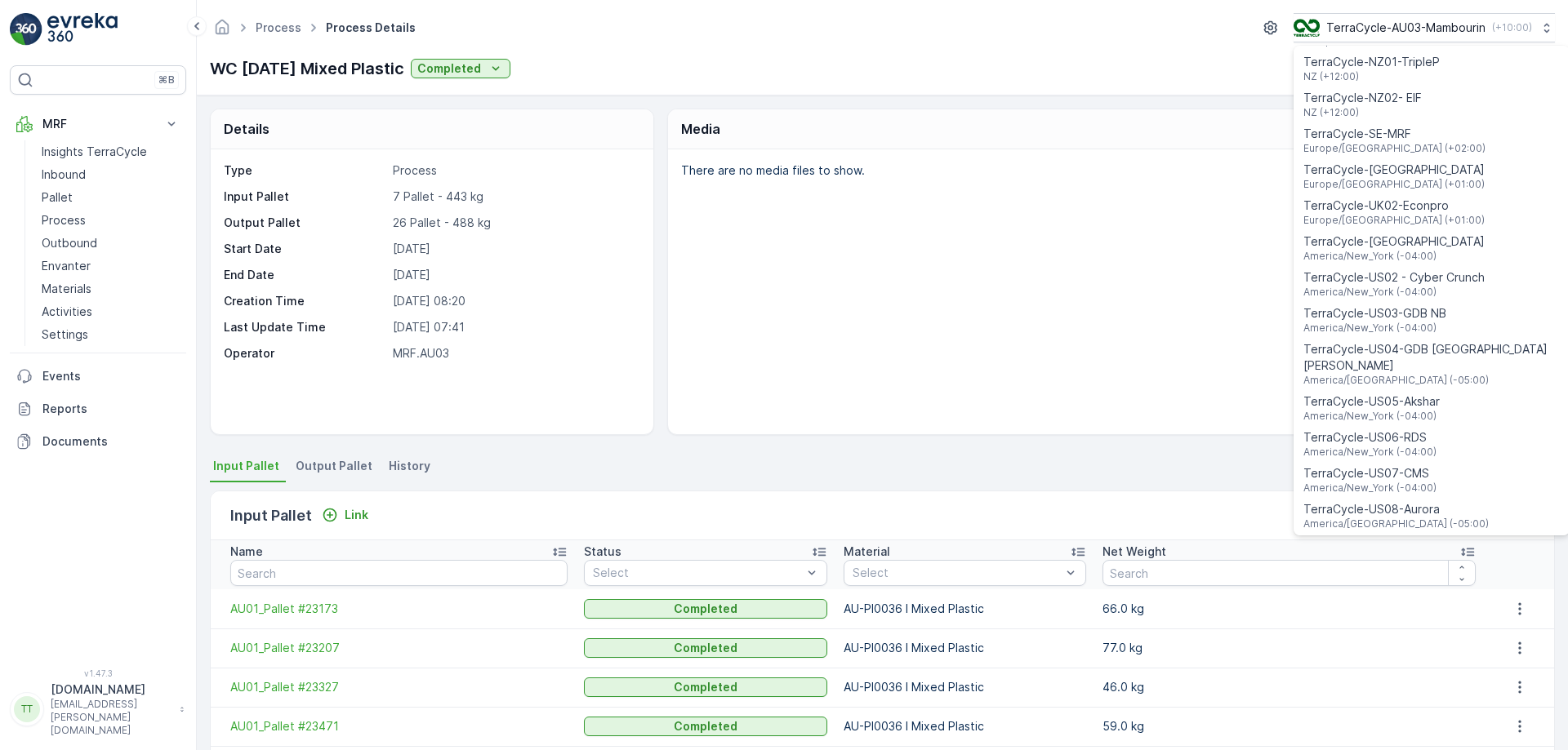
scroll to position [1173, 0]
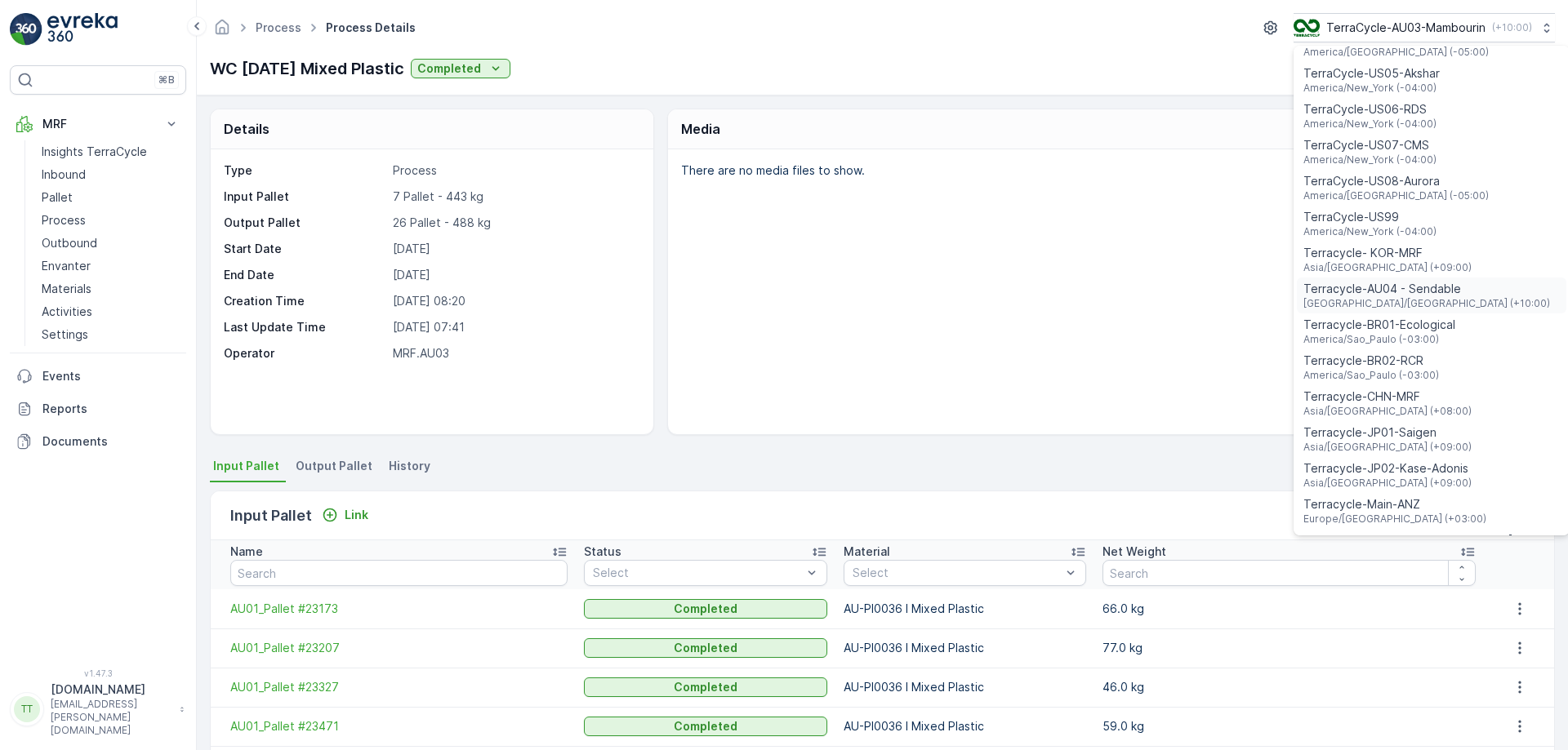
click at [1418, 281] on span "Terracycle-AU04 - Sendable" at bounding box center [1427, 289] width 247 height 17
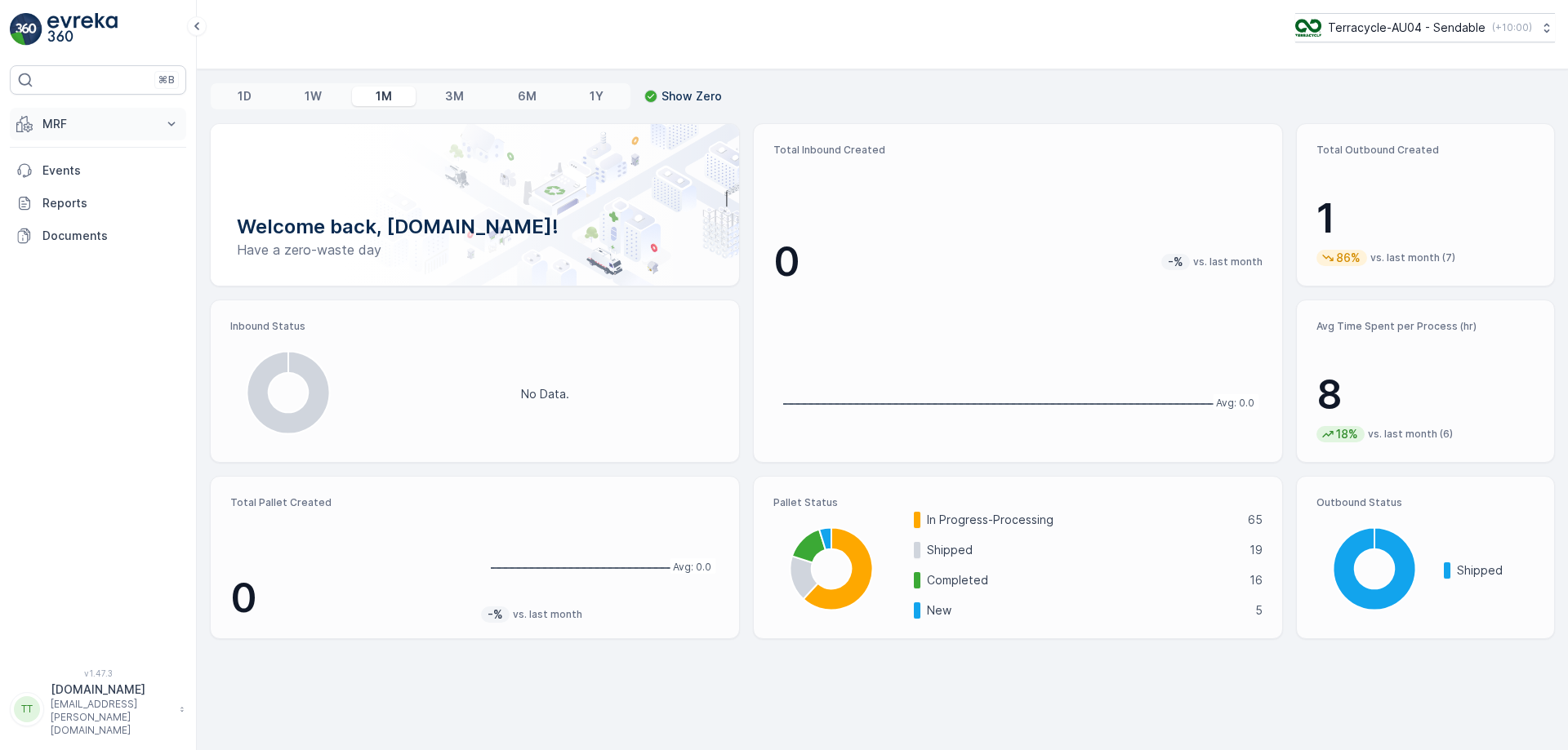
click at [111, 122] on p "MRF" at bounding box center [98, 124] width 111 height 17
click at [107, 226] on link "Process" at bounding box center [110, 220] width 151 height 23
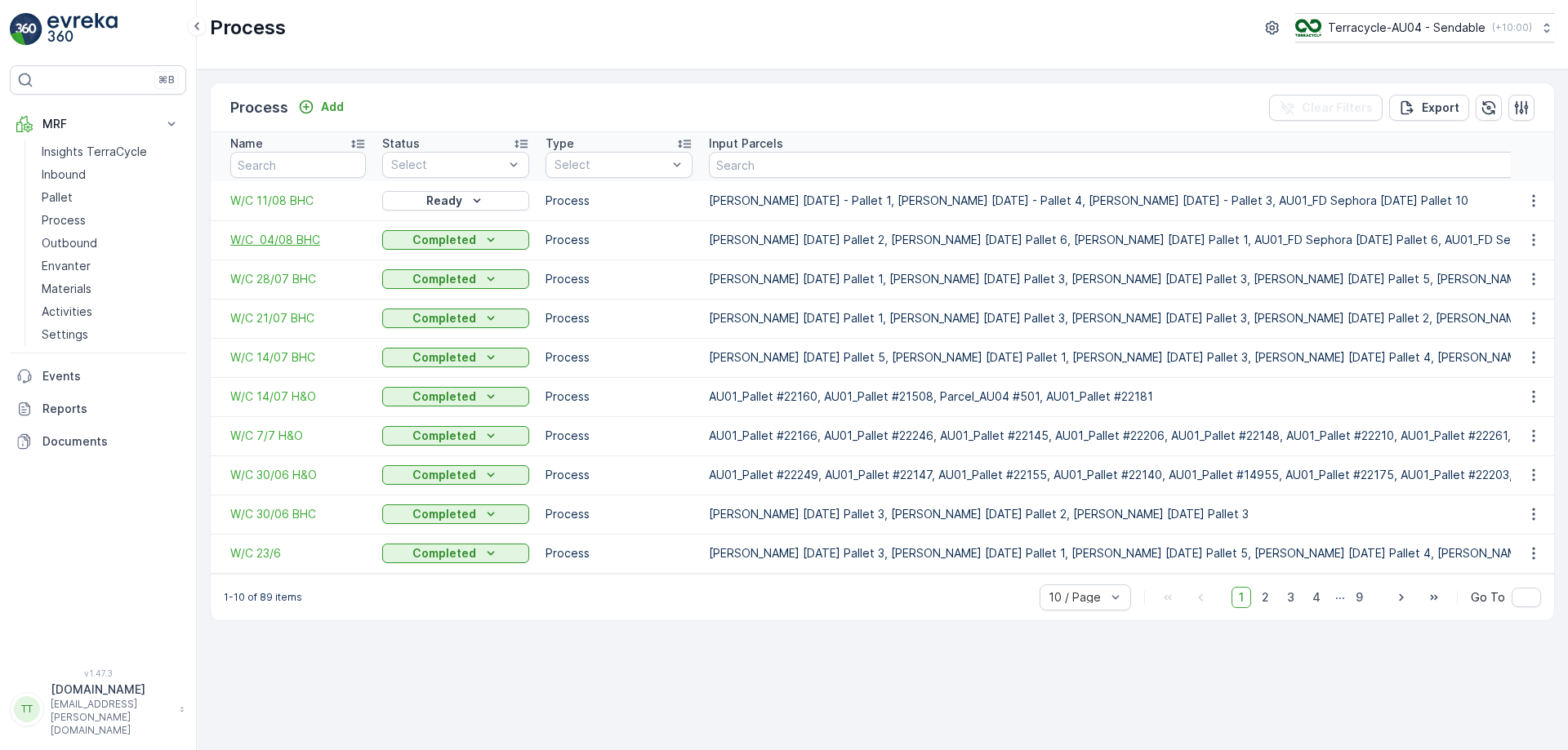
click at [306, 237] on span "W/C 04/08 BHC" at bounding box center [298, 239] width 135 height 17
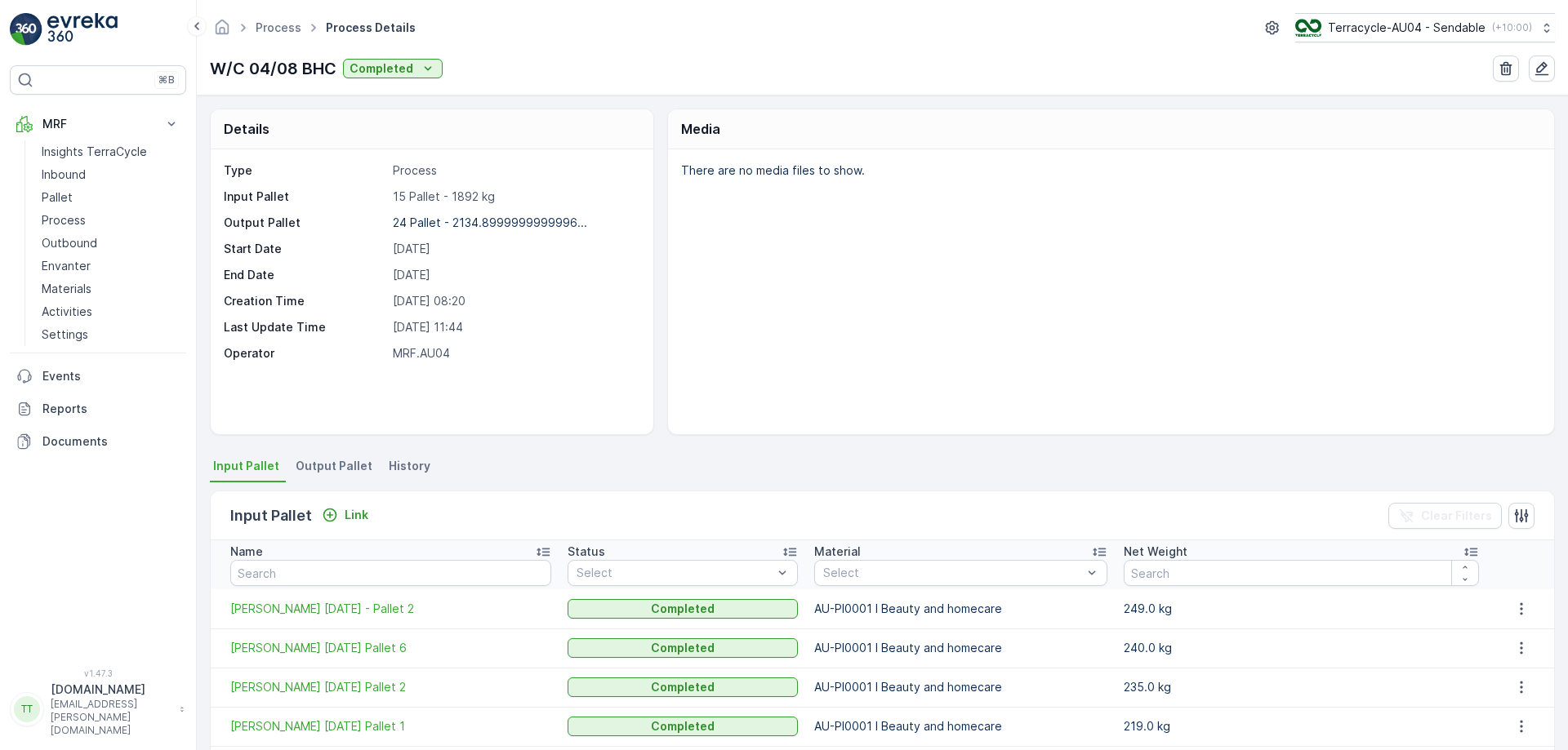
click at [463, 195] on p "15 Pallet - 1892 kg" at bounding box center [514, 196] width 244 height 17
copy p "1892"
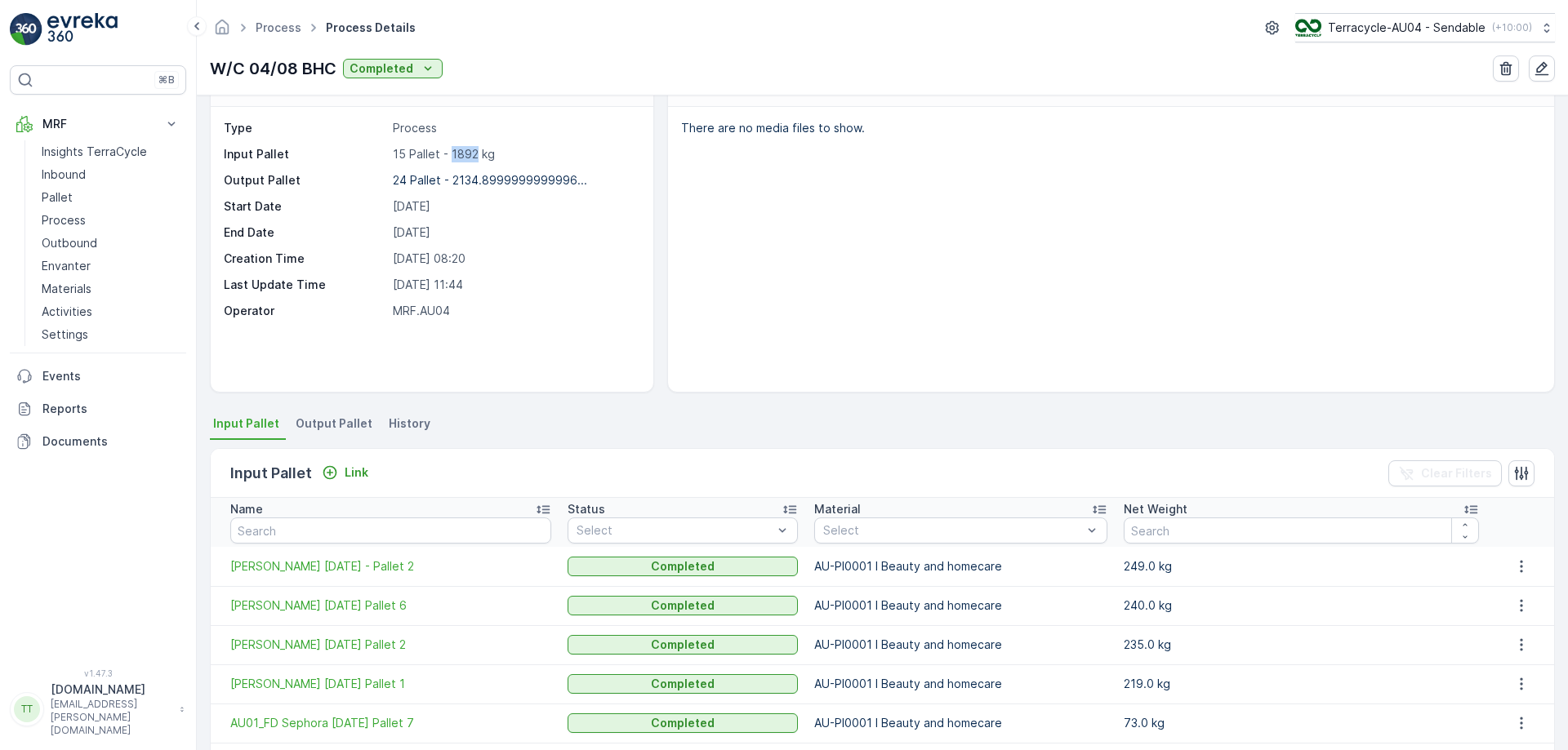
scroll to position [43, 0]
click at [340, 428] on span "Output Pallet" at bounding box center [334, 423] width 77 height 17
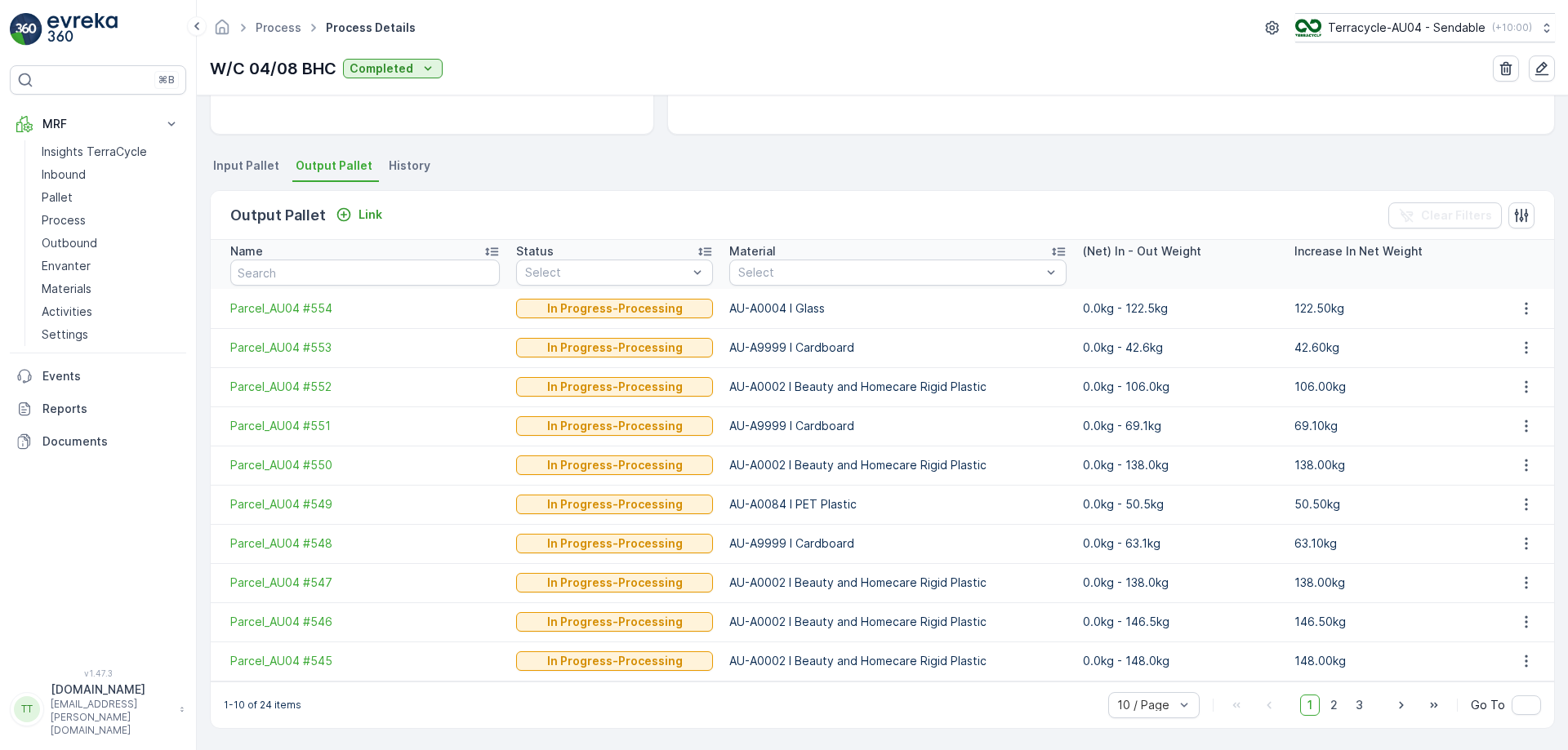
scroll to position [266, 0]
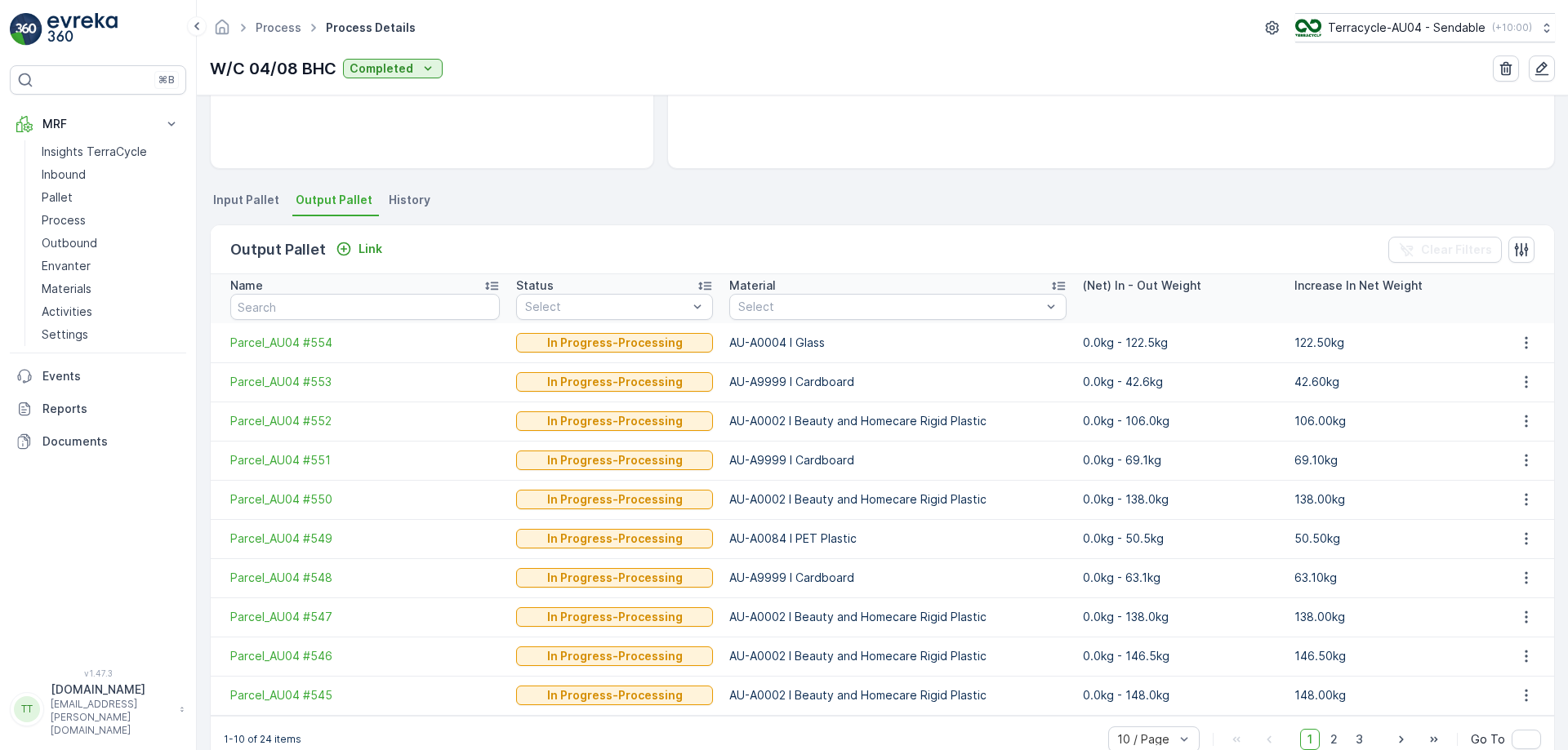
click at [254, 207] on span "Input Pallet" at bounding box center [246, 200] width 66 height 17
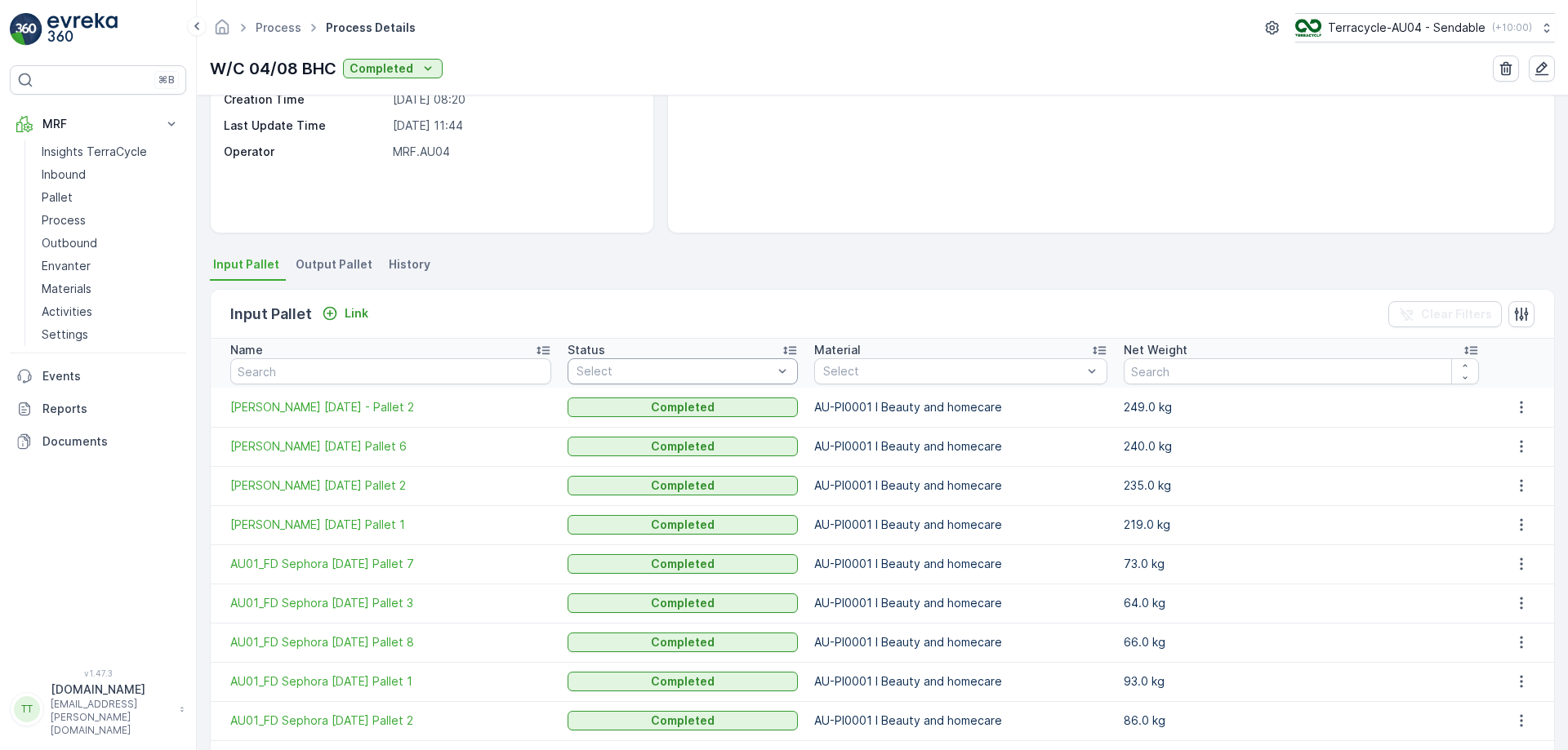
scroll to position [301, 0]
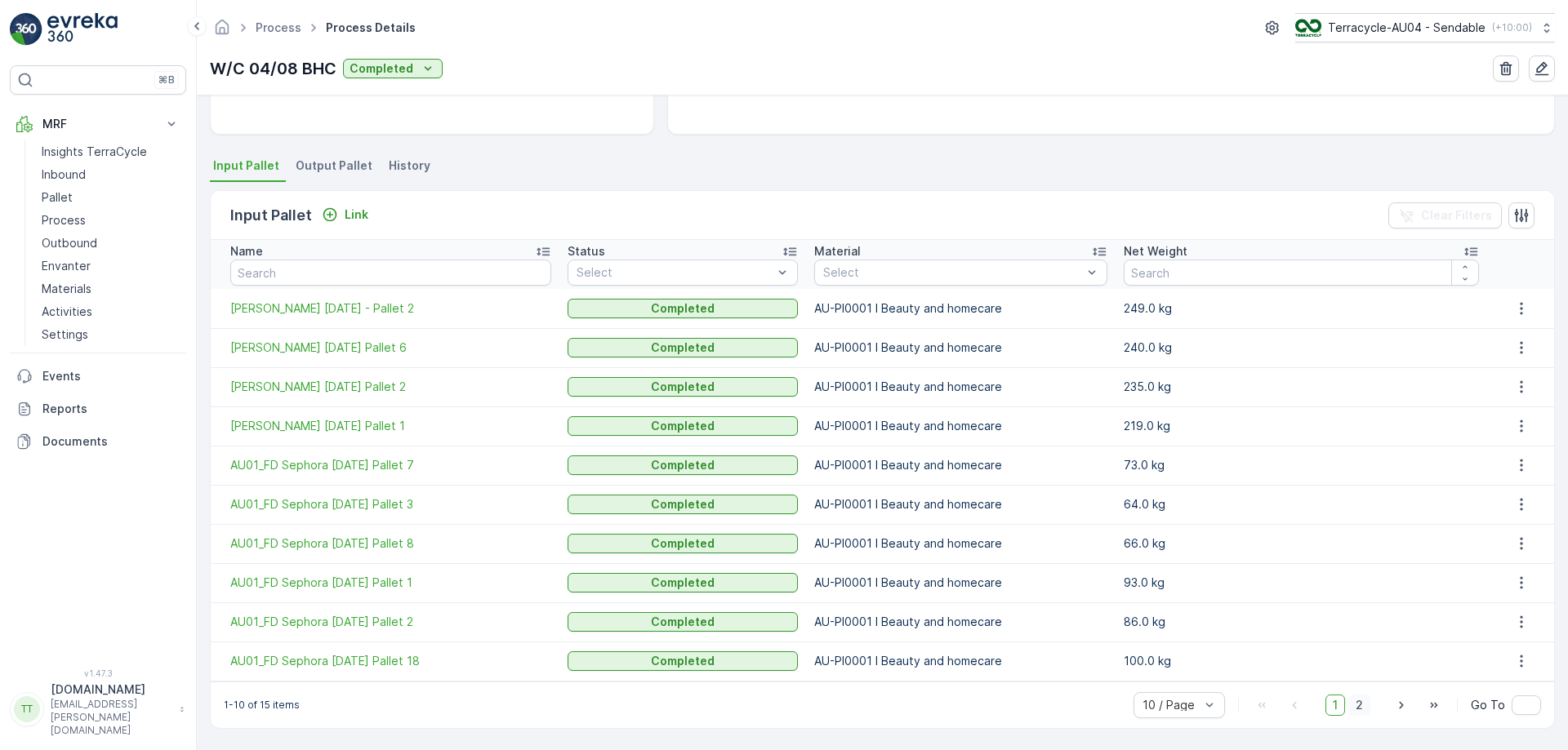
click at [1357, 711] on span "2" at bounding box center [1359, 706] width 22 height 22
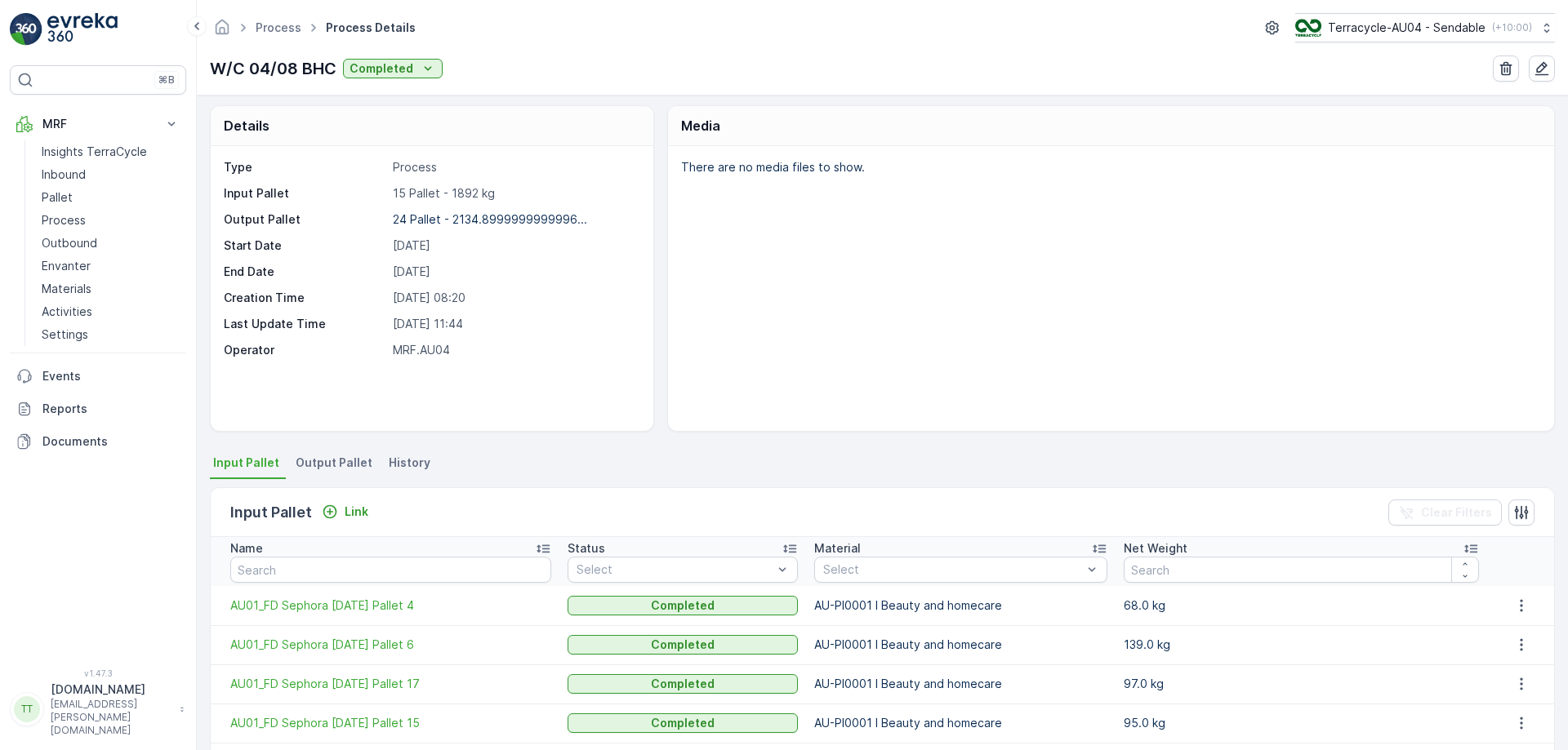
scroll to position [2, 0]
click at [340, 463] on span "Output Pallet" at bounding box center [334, 463] width 77 height 17
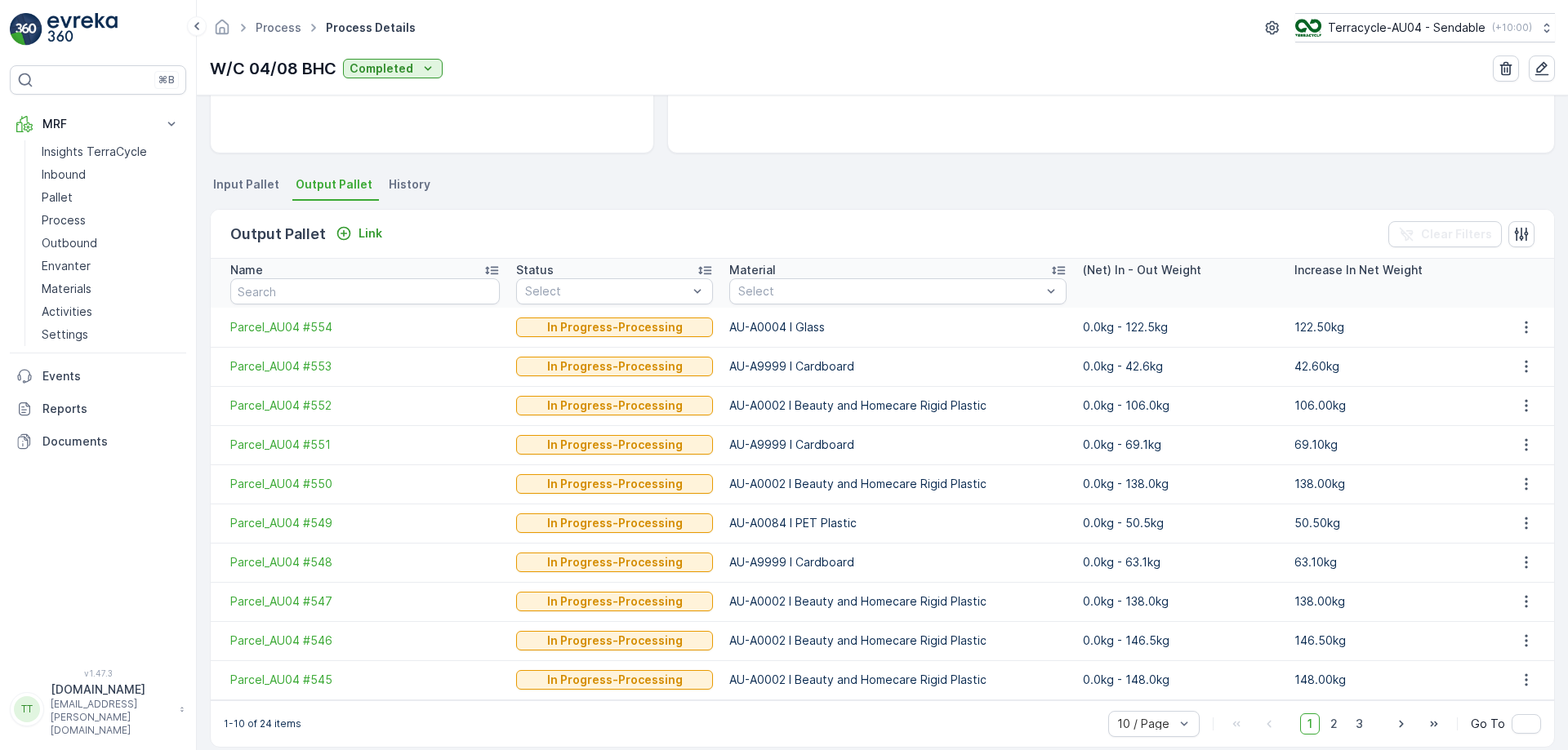
scroll to position [301, 0]
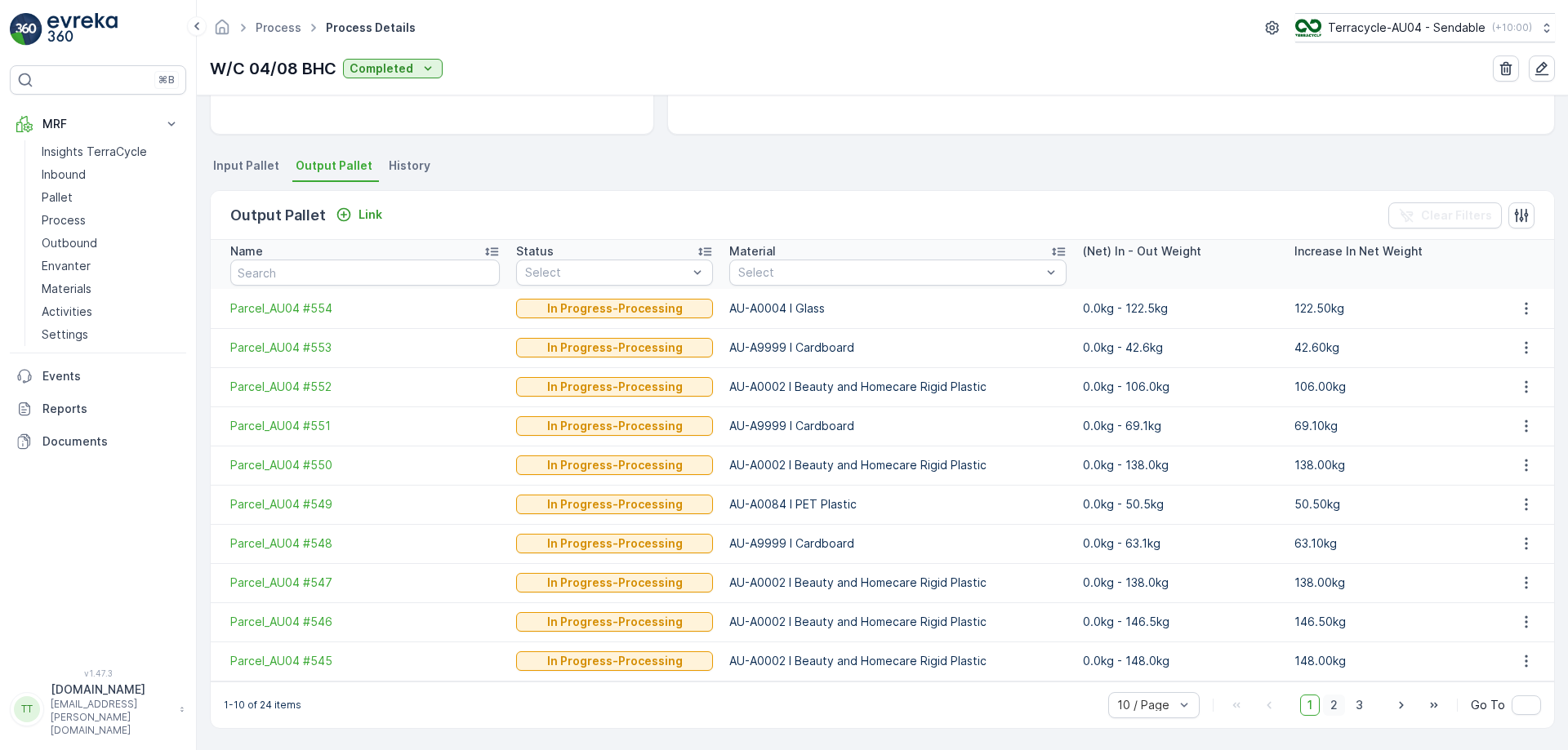
click at [1331, 703] on span "2" at bounding box center [1334, 706] width 22 height 22
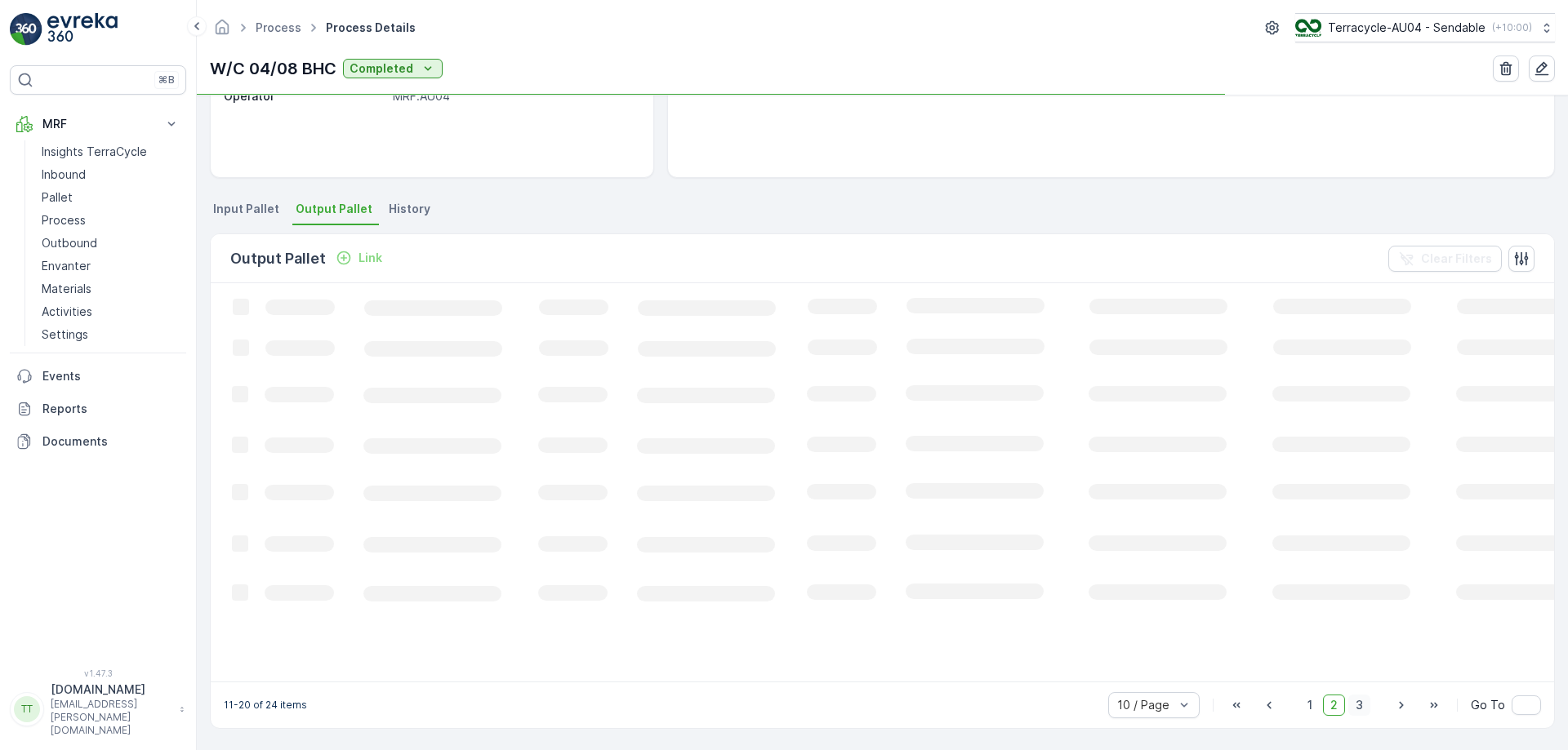
scroll to position [301, 0]
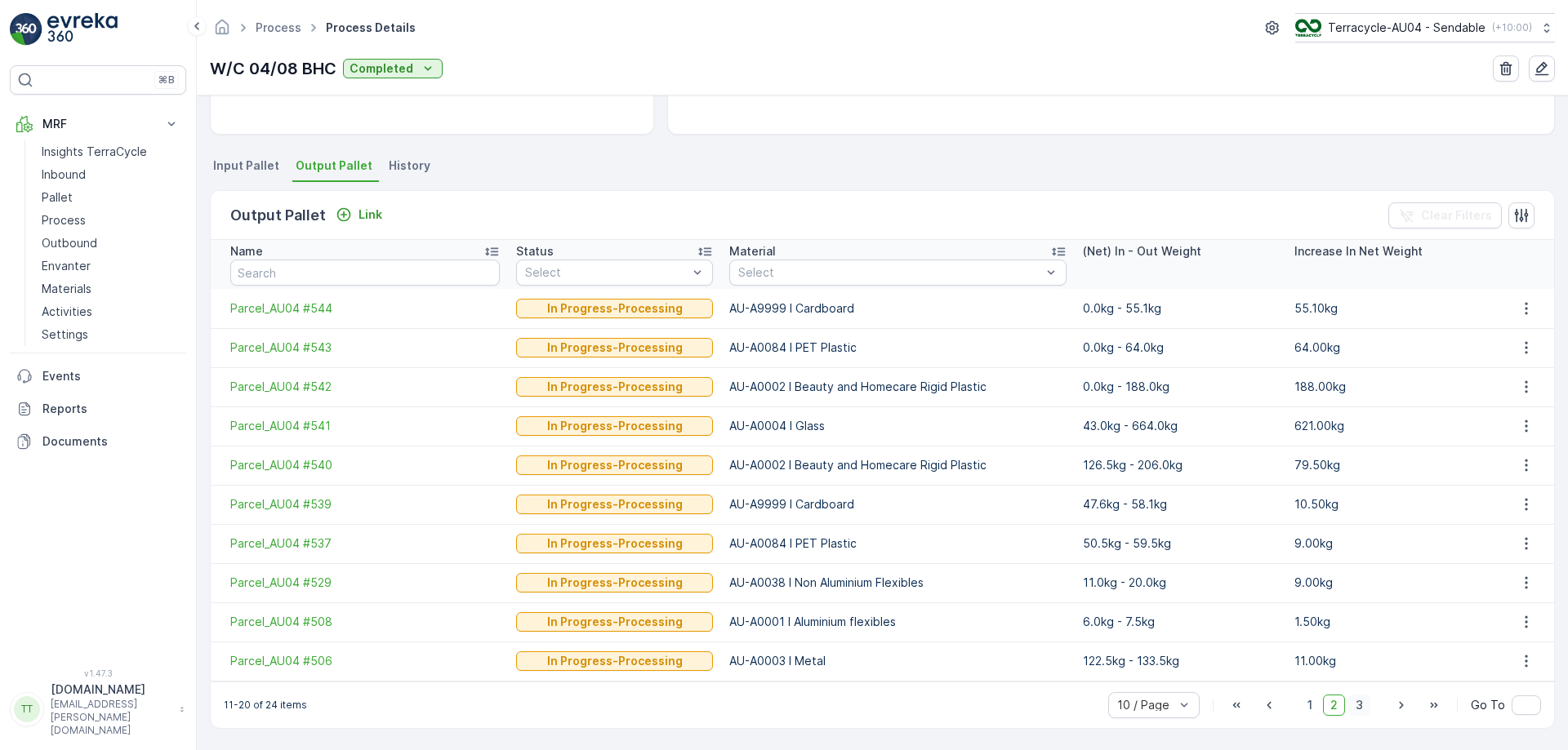
click at [1360, 707] on span "3" at bounding box center [1359, 706] width 22 height 22
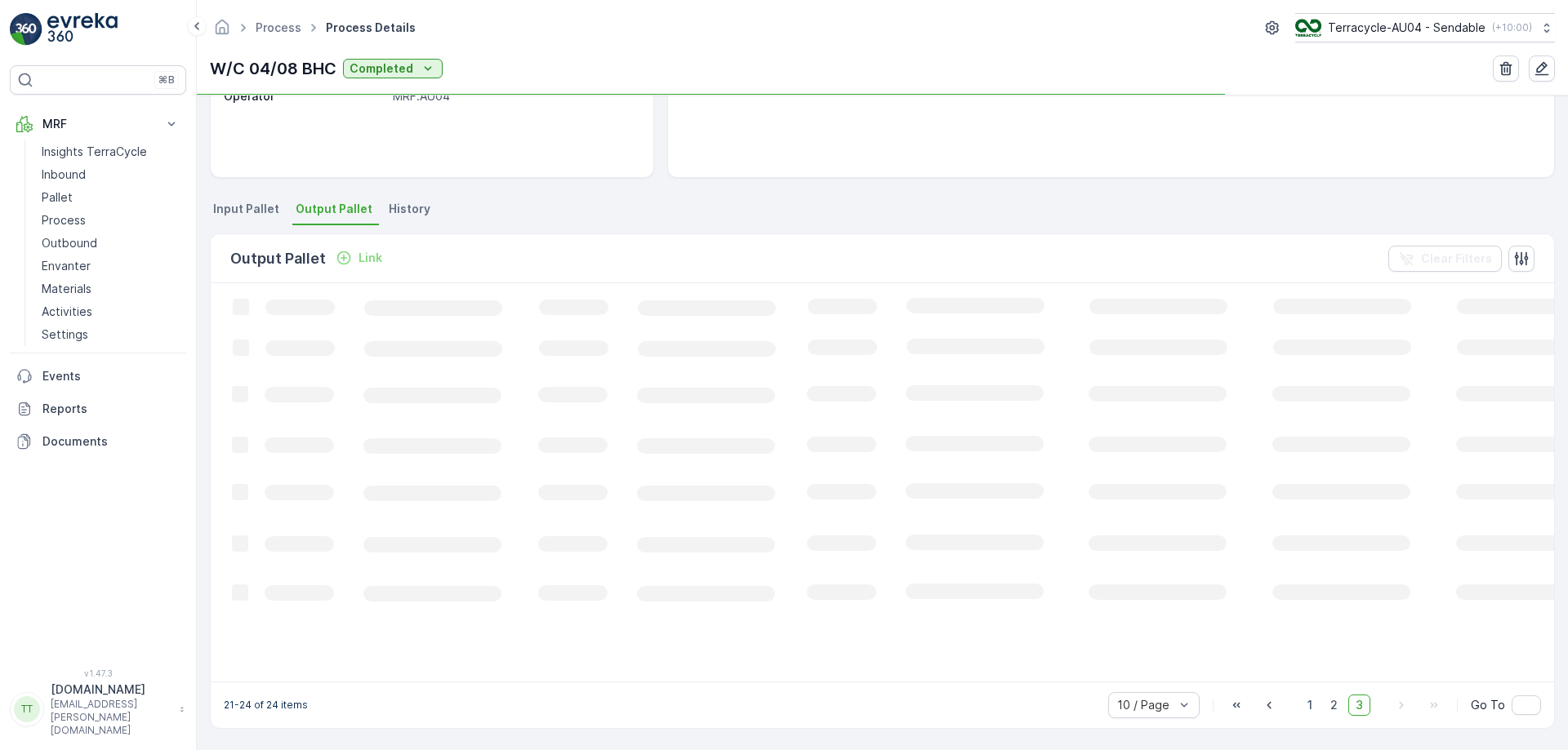
scroll to position [270, 0]
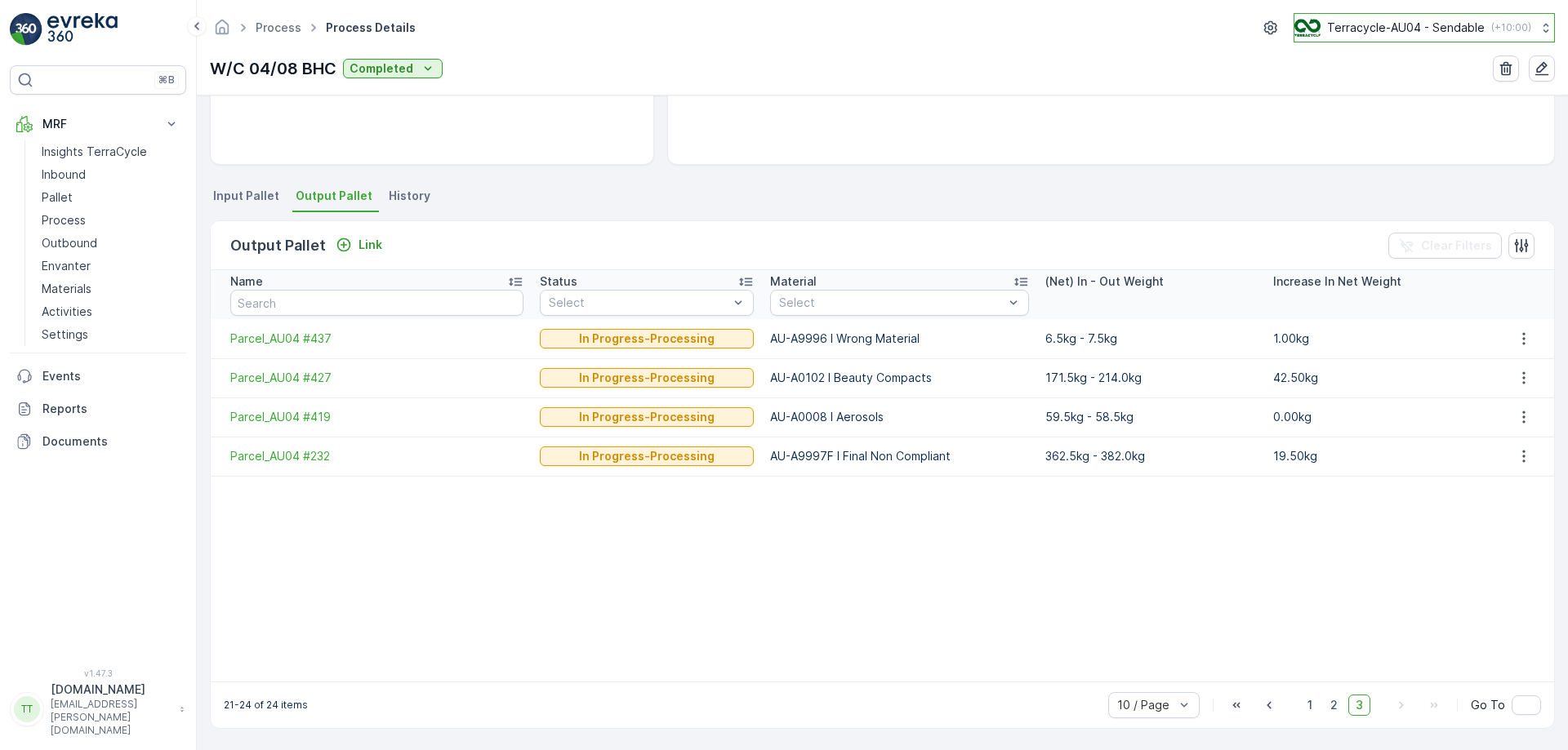
click at [1421, 22] on p "Terracycle-AU04 - Sendable" at bounding box center [1406, 28] width 158 height 17
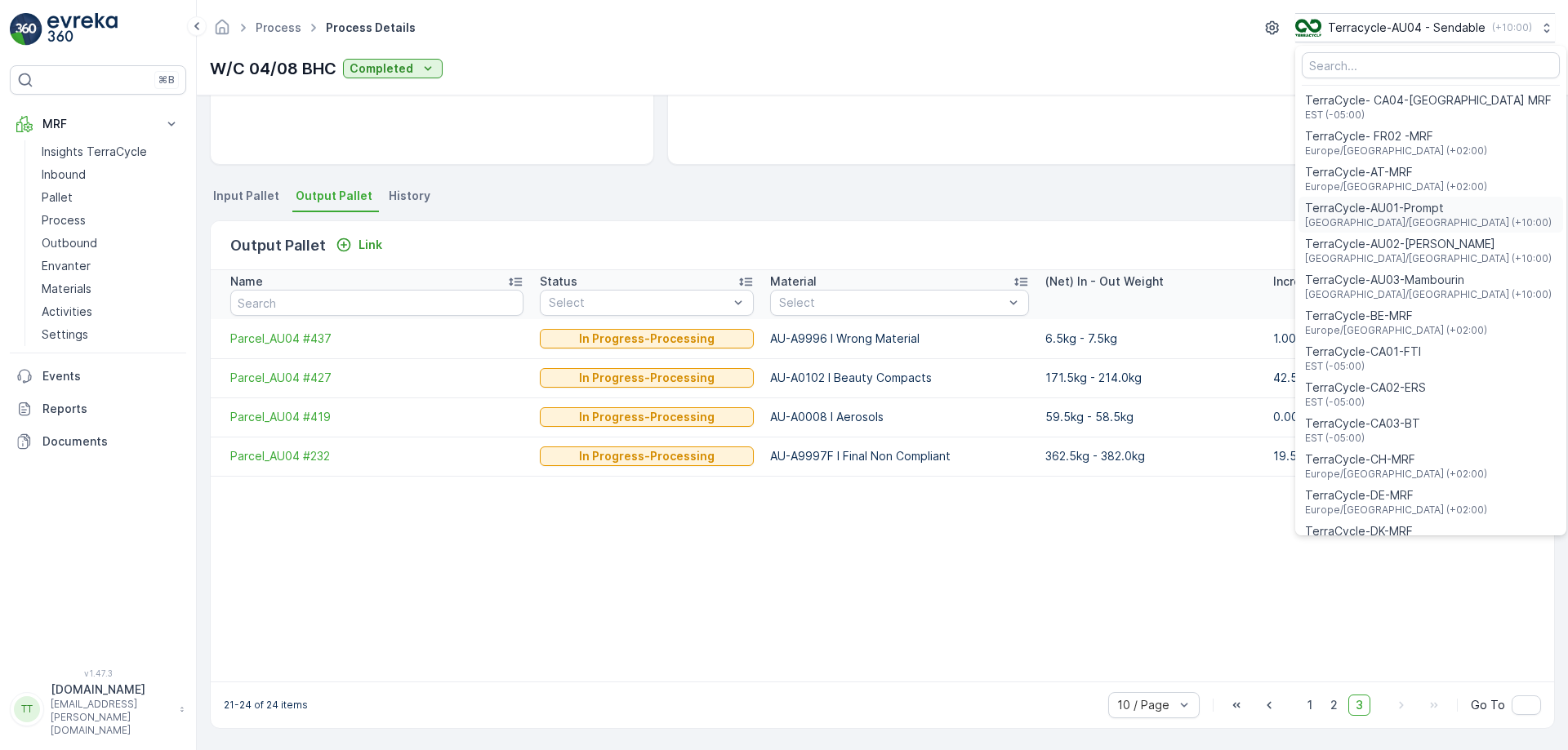
click at [1429, 218] on span "Australia/Sydney (+10:00)" at bounding box center [1428, 222] width 247 height 13
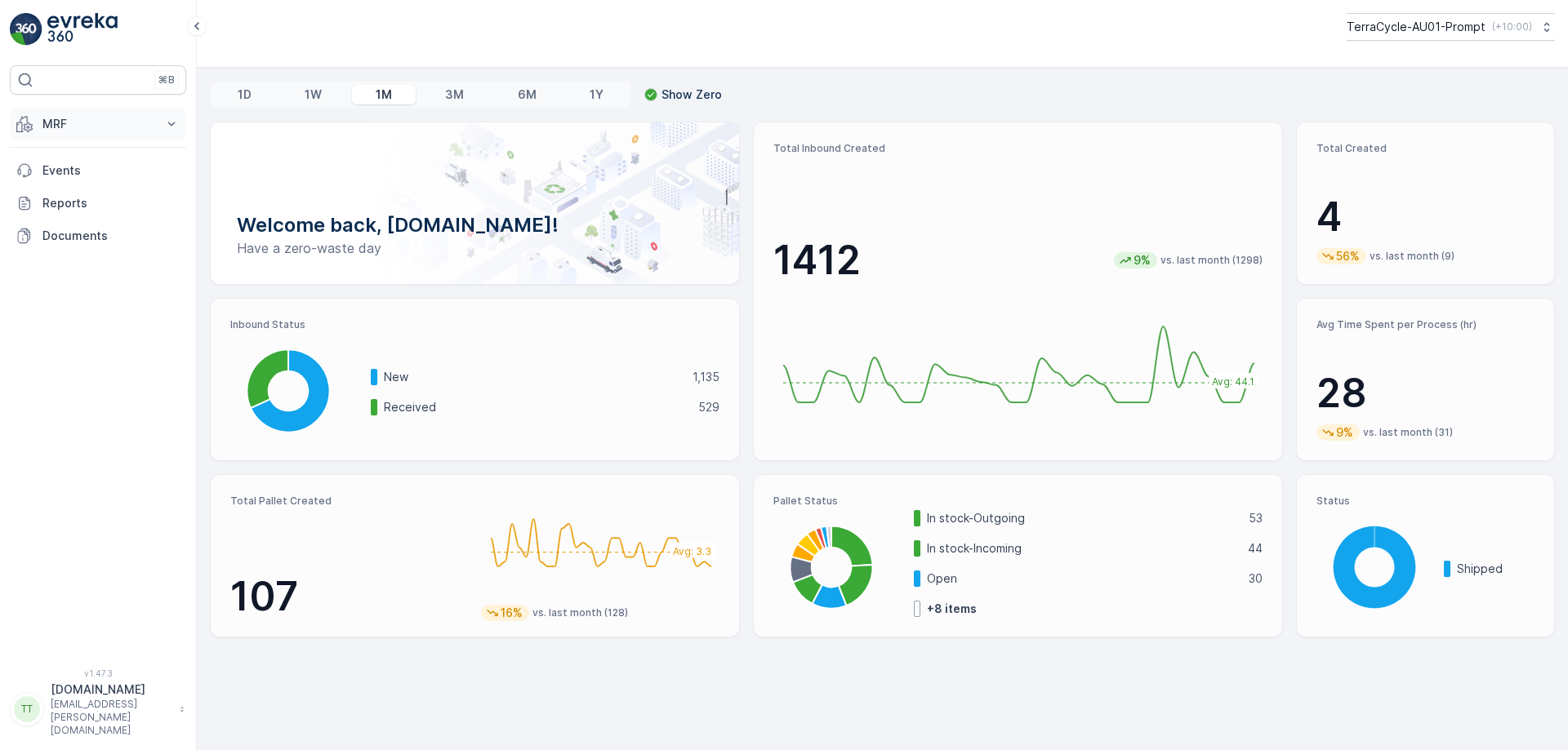
click at [152, 119] on p "MRF" at bounding box center [98, 124] width 111 height 17
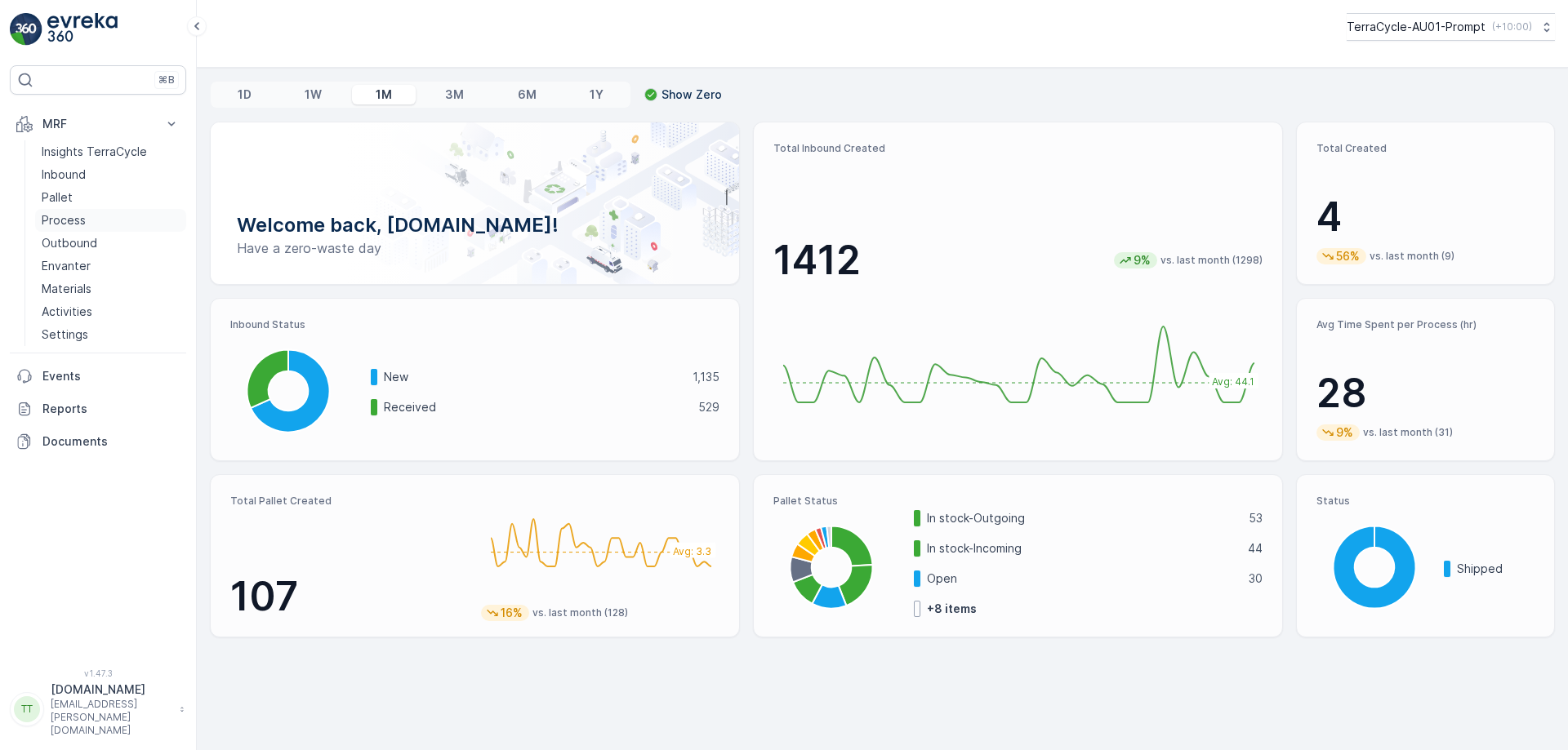
click at [99, 222] on link "Process" at bounding box center [110, 220] width 151 height 23
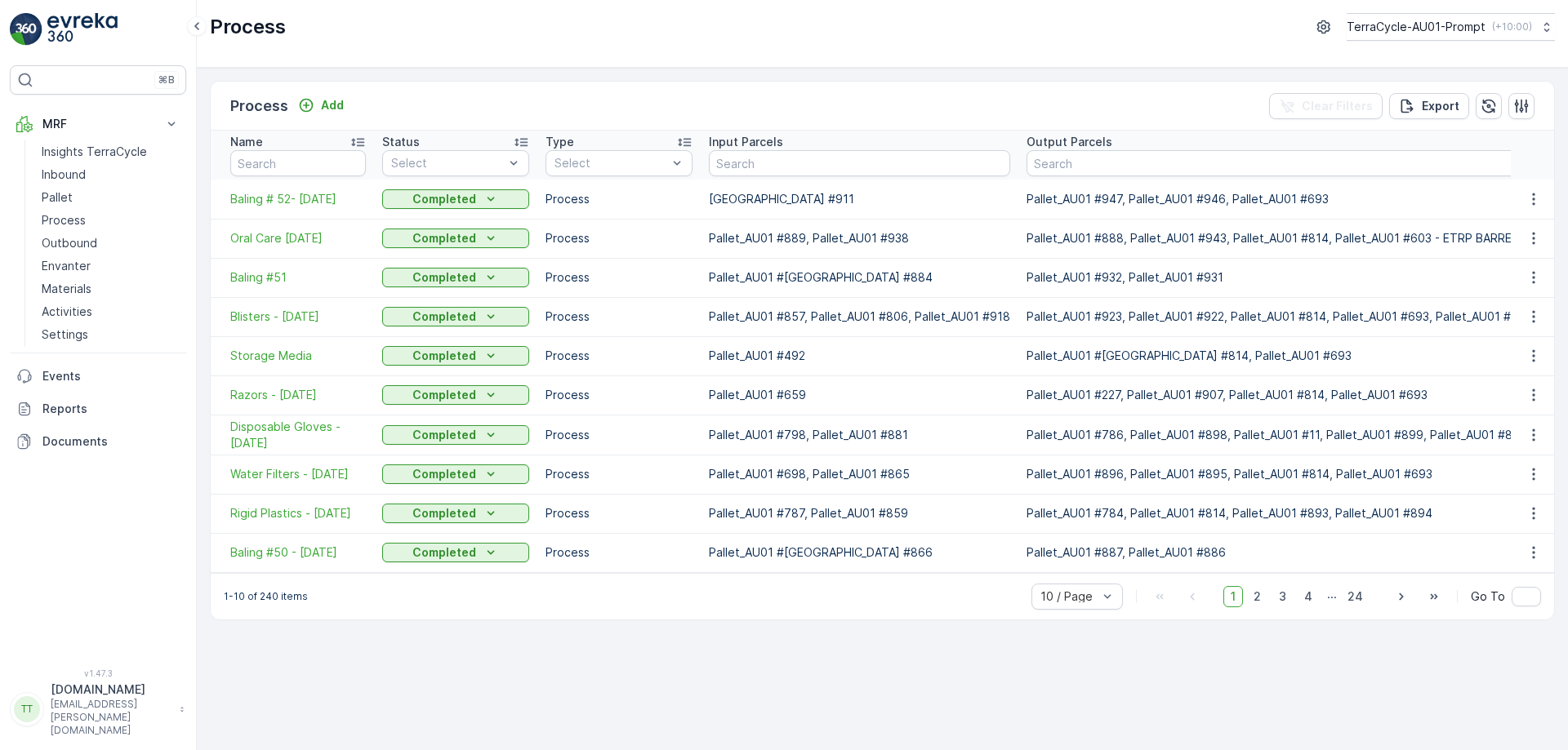
click at [697, 642] on div "Process Add Clear Filters Export Name Status Select Type Select Input Parcels O…" at bounding box center [883, 409] width 1372 height 682
click at [296, 202] on span "Baling # 52- [DATE]" at bounding box center [298, 199] width 135 height 17
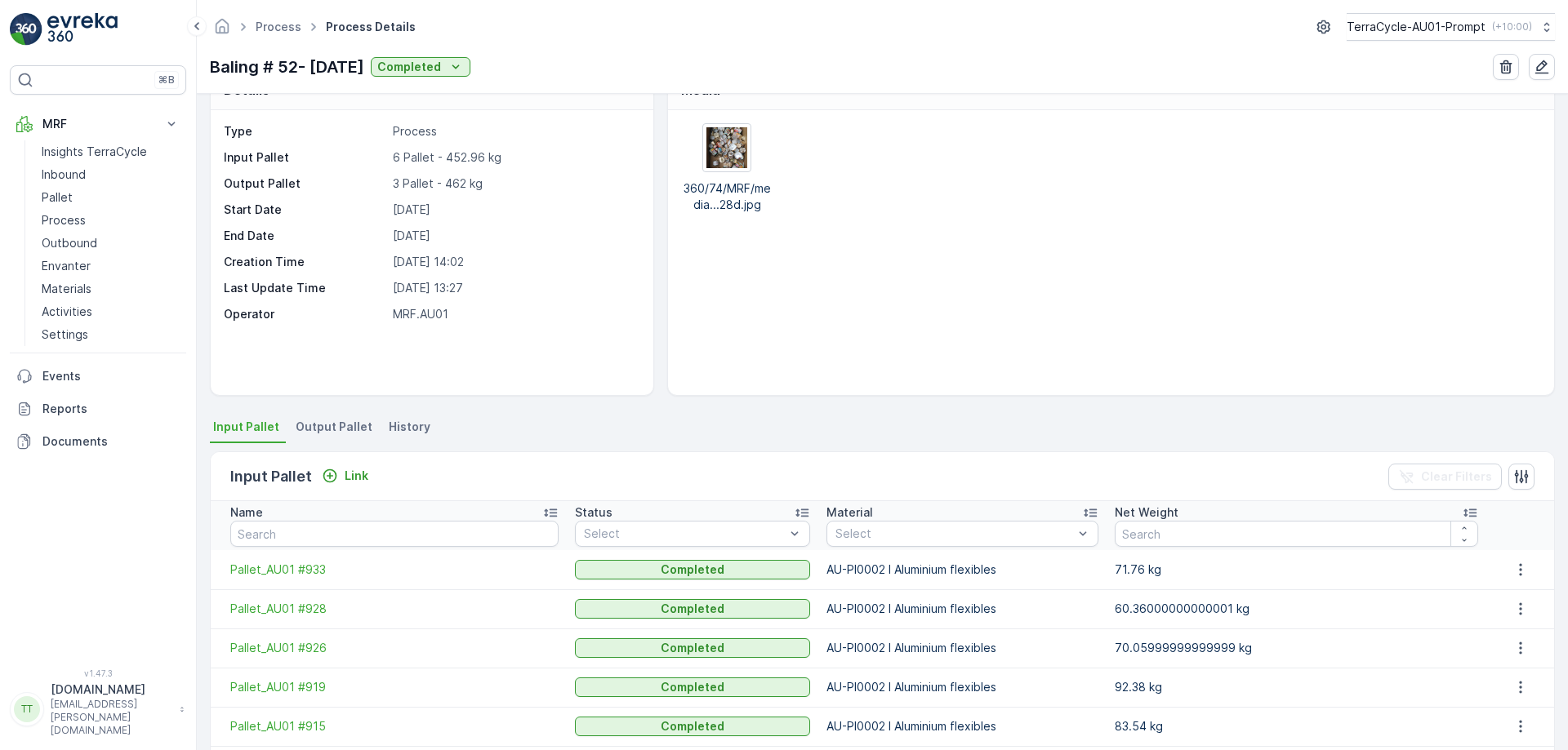
scroll to position [35, 0]
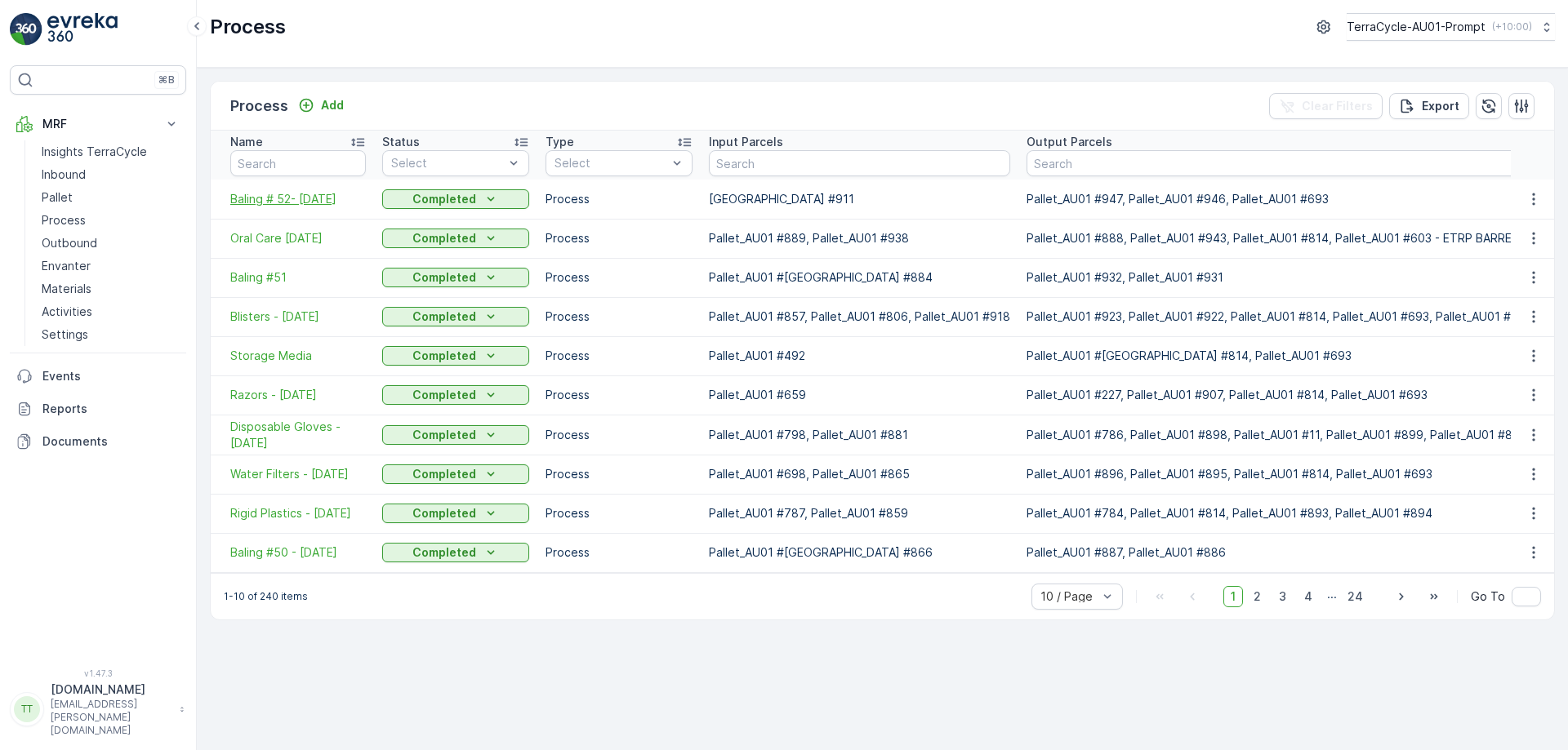
click at [288, 203] on span "Baling # 52- [DATE]" at bounding box center [298, 199] width 135 height 17
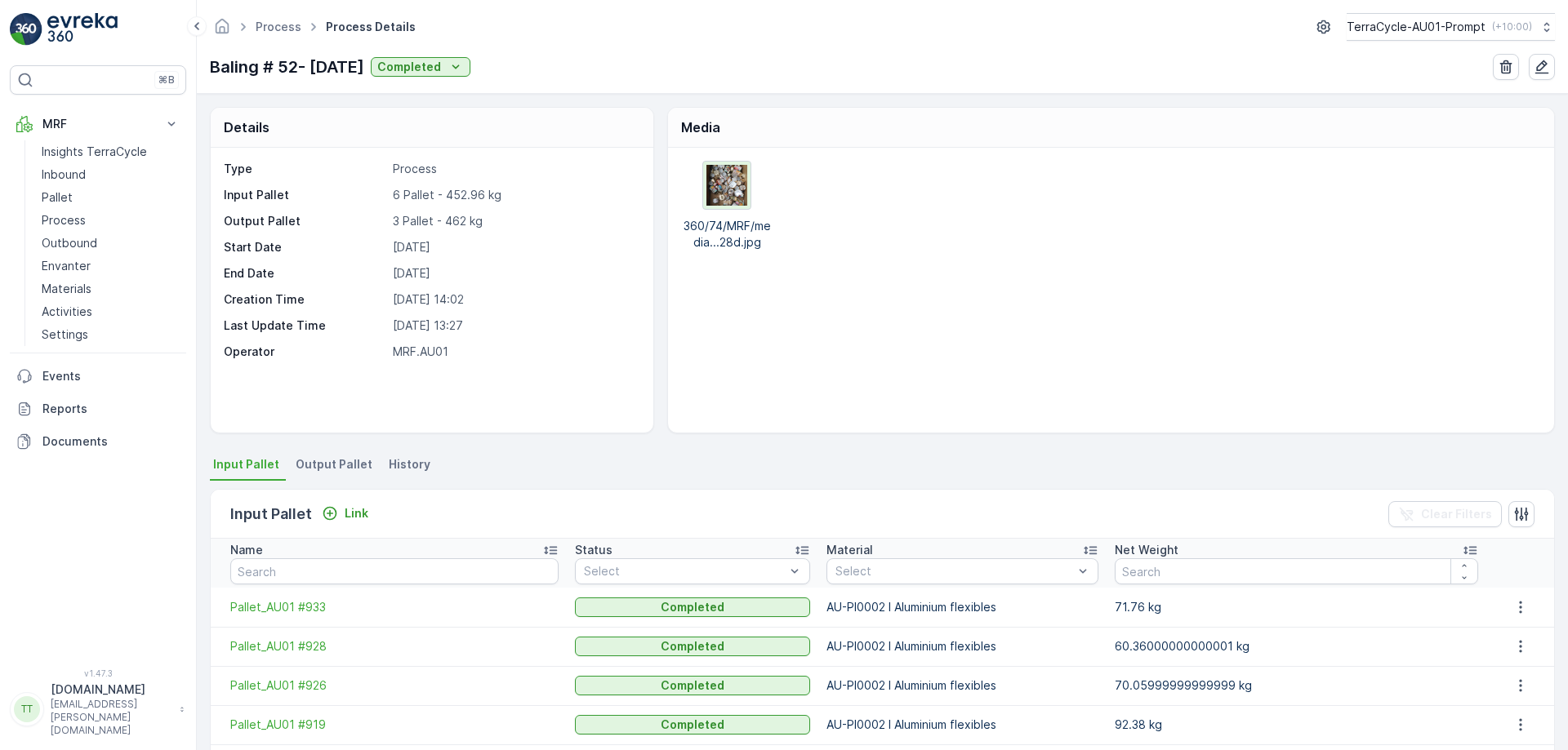
click at [716, 180] on img at bounding box center [726, 184] width 40 height 40
click at [322, 473] on li "Output Pallet" at bounding box center [335, 467] width 87 height 28
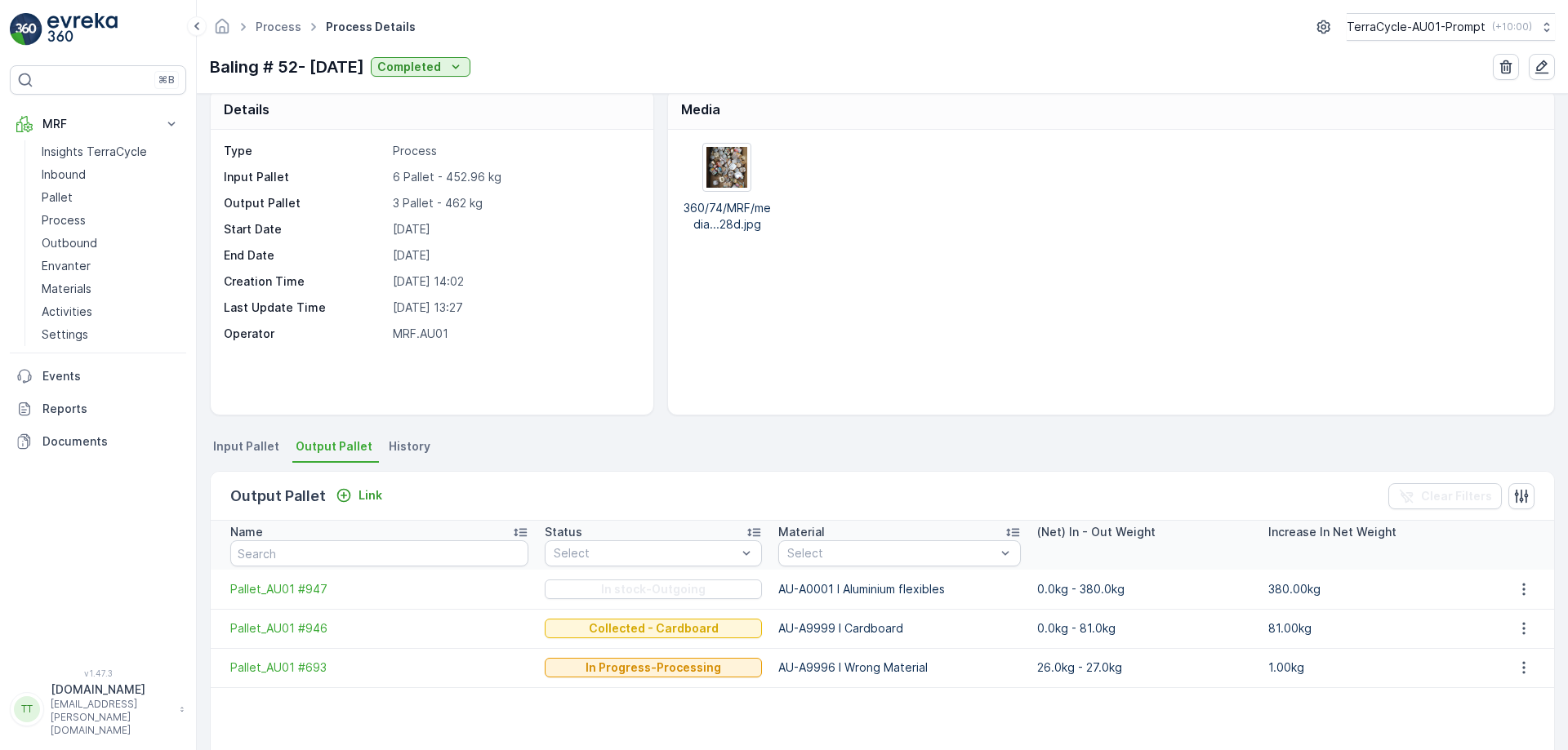
scroll to position [17, 0]
click at [723, 168] on img at bounding box center [726, 169] width 40 height 40
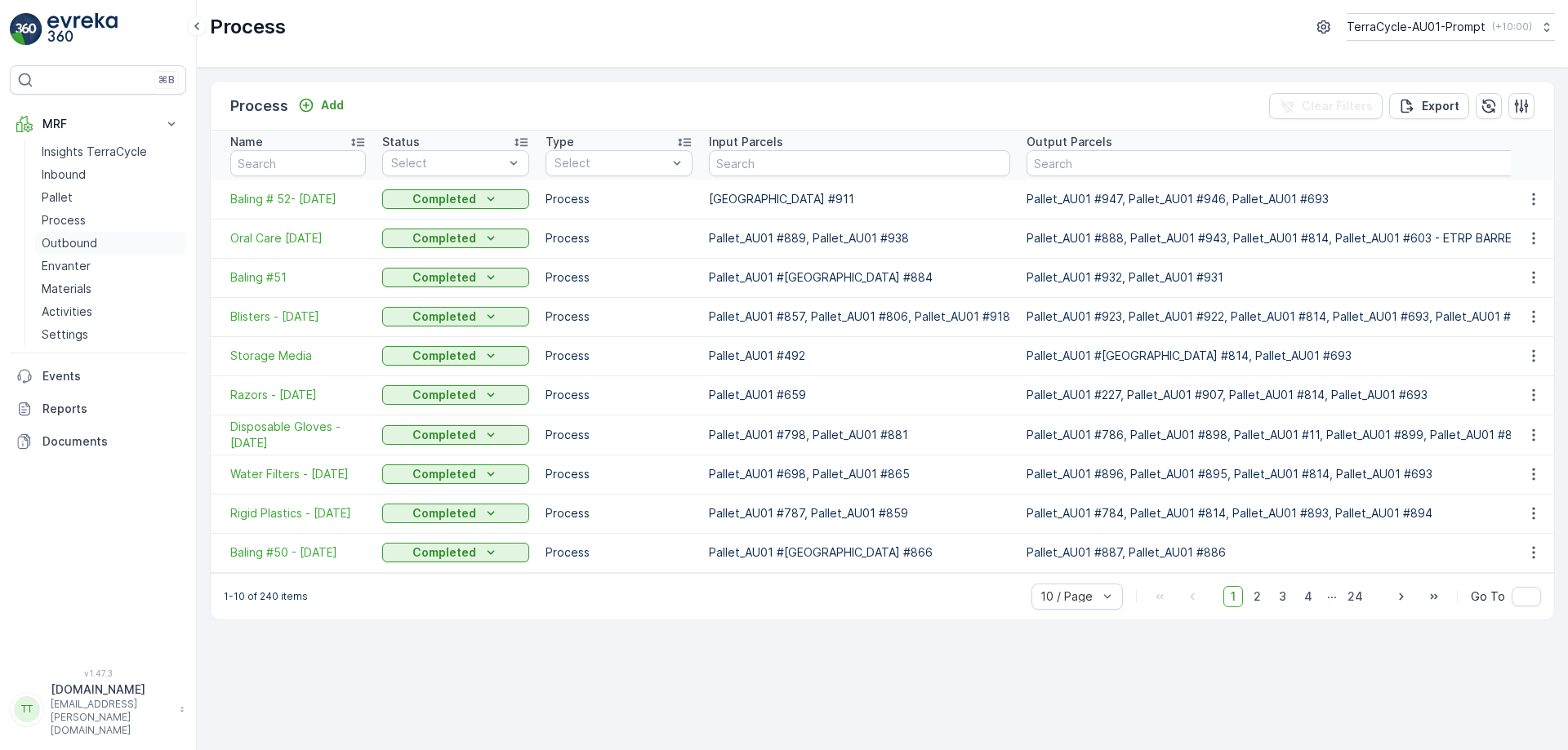
click at [99, 234] on link "Outbound" at bounding box center [110, 242] width 151 height 23
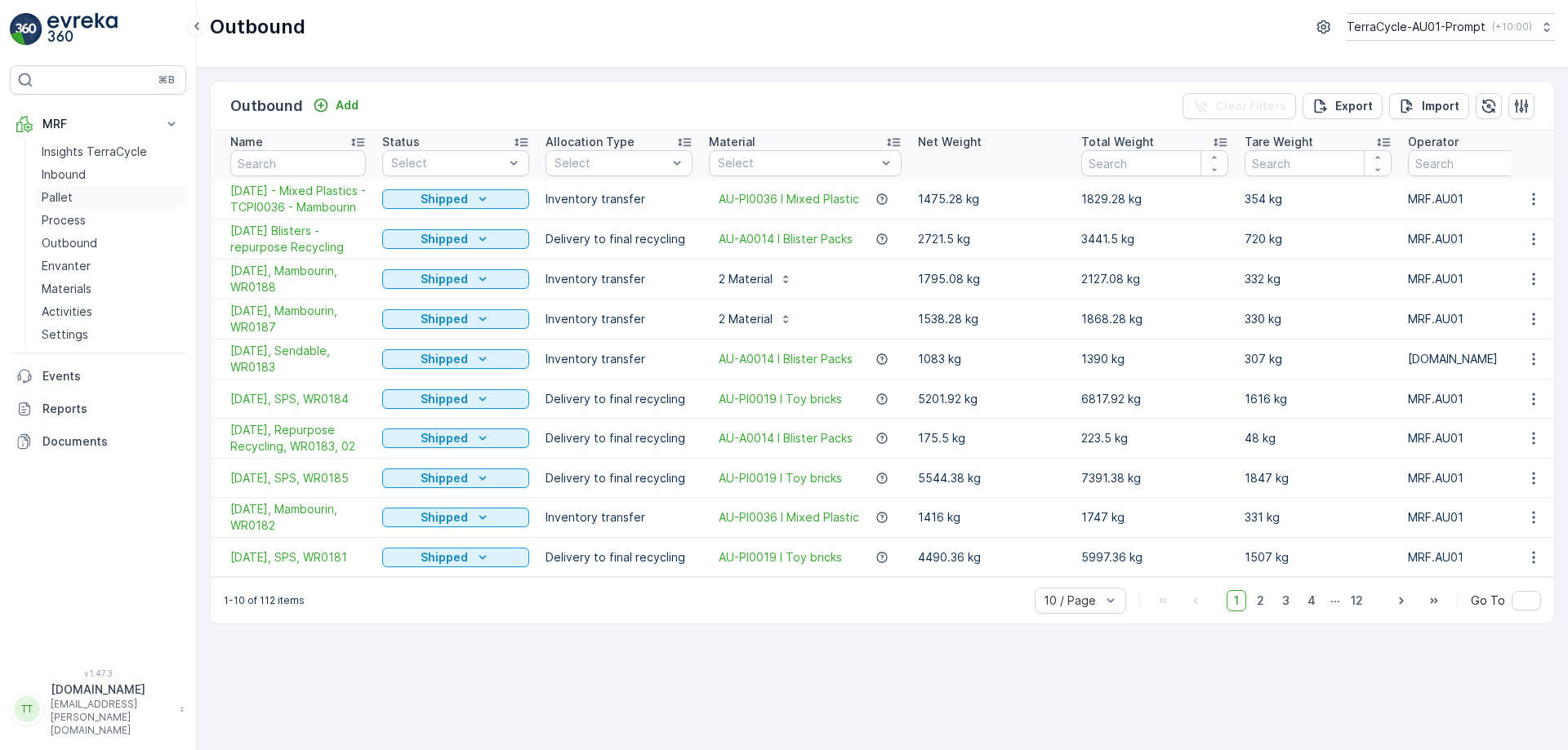
click at [111, 196] on link "Pallet" at bounding box center [110, 197] width 151 height 23
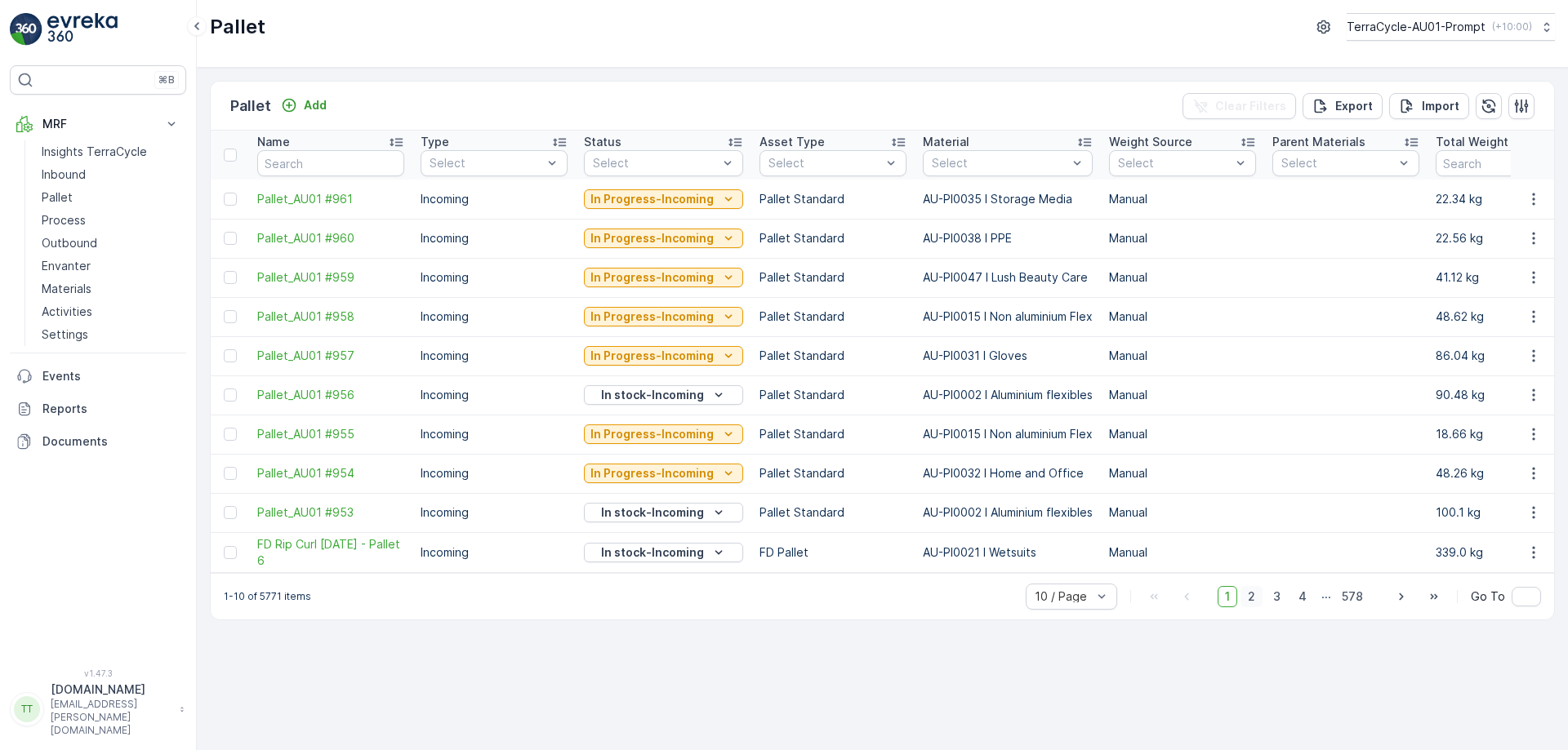
click at [1257, 605] on span "2" at bounding box center [1251, 597] width 22 height 22
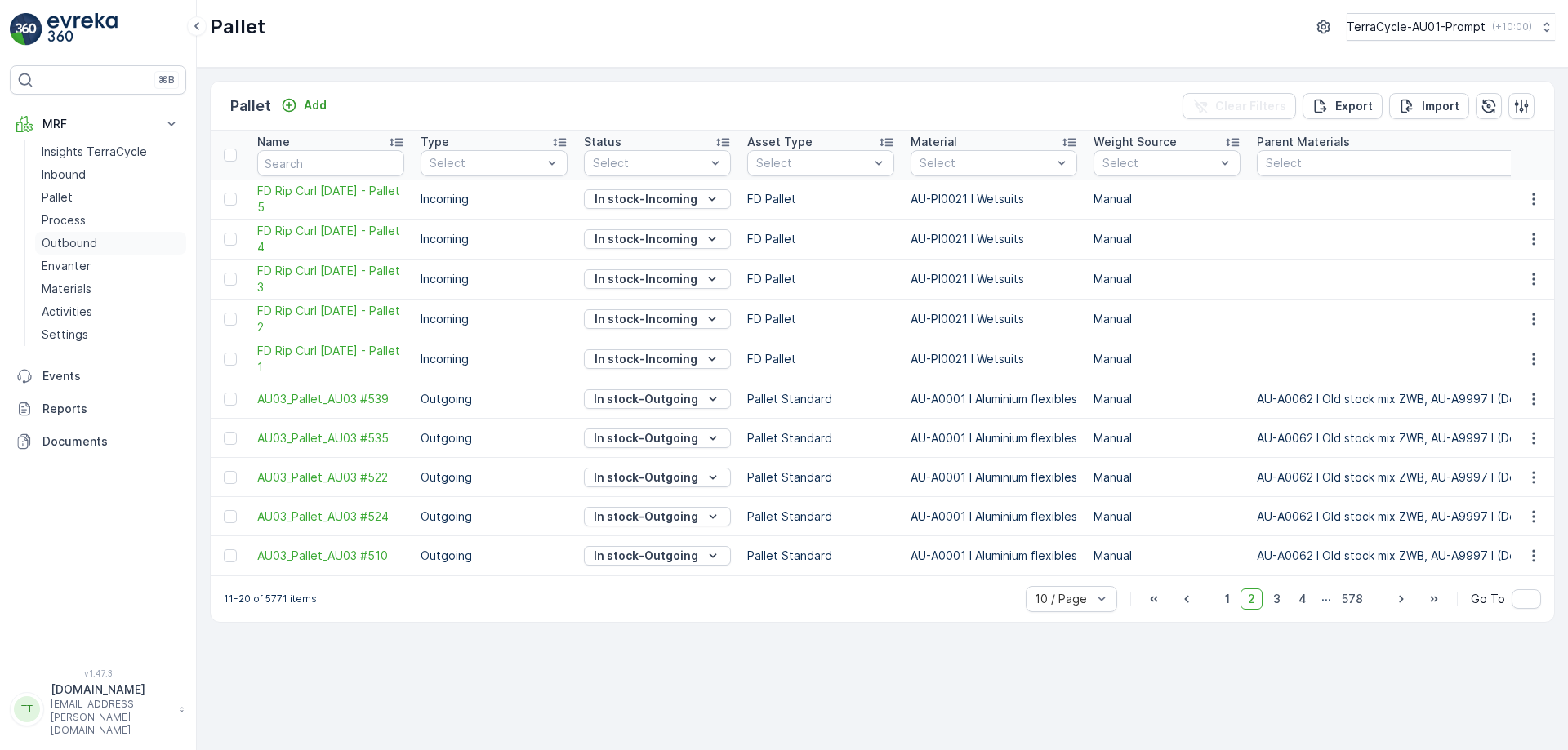
click at [94, 240] on p "Outbound" at bounding box center [69, 243] width 55 height 17
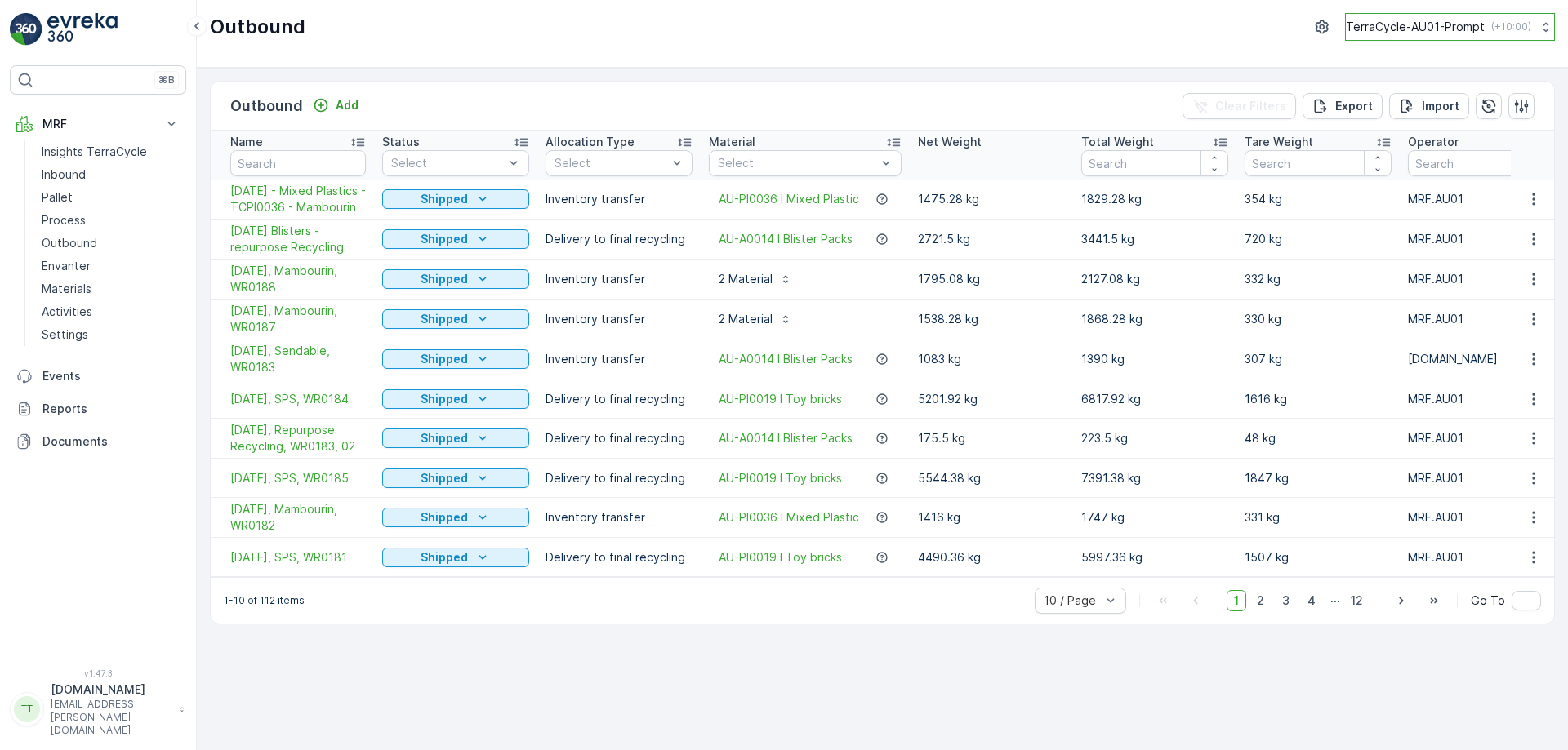
click at [1418, 23] on p "TerraCycle-AU01-Prompt" at bounding box center [1415, 27] width 139 height 17
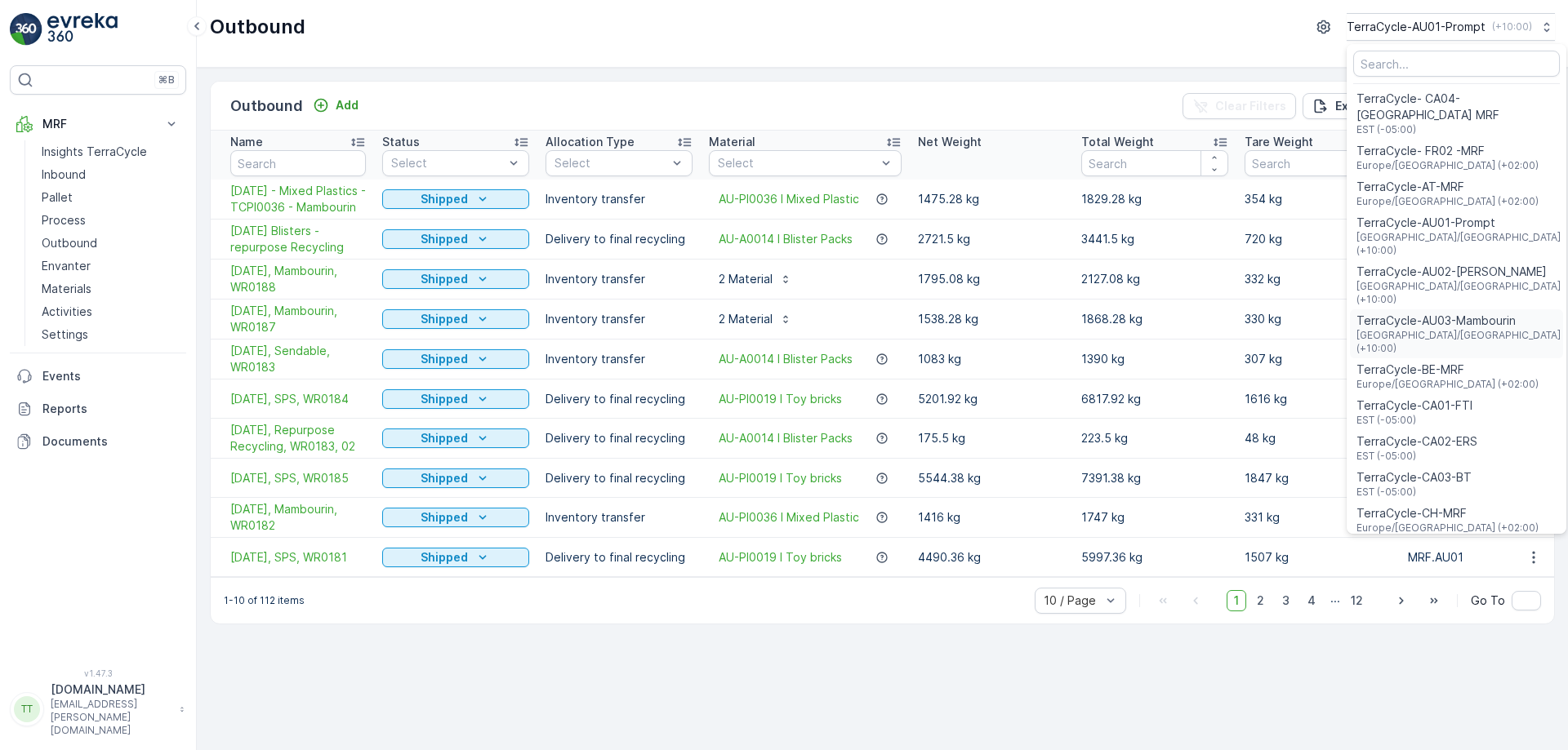
click at [1445, 309] on div "TerraCycle-AU03-Mambourin Australia/Melbourne (+10:00)" at bounding box center [1457, 334] width 213 height 49
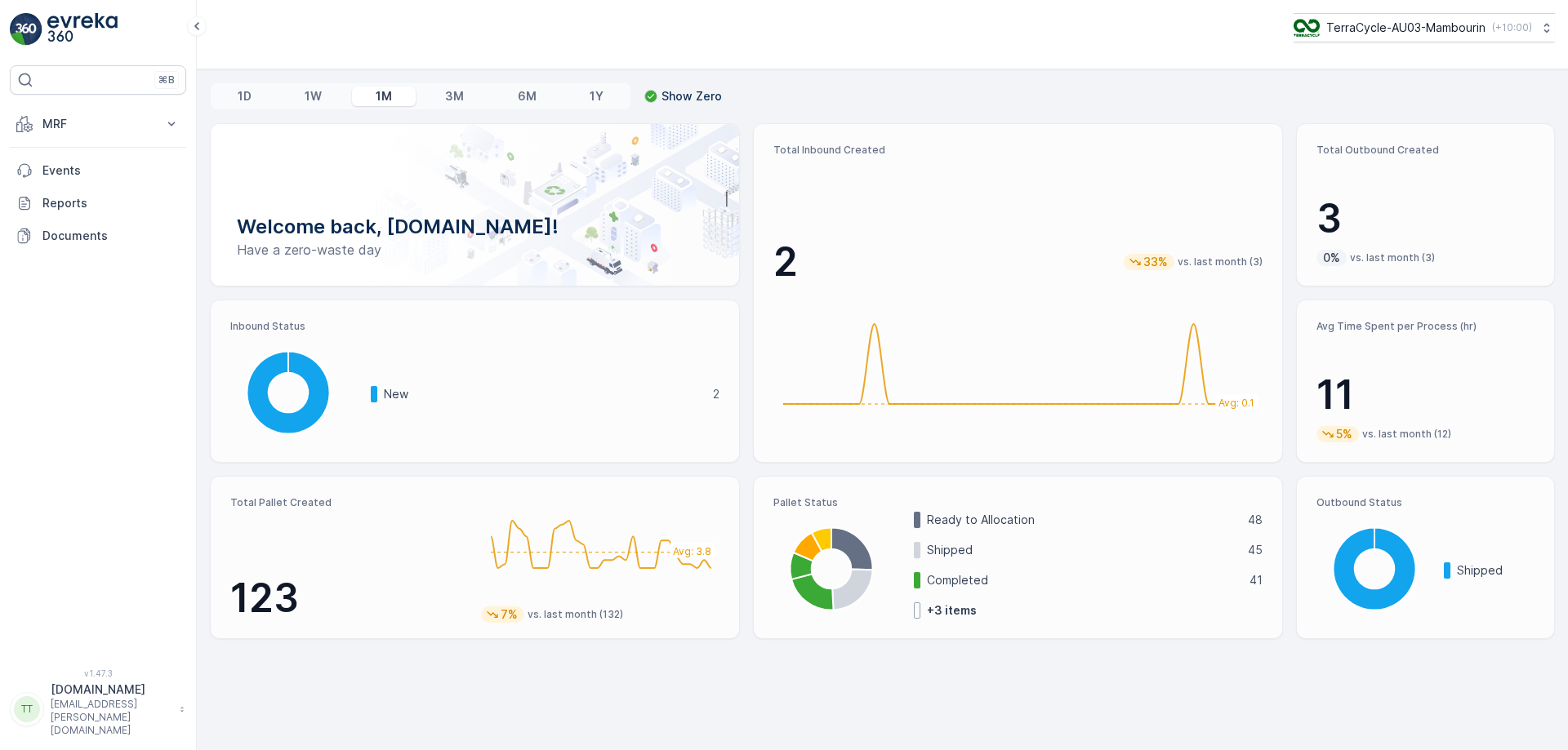
drag, startPoint x: 0, startPoint y: 0, endPoint x: 1445, endPoint y: 302, distance: 1476.2
click at [1445, 302] on div "Avg Time Spent per Process (hr) 11 5% vs. last month (12)" at bounding box center [1425, 381] width 259 height 164
click at [139, 122] on p "MRF" at bounding box center [98, 124] width 111 height 17
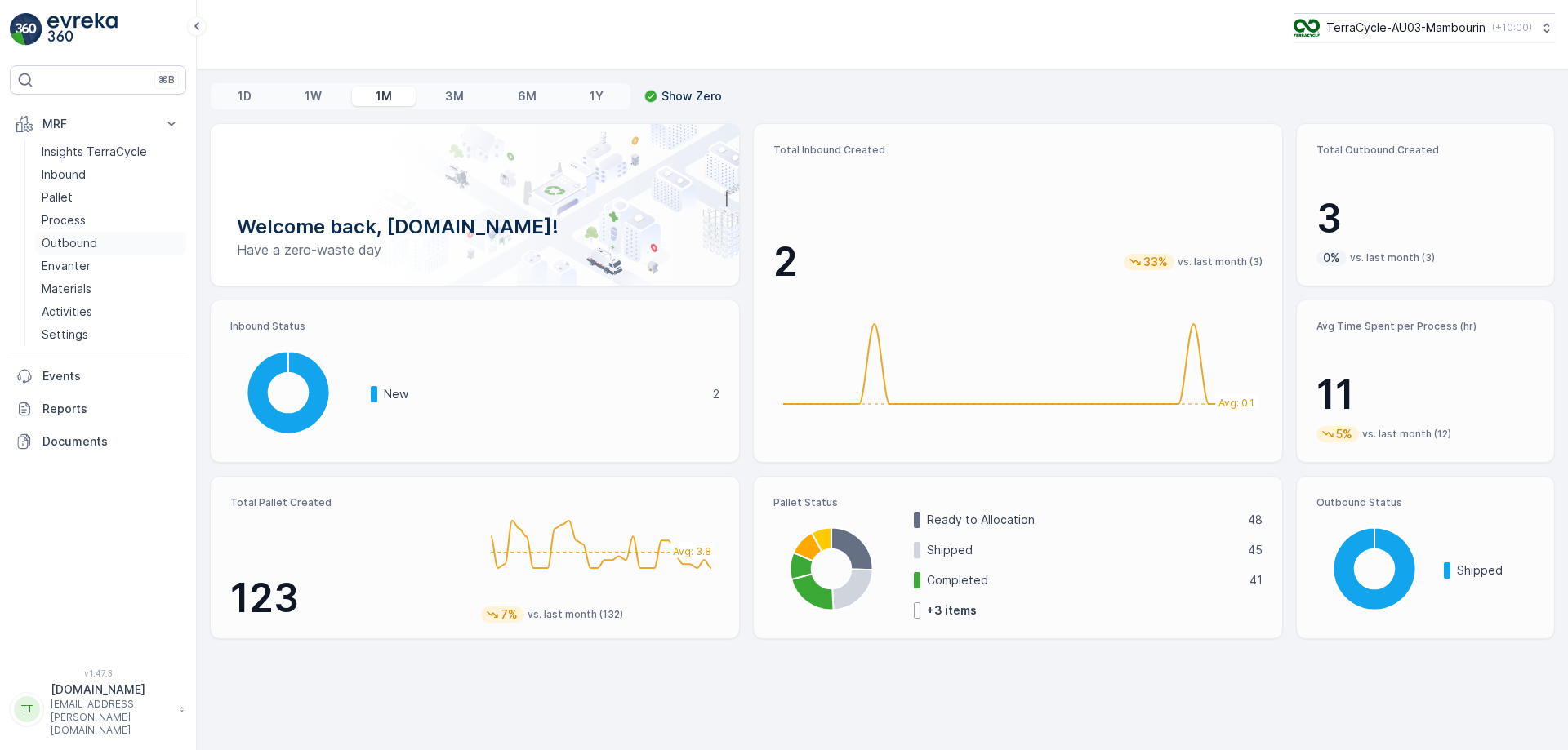
click at [79, 240] on p "Outbound" at bounding box center [69, 243] width 55 height 17
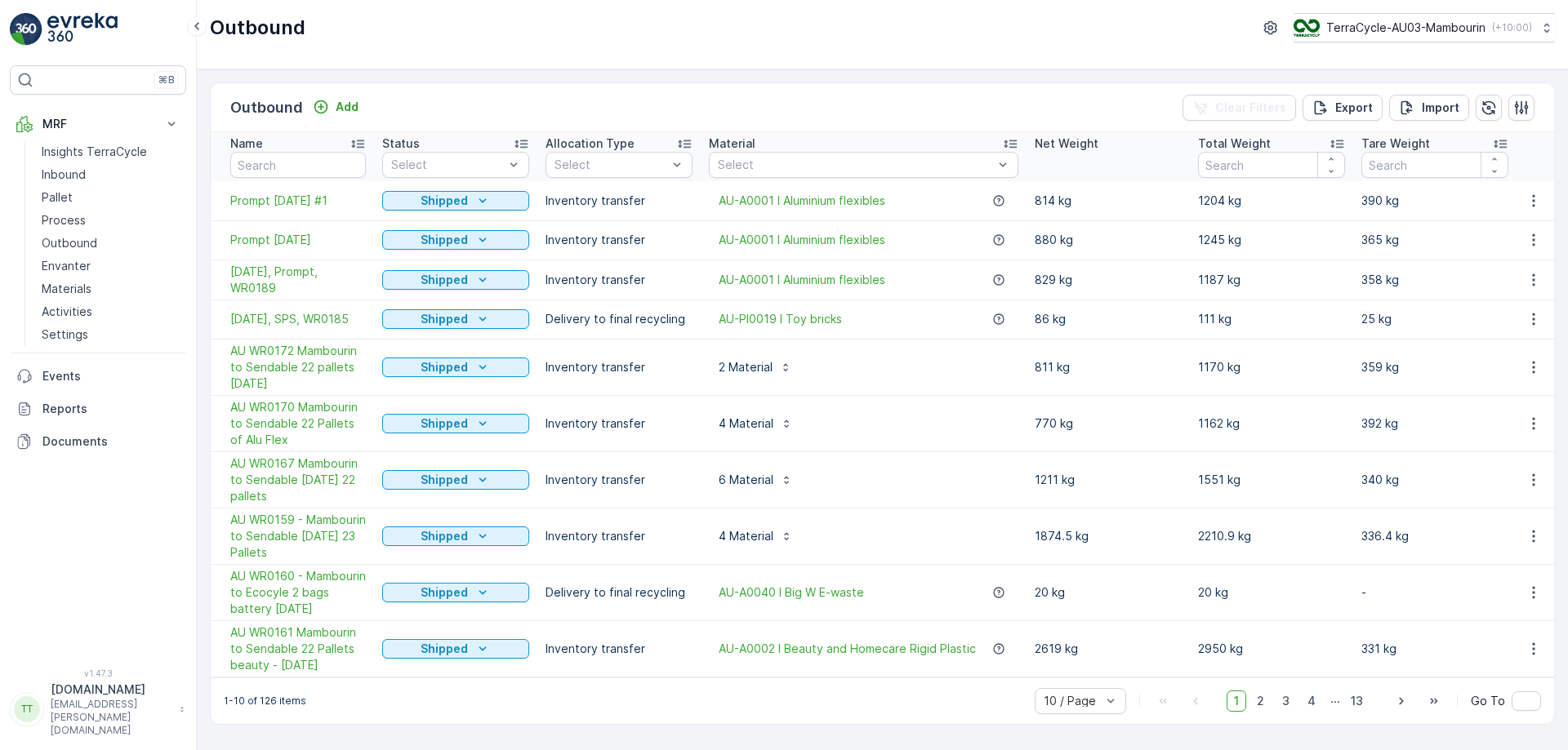
click at [50, 602] on div "⌘B MRF Insights TerraCycle Inbound Pallet Process Outbound Envanter Materials A…" at bounding box center [98, 357] width 177 height 583
click at [1376, 34] on p "TerraCycle-AU03-Mambourin" at bounding box center [1404, 28] width 159 height 17
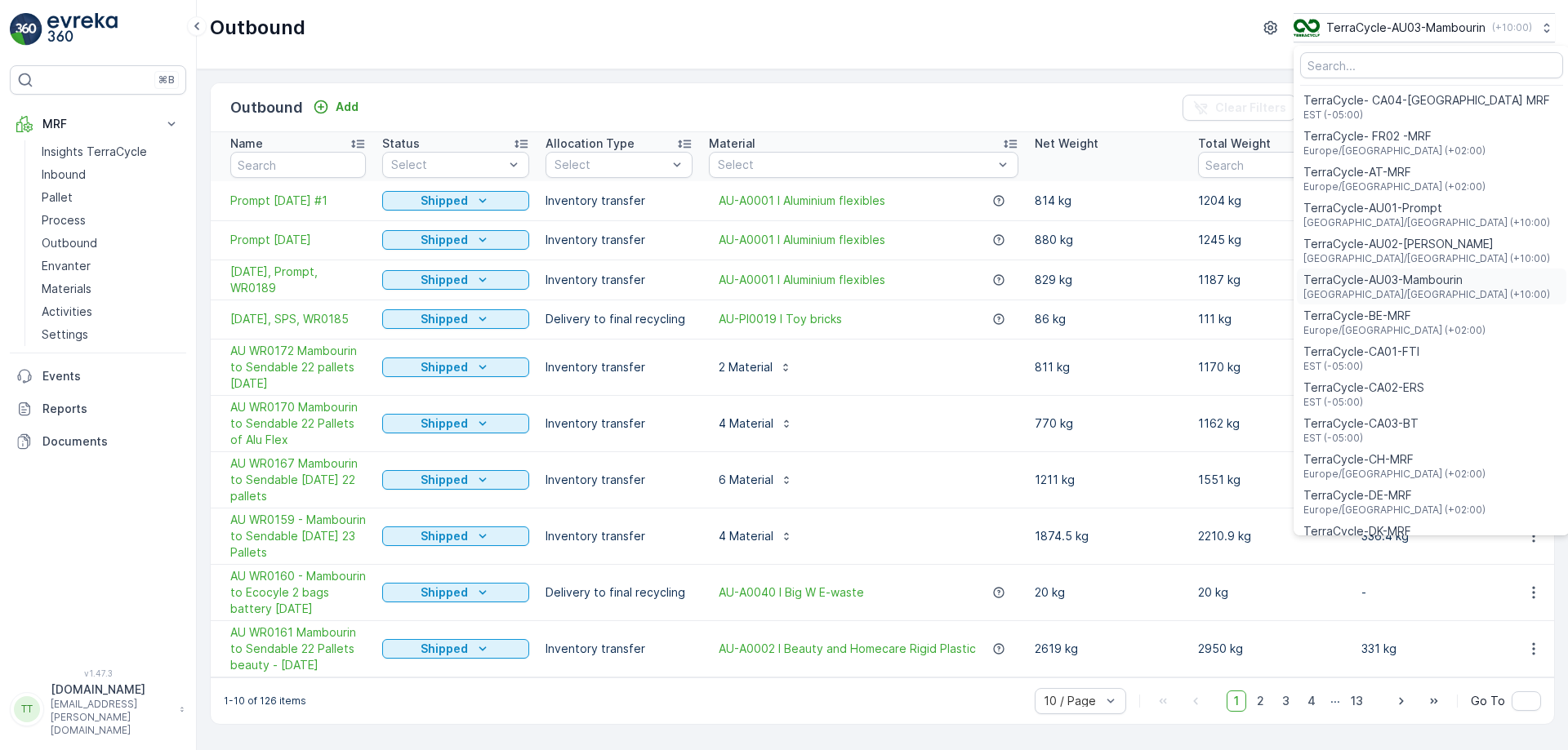
click at [1392, 287] on span "TerraCycle-AU03-Mambourin" at bounding box center [1427, 280] width 247 height 17
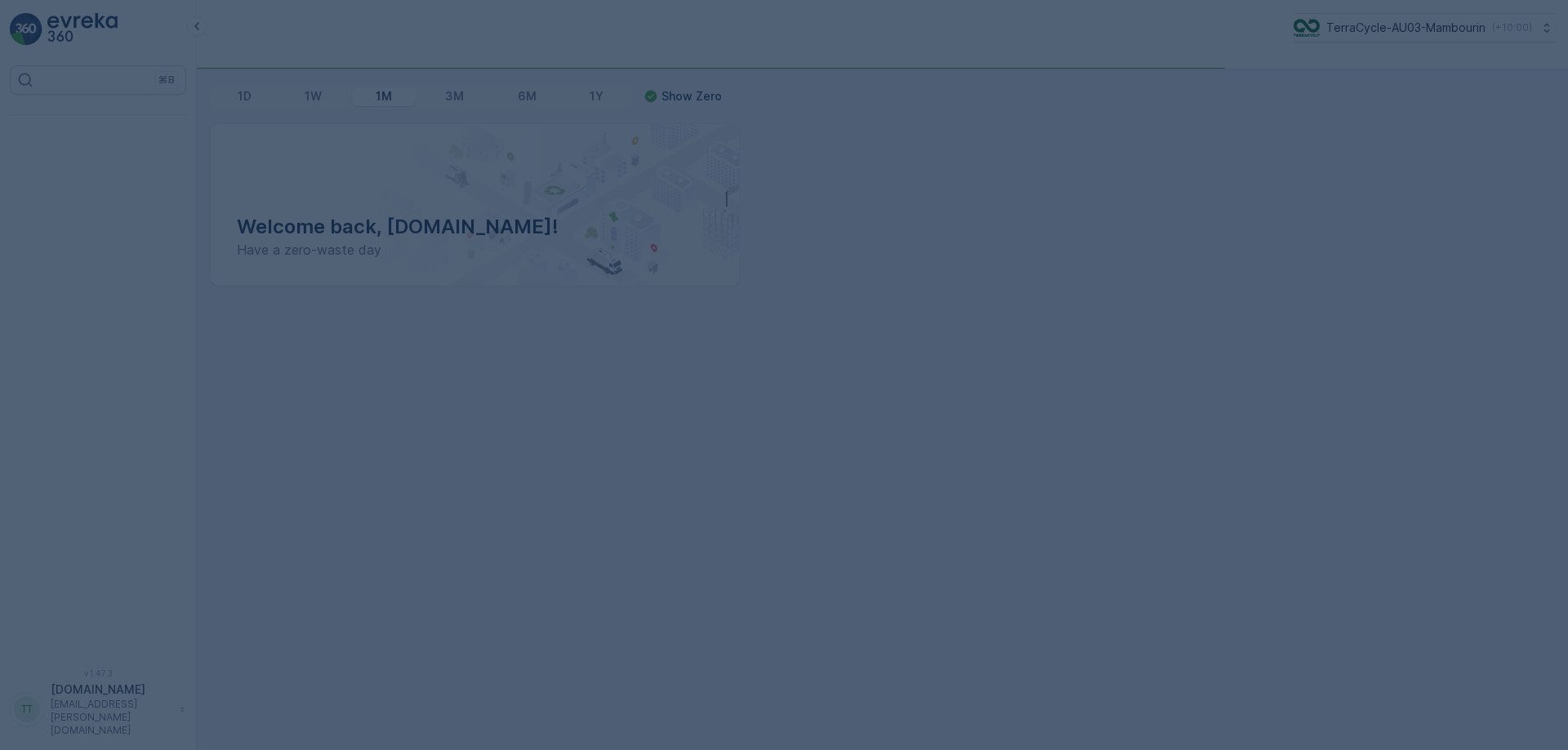
click at [1443, 31] on div at bounding box center [784, 375] width 1568 height 750
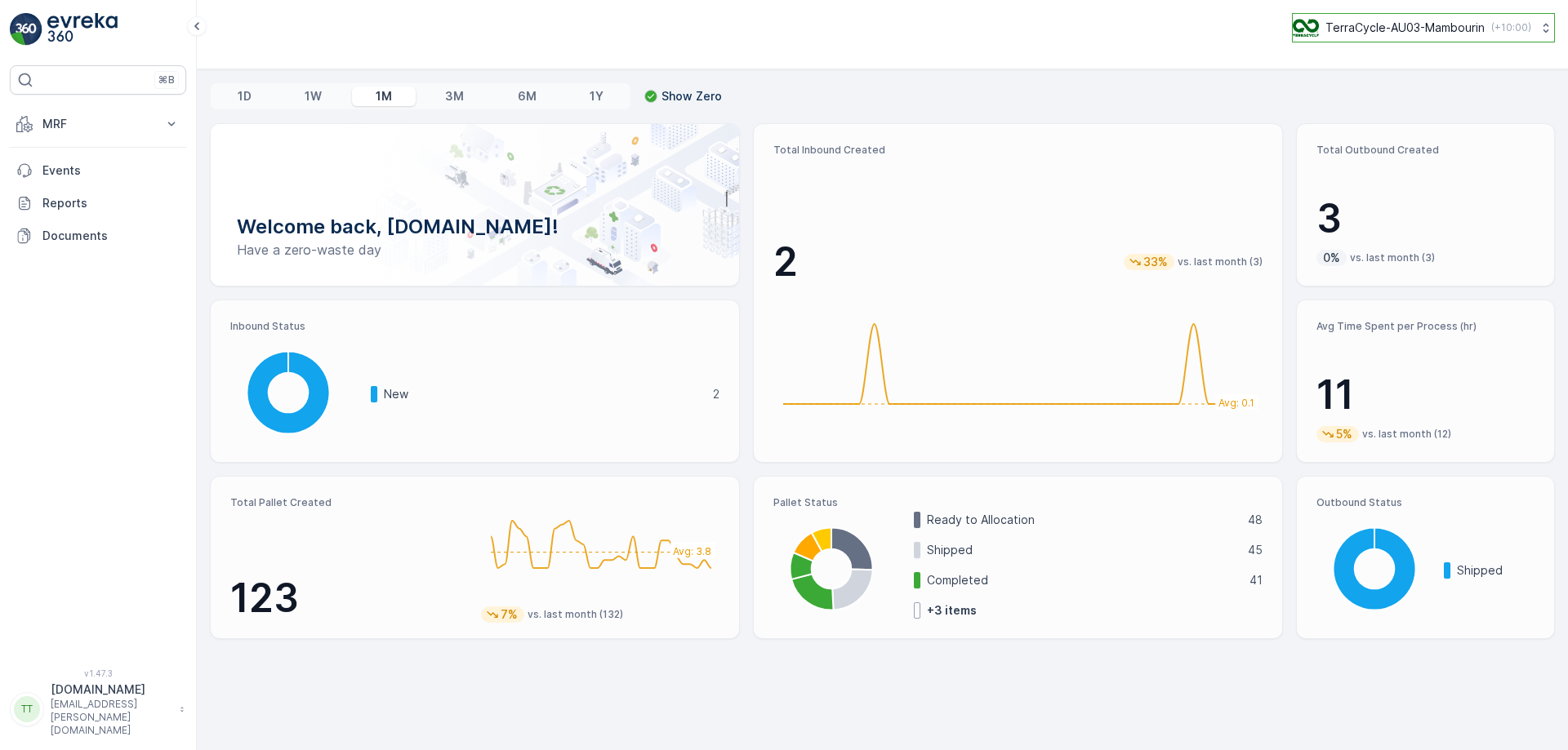
click at [1479, 22] on div "TerraCycle-AU03-Mambourin ( +10:00 )" at bounding box center [1412, 28] width 239 height 18
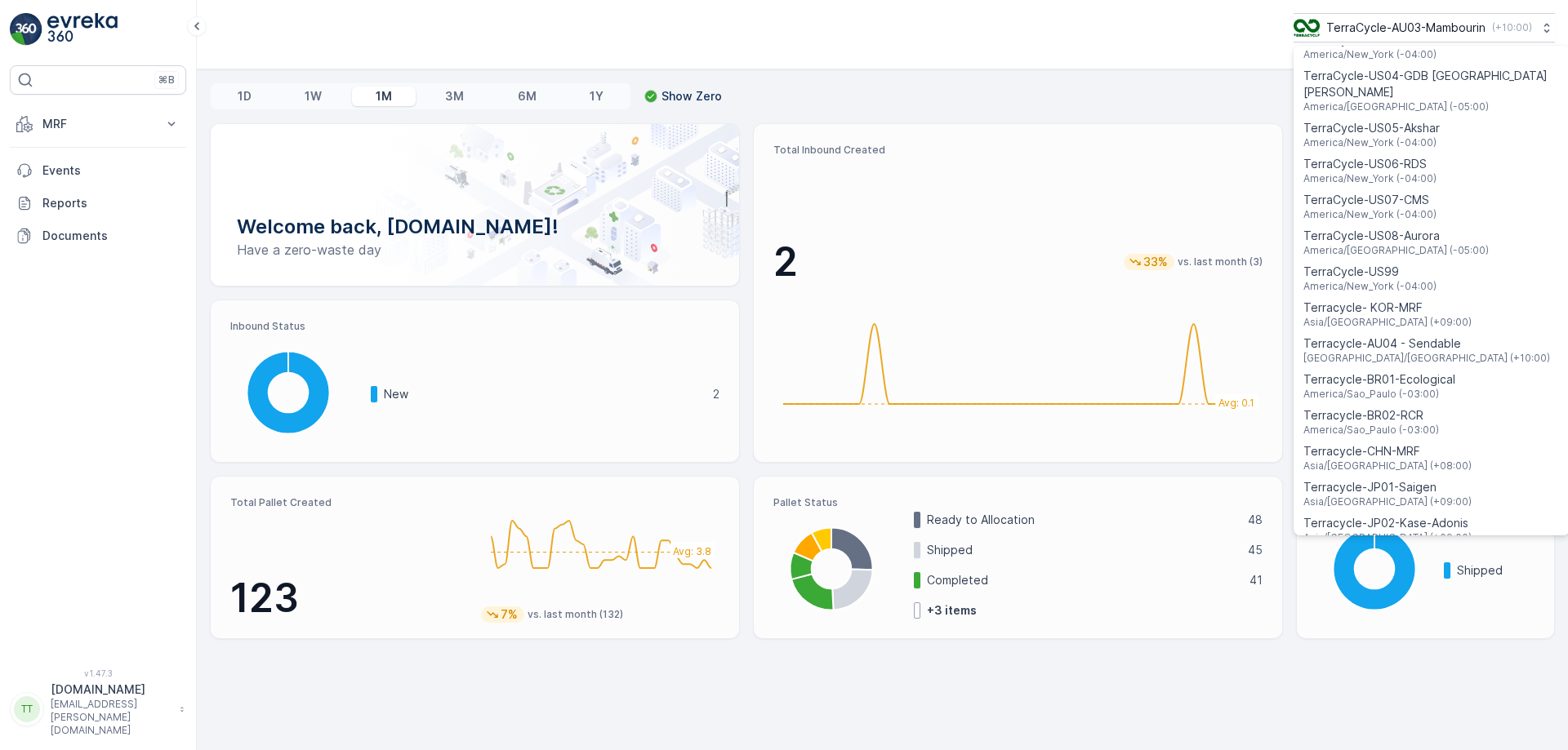
scroll to position [1173, 0]
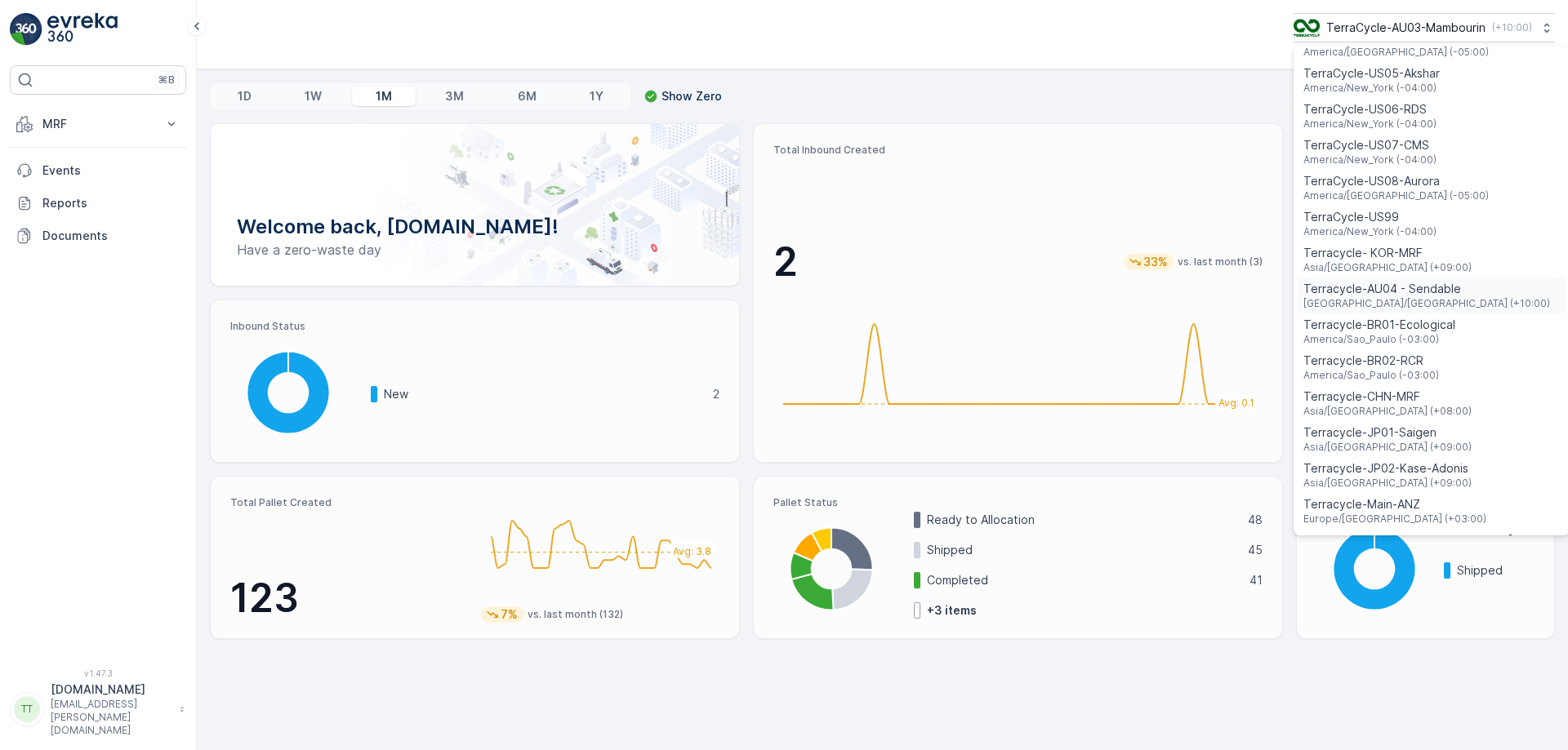
click at [1431, 281] on span "Terracycle-AU04 - Sendable" at bounding box center [1427, 289] width 247 height 17
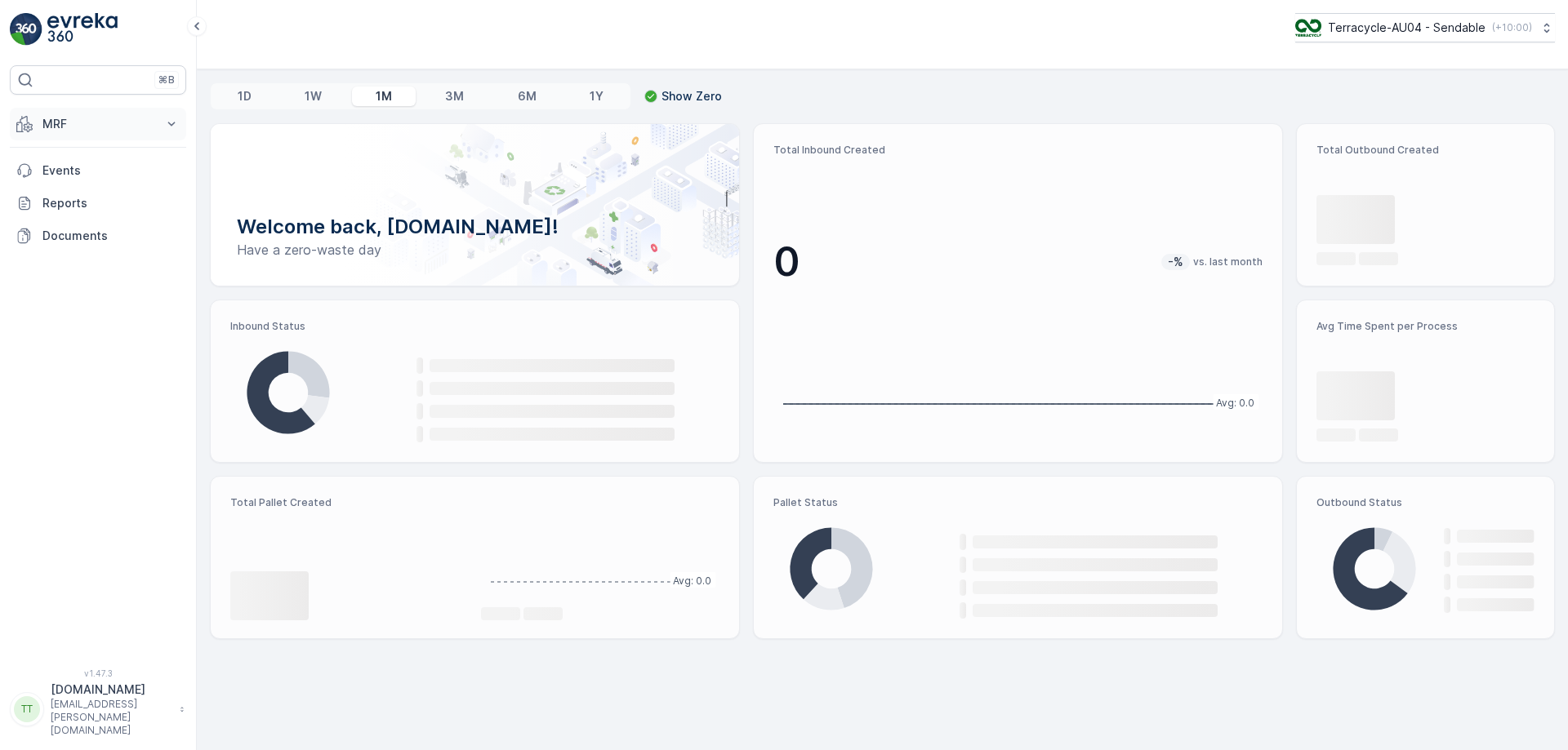
click at [152, 131] on p "MRF" at bounding box center [98, 124] width 111 height 17
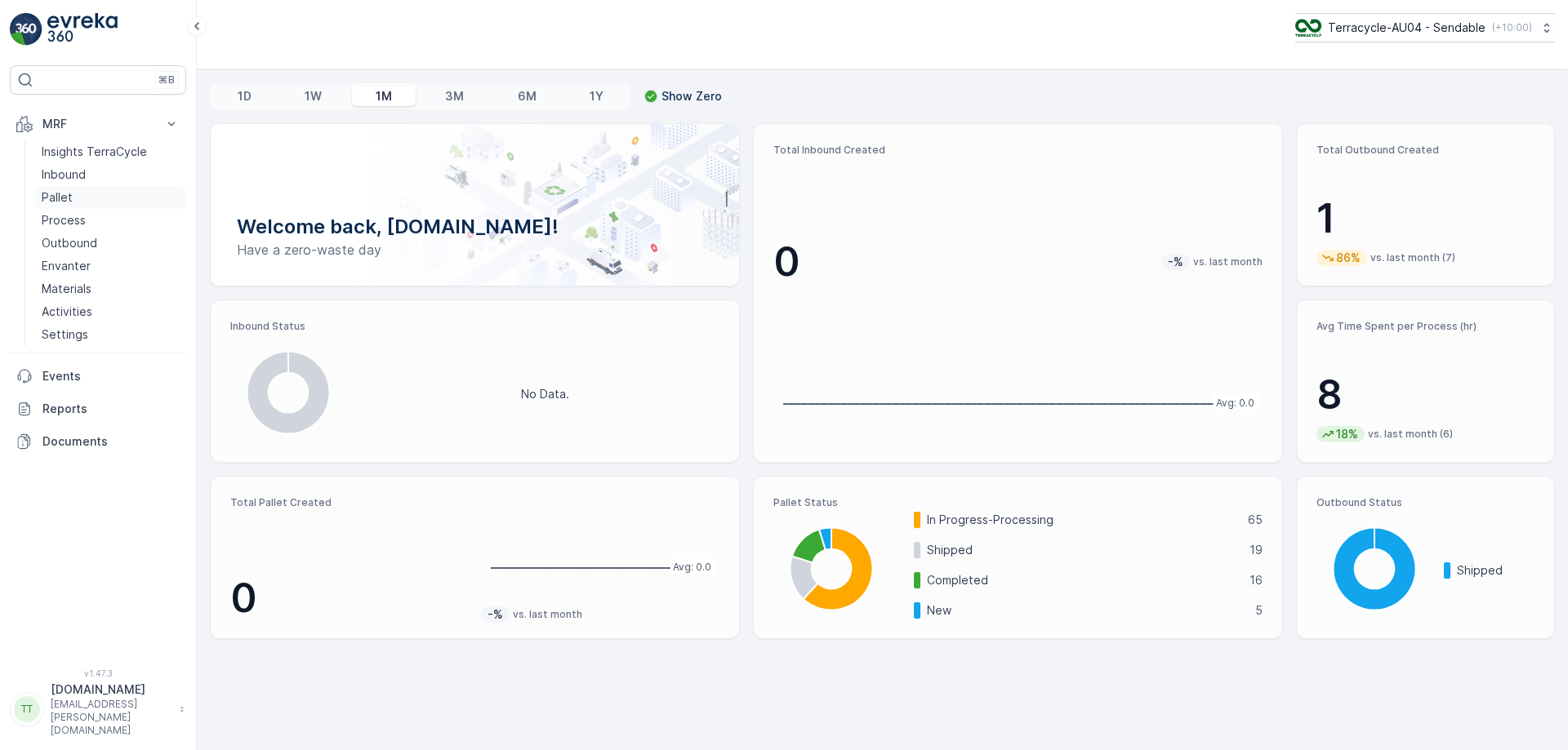
click at [96, 197] on link "Pallet" at bounding box center [110, 197] width 151 height 23
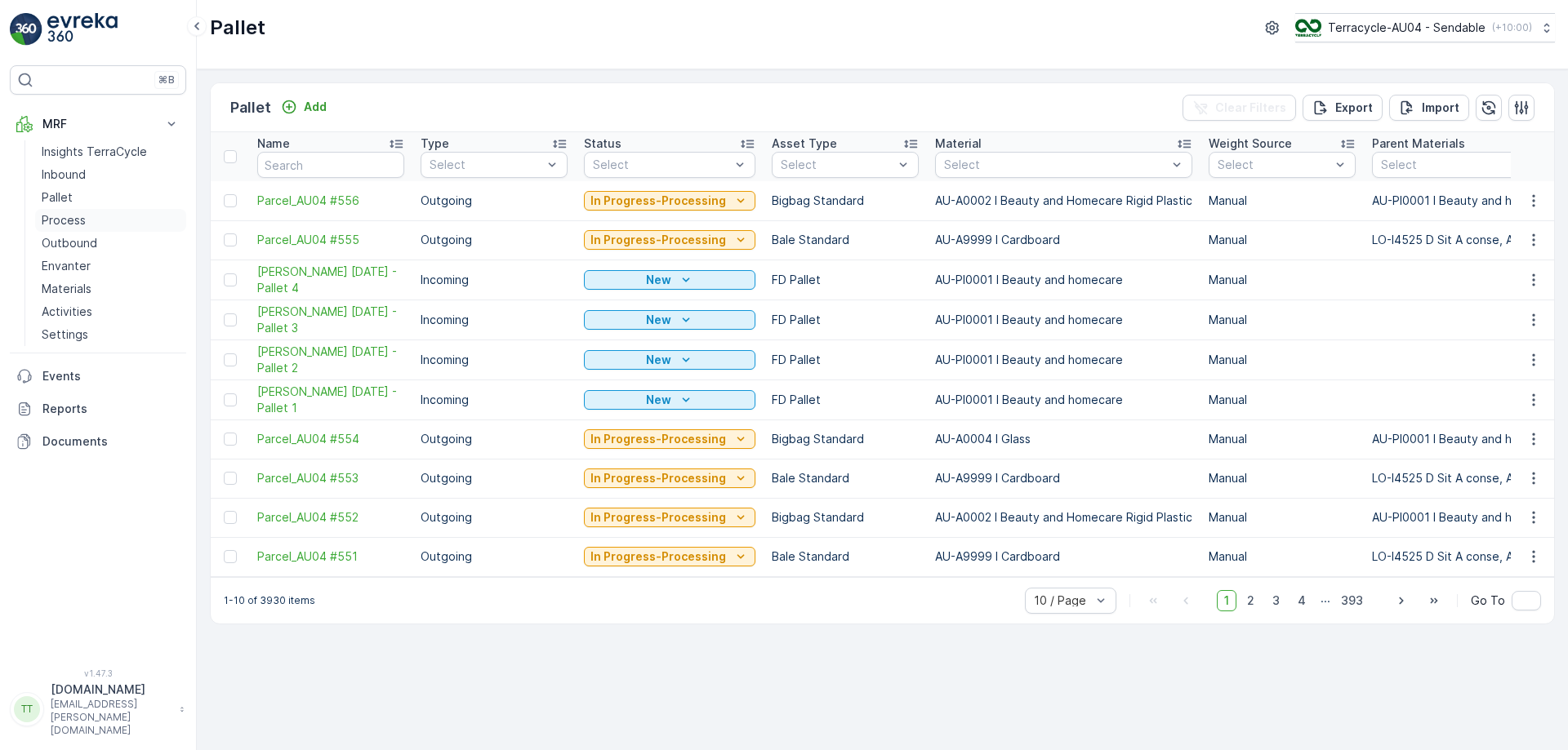
click at [115, 217] on link "Process" at bounding box center [110, 220] width 151 height 23
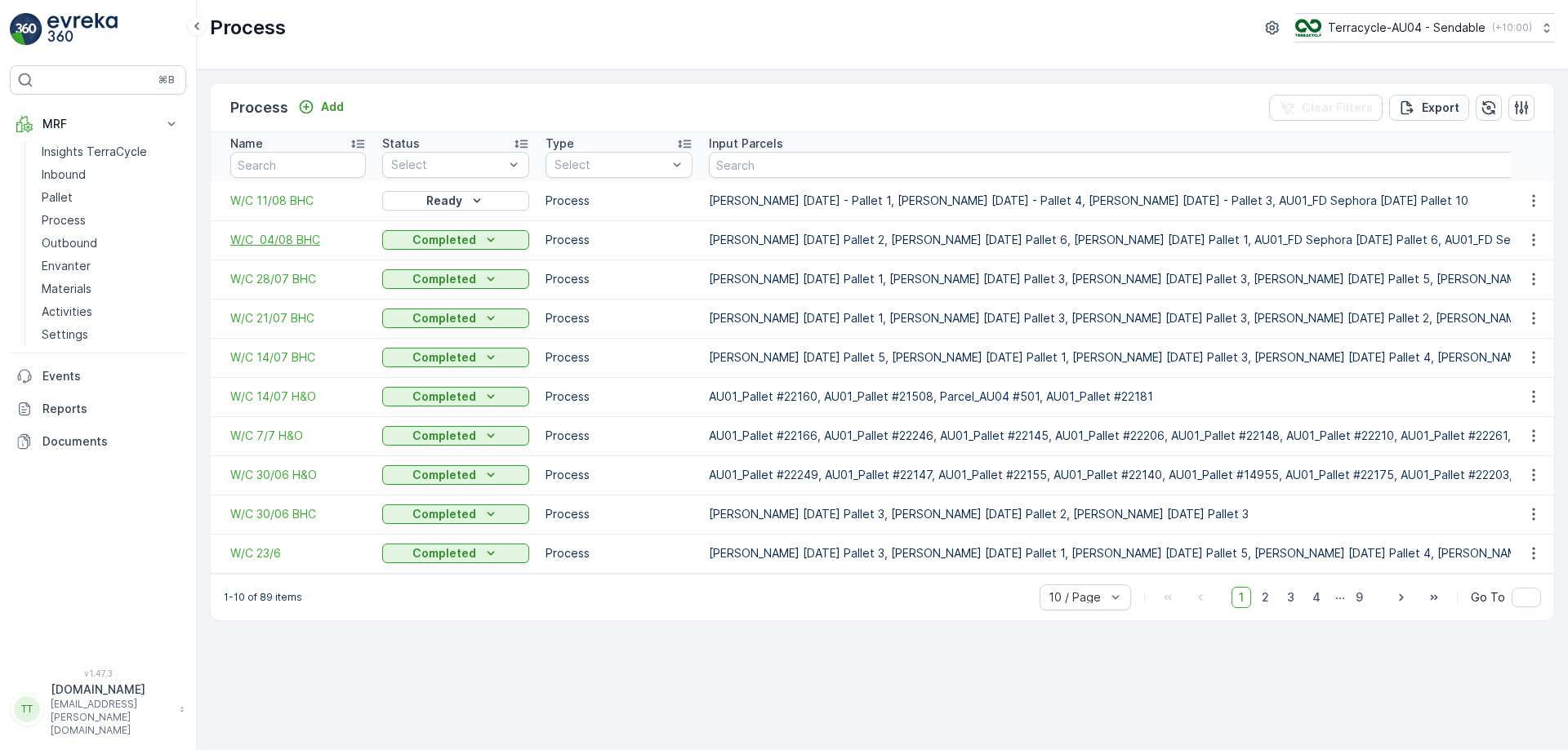
click at [291, 243] on span "W/C 04/08 BHC" at bounding box center [298, 239] width 135 height 17
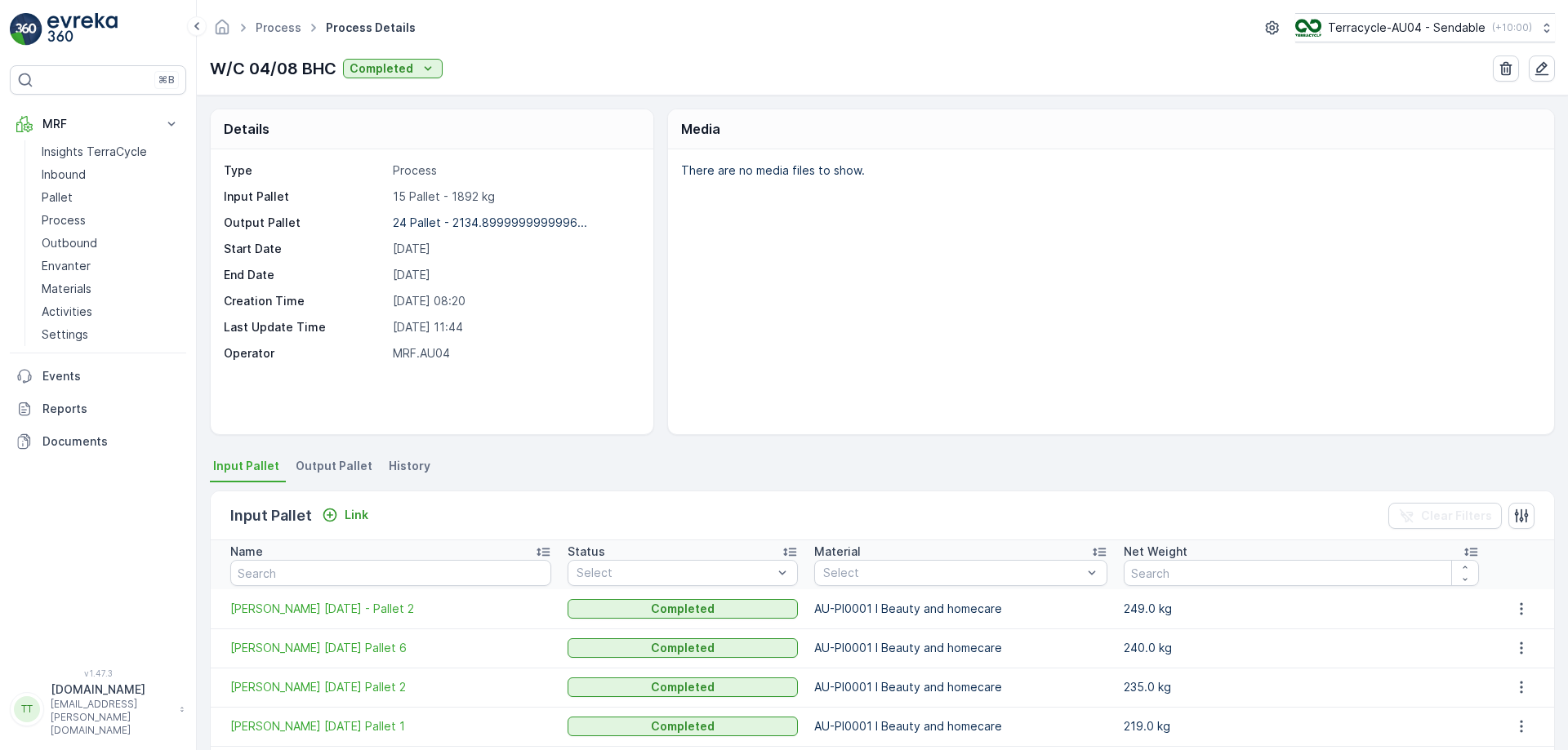
click at [318, 466] on span "Output Pallet" at bounding box center [334, 466] width 77 height 17
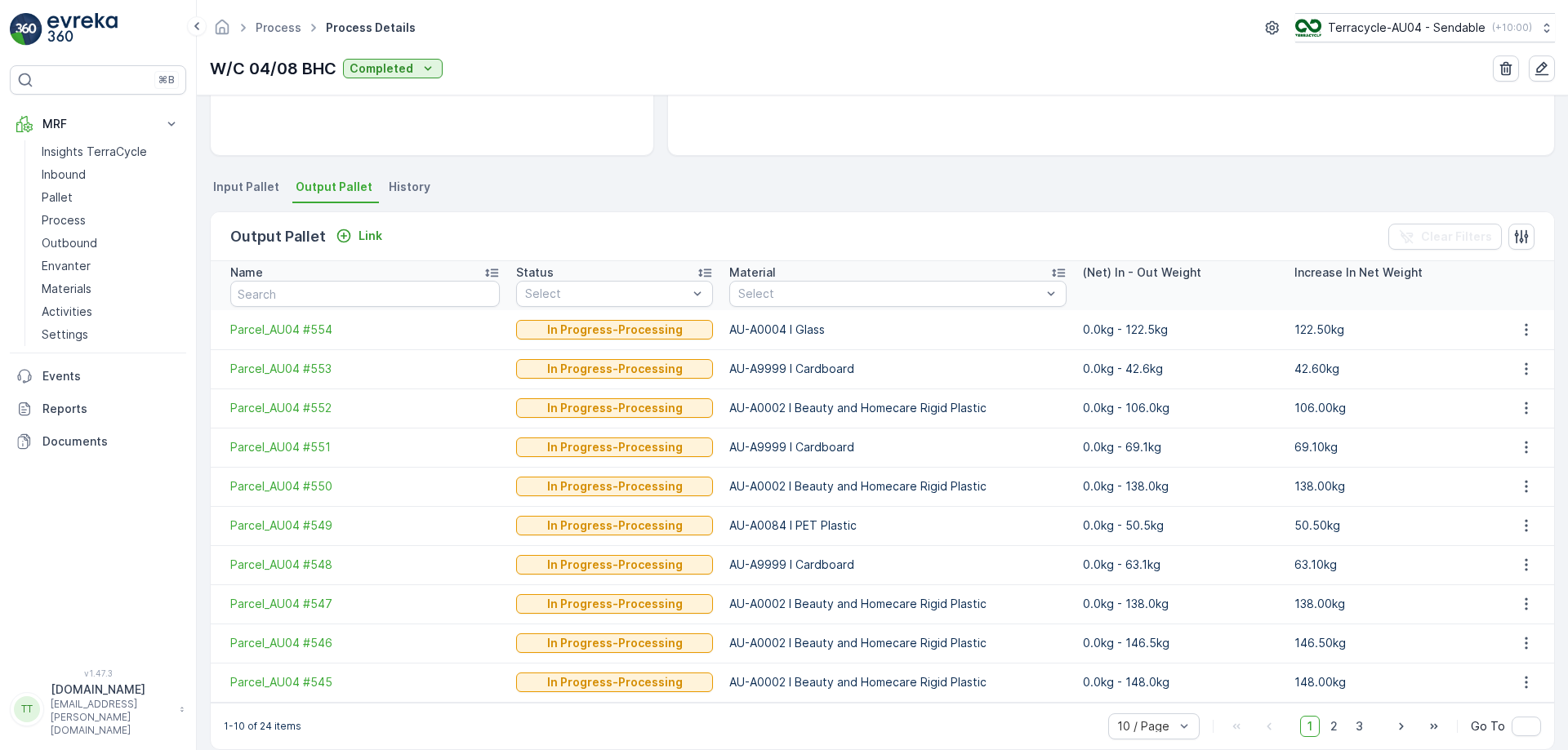
scroll to position [301, 0]
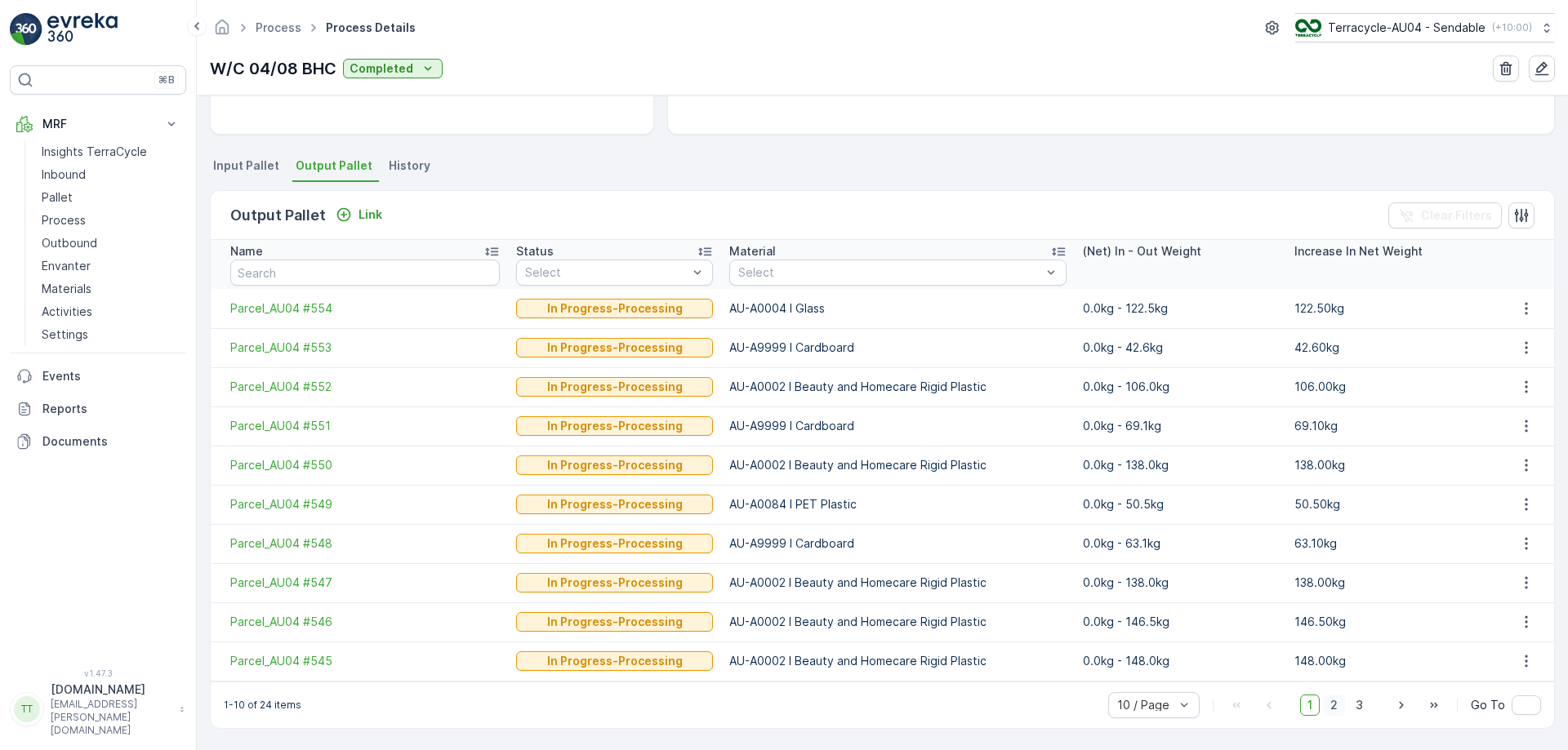
click at [1334, 711] on span "2" at bounding box center [1334, 706] width 22 height 22
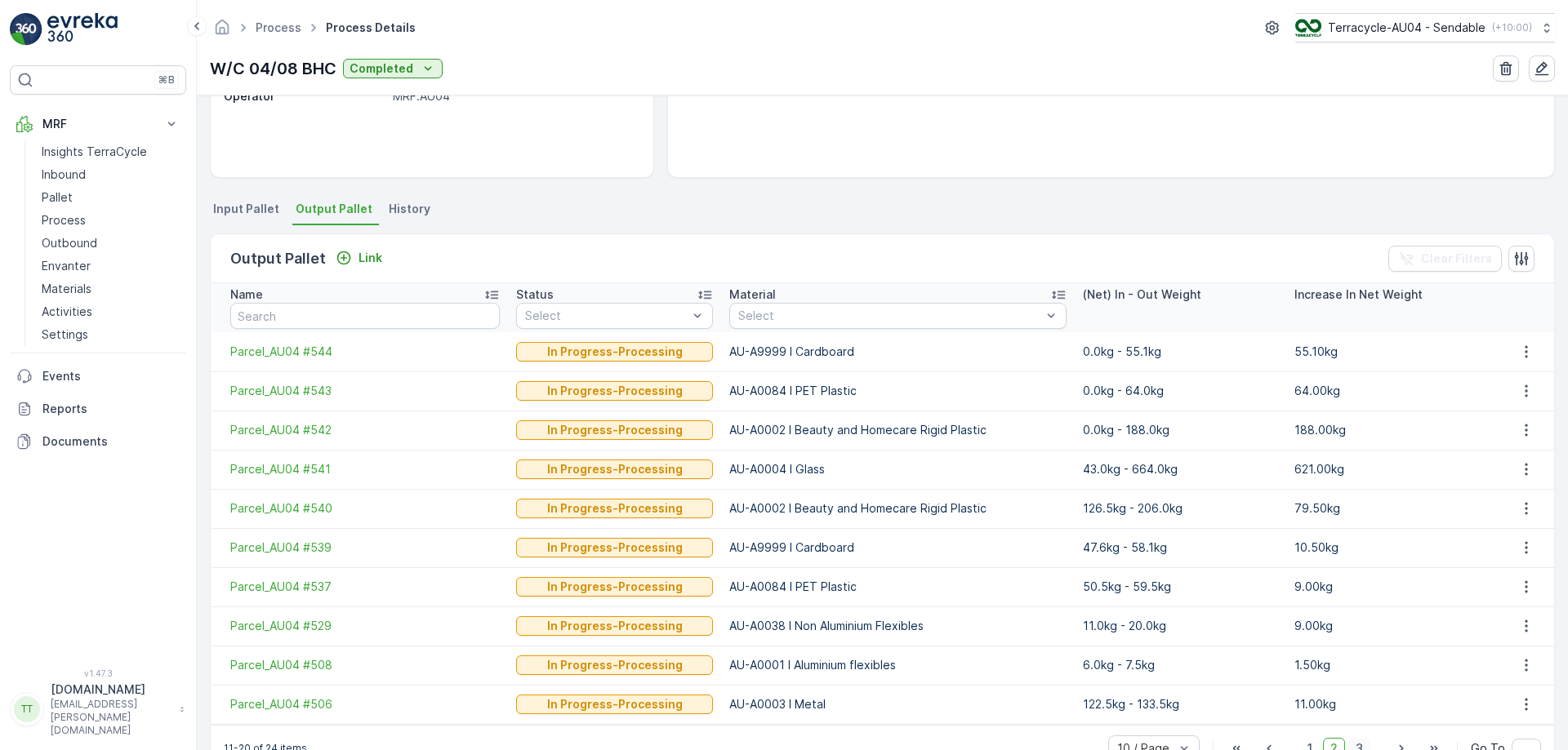
scroll to position [301, 0]
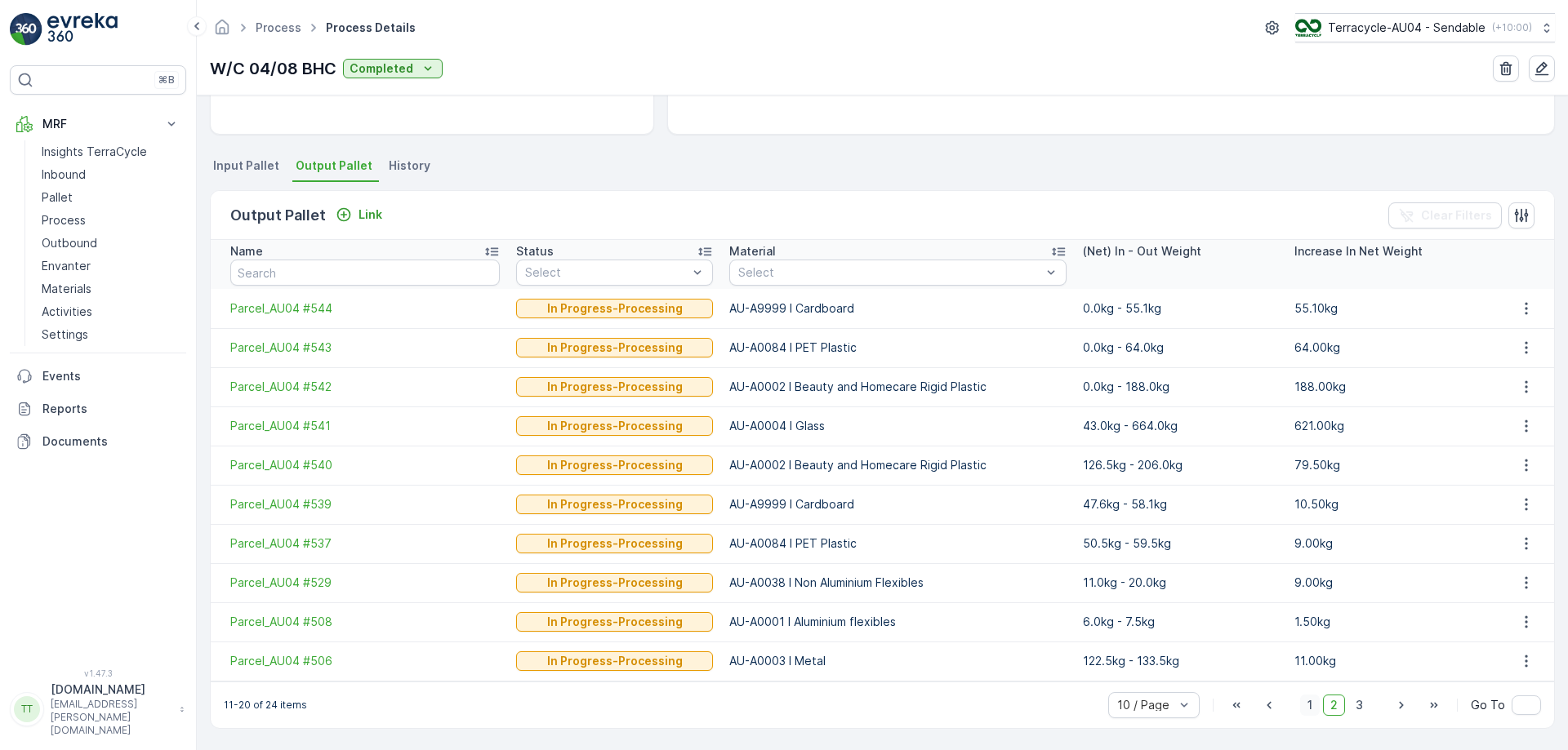
click at [1315, 708] on span "1" at bounding box center [1310, 706] width 20 height 22
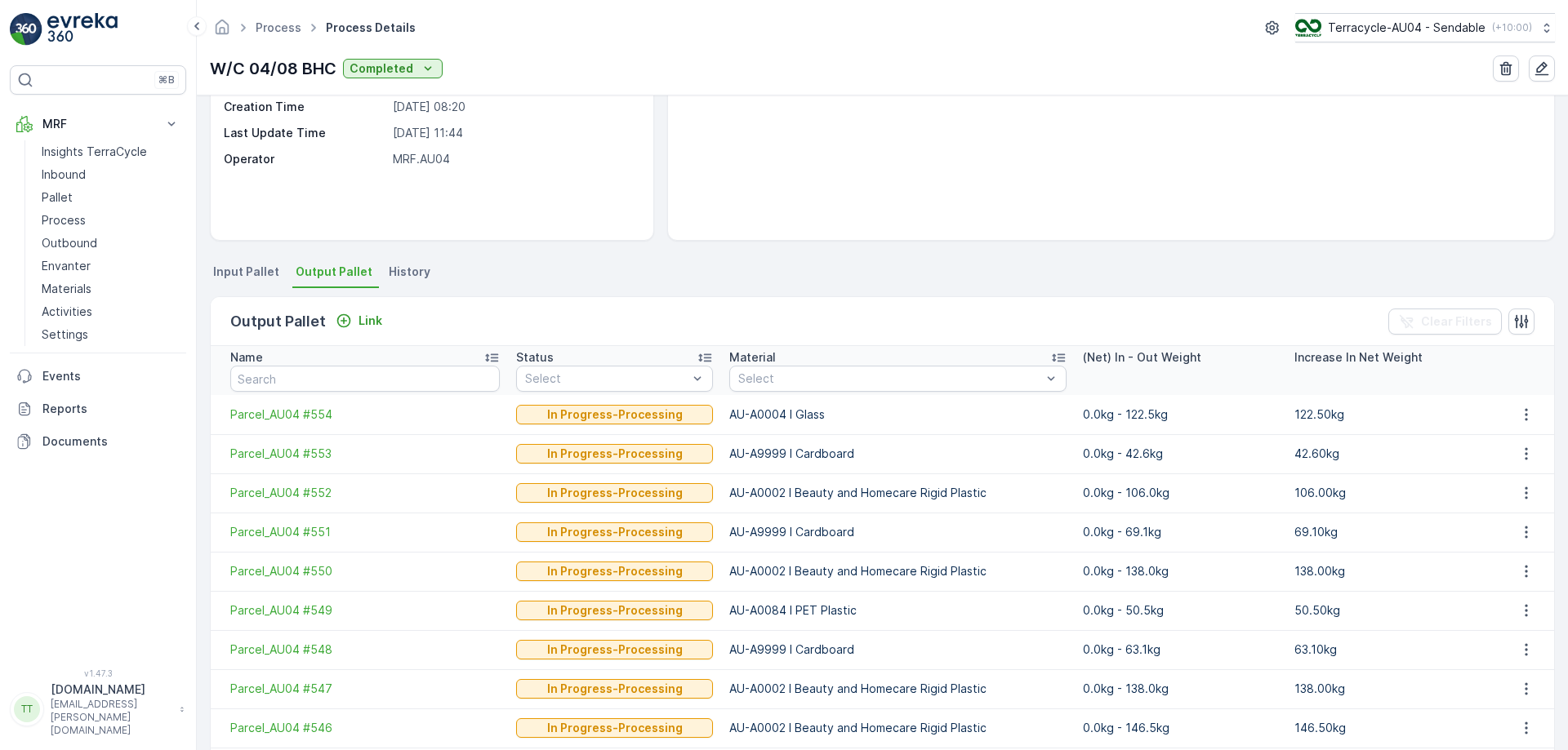
scroll to position [195, 0]
drag, startPoint x: 304, startPoint y: 449, endPoint x: 285, endPoint y: 611, distance: 163.1
click at [262, 264] on span "Input Pallet" at bounding box center [246, 271] width 66 height 17
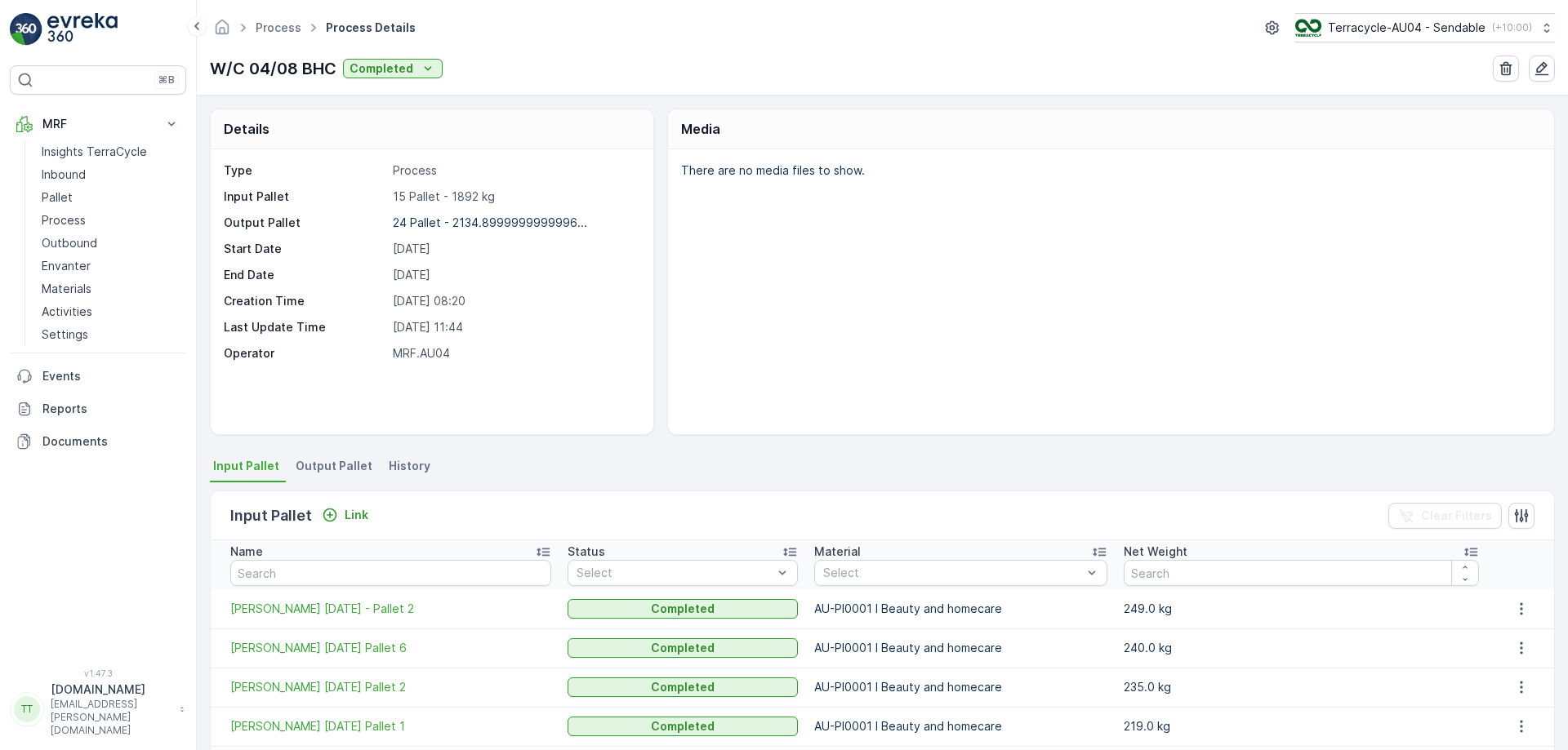
click at [329, 469] on span "Output Pallet" at bounding box center [334, 466] width 77 height 17
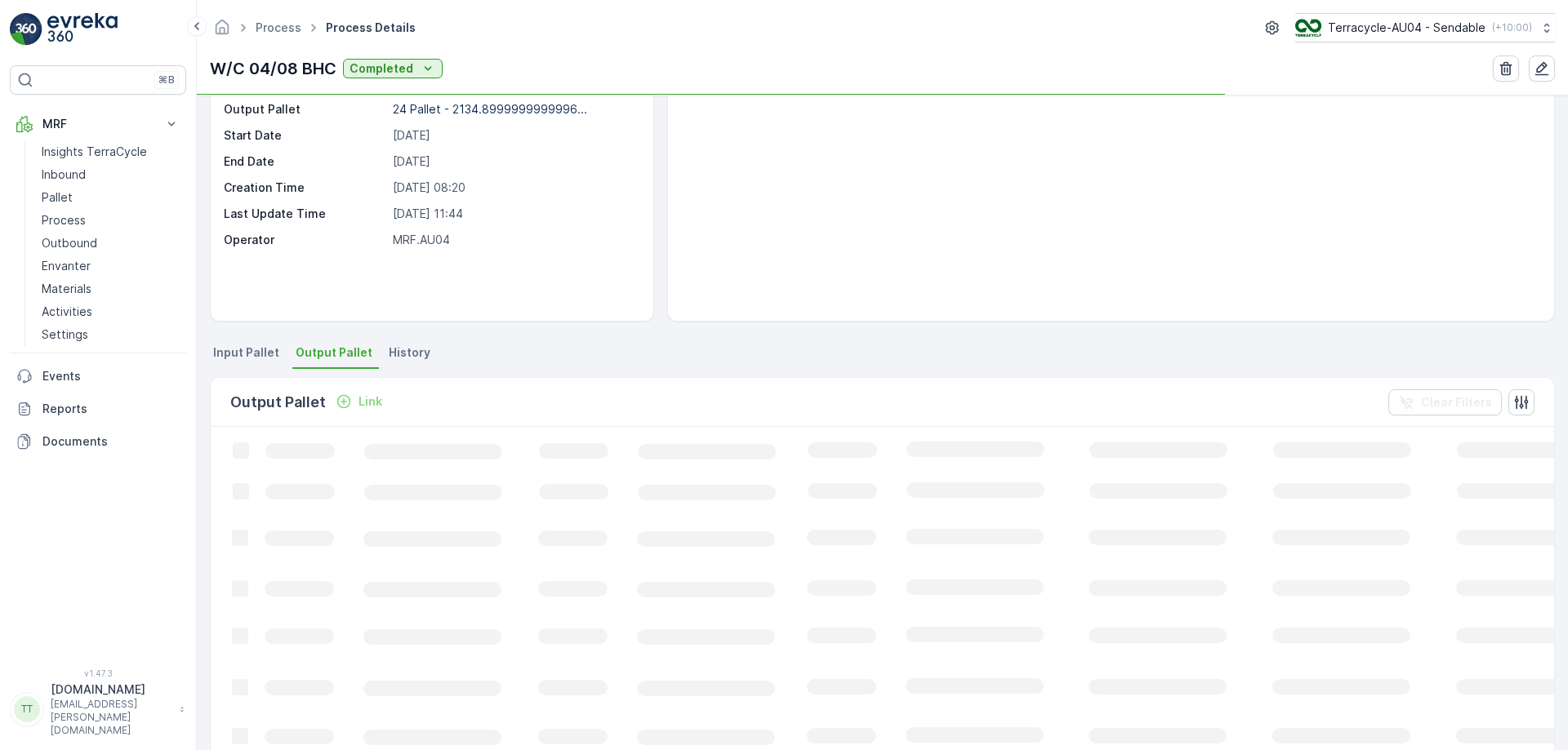
scroll to position [111, 0]
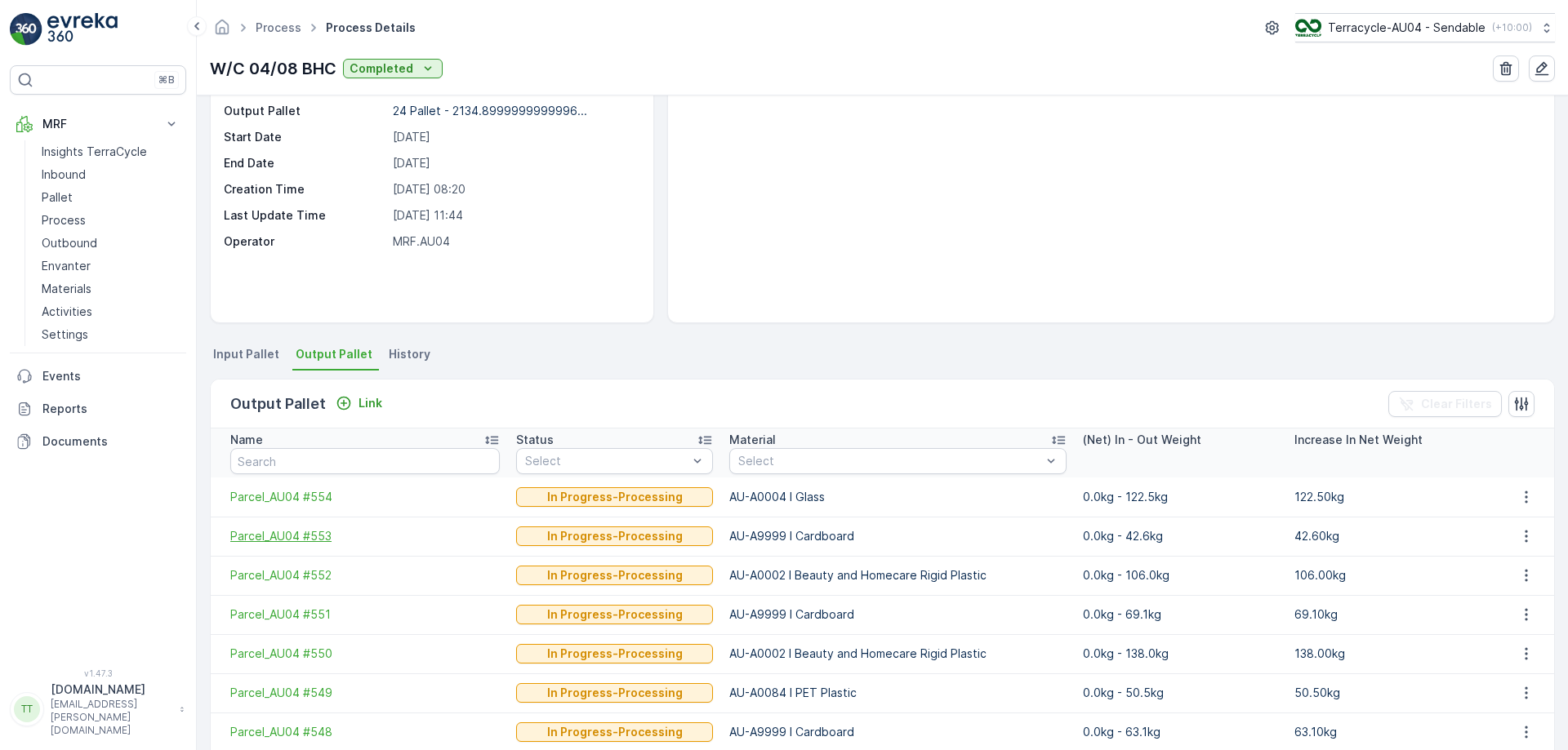
click at [296, 528] on span "Parcel_AU04 #553" at bounding box center [365, 536] width 269 height 17
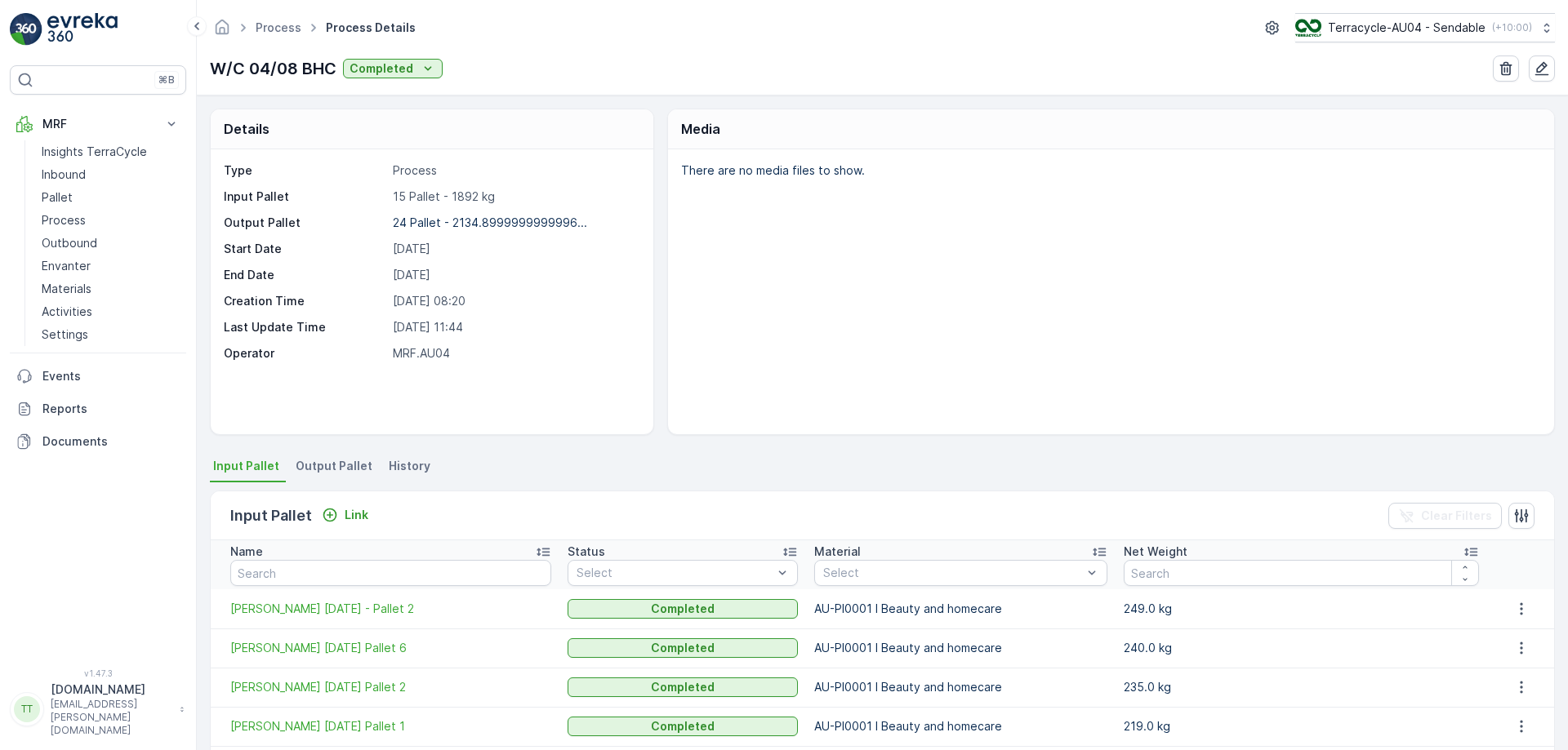
click at [305, 458] on span "Output Pallet" at bounding box center [334, 466] width 77 height 17
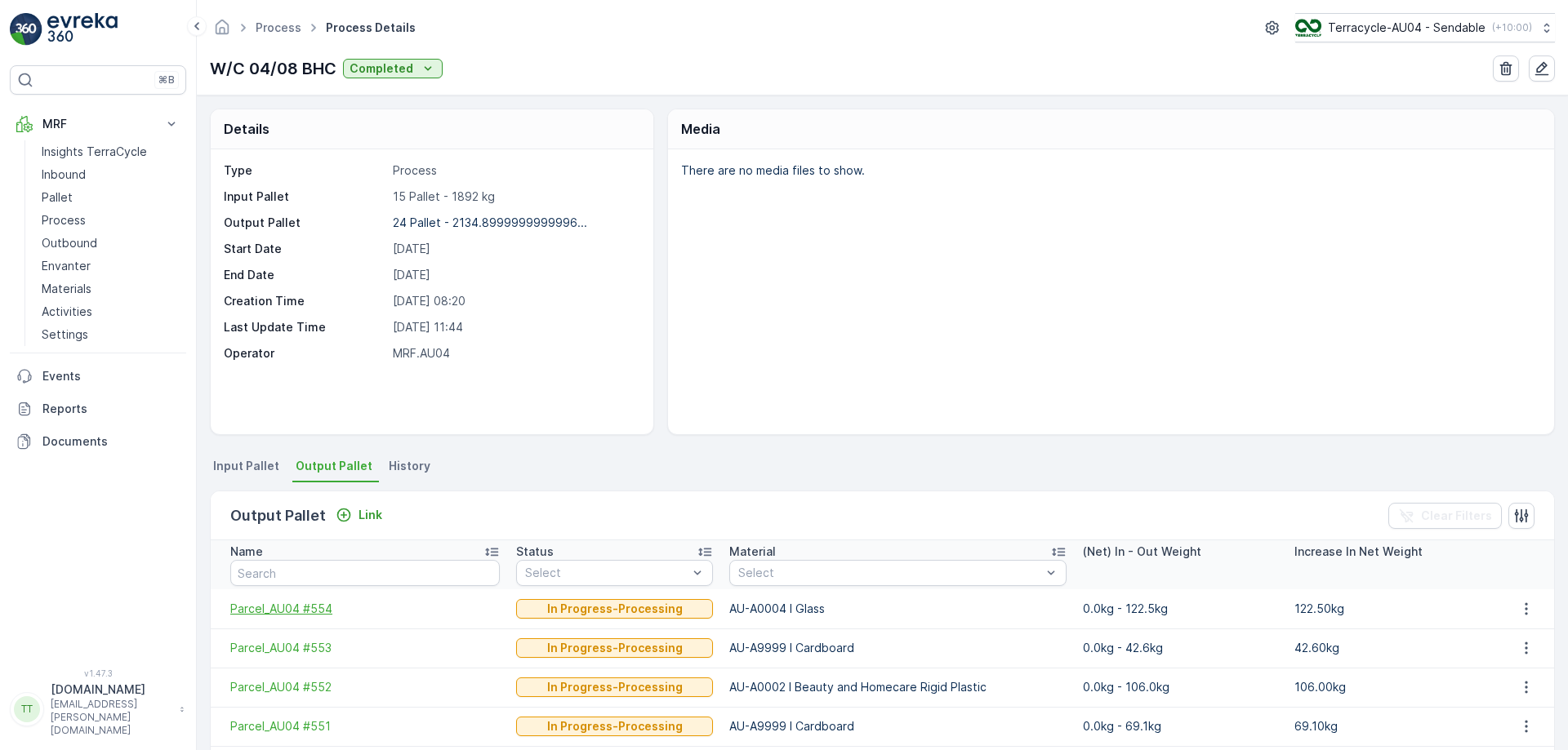
click at [308, 616] on span "Parcel_AU04 #554" at bounding box center [365, 609] width 269 height 17
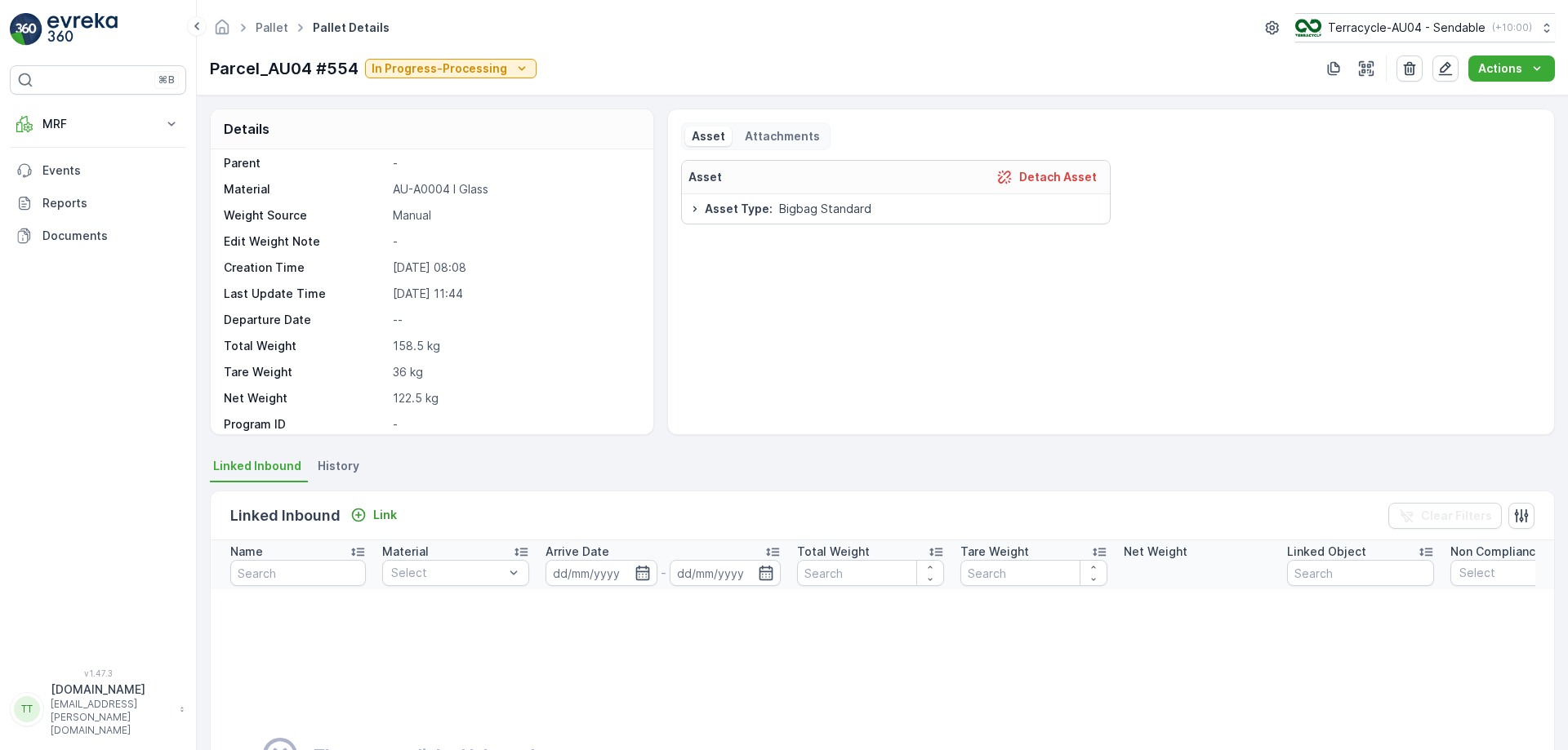
scroll to position [34, 0]
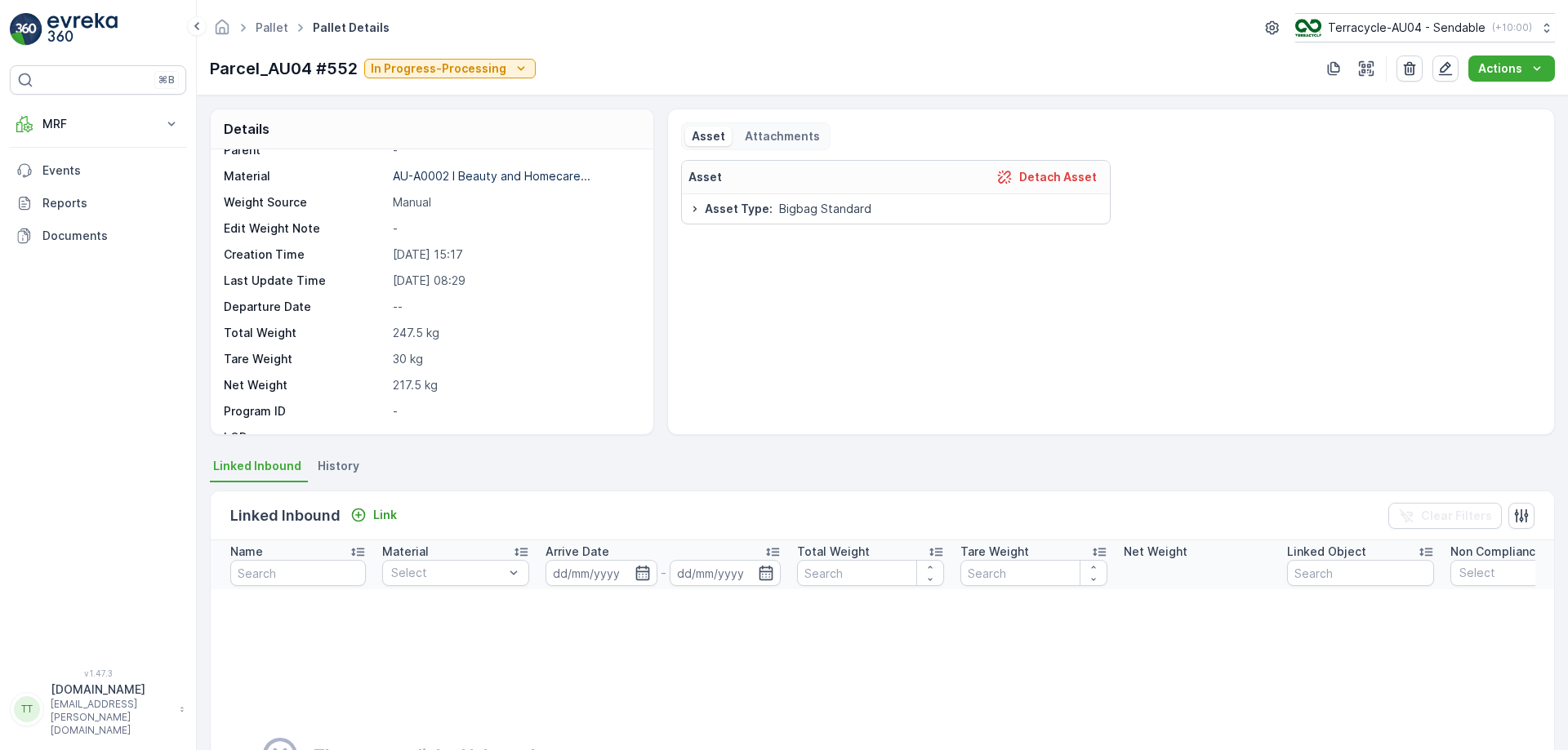
scroll to position [47, 0]
